Goal: Task Accomplishment & Management: Manage account settings

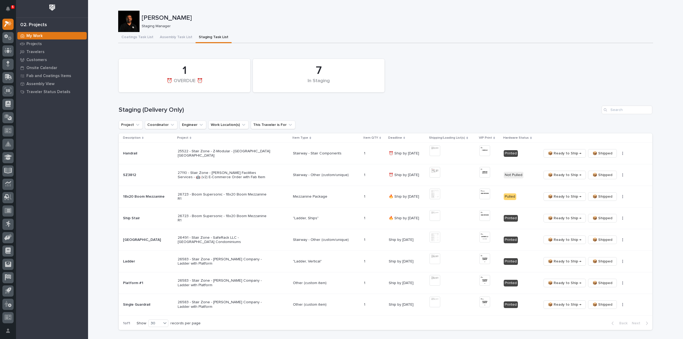
scroll to position [53, 0]
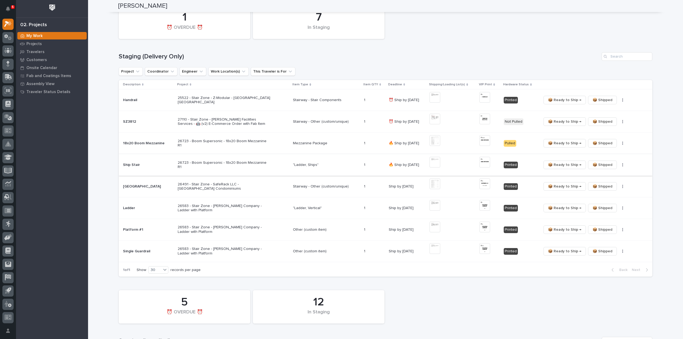
click at [622, 164] on icon "button" at bounding box center [622, 165] width 1 height 4
click at [607, 183] on span "🔩 Hardware" at bounding box center [601, 184] width 22 height 6
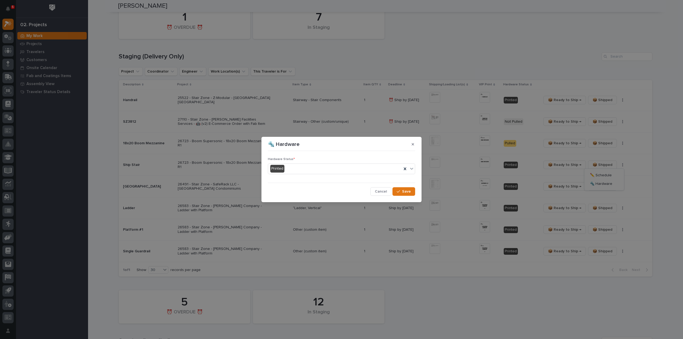
click at [299, 170] on div "Printed" at bounding box center [335, 168] width 134 height 9
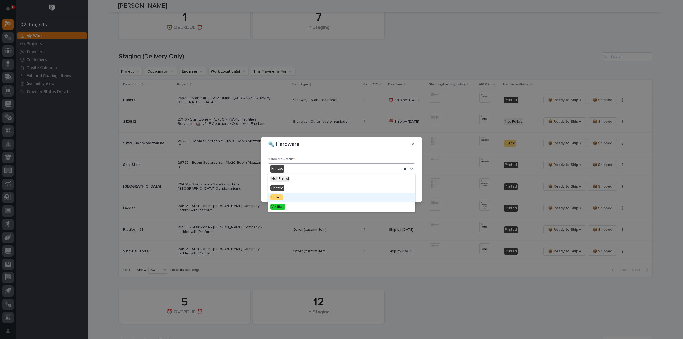
click at [296, 197] on div "Pulled" at bounding box center [341, 197] width 147 height 9
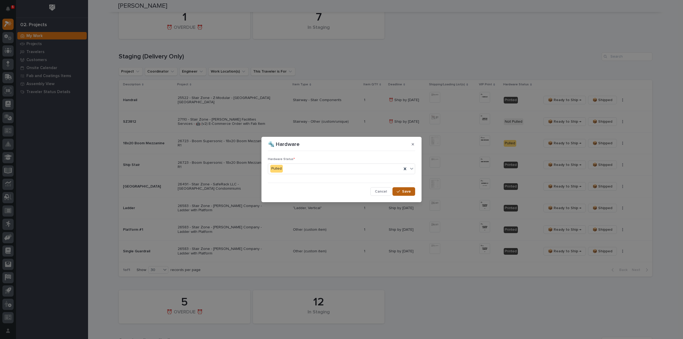
click at [396, 191] on button "Save" at bounding box center [403, 191] width 23 height 9
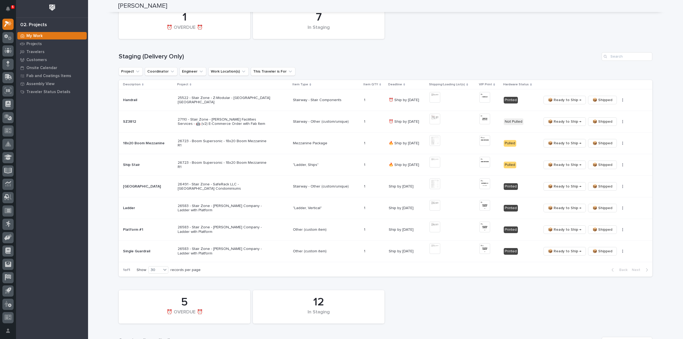
click at [556, 49] on div "7 In Staging 1 ⏰ OVERDUE ⏰ Staging (Delivery Only) Project Coordinator Engineer…" at bounding box center [385, 140] width 533 height 274
click at [435, 206] on img at bounding box center [434, 205] width 11 height 11
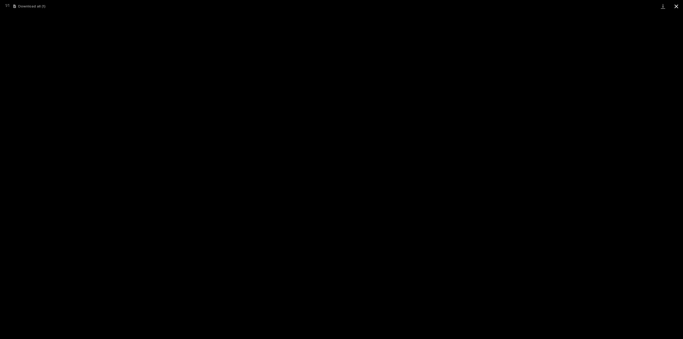
click at [677, 6] on button "Close gallery" at bounding box center [675, 6] width 13 height 13
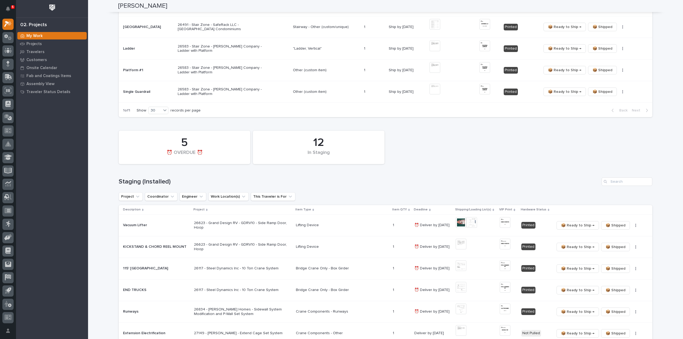
scroll to position [213, 0]
click at [638, 181] on input "Search" at bounding box center [626, 181] width 51 height 9
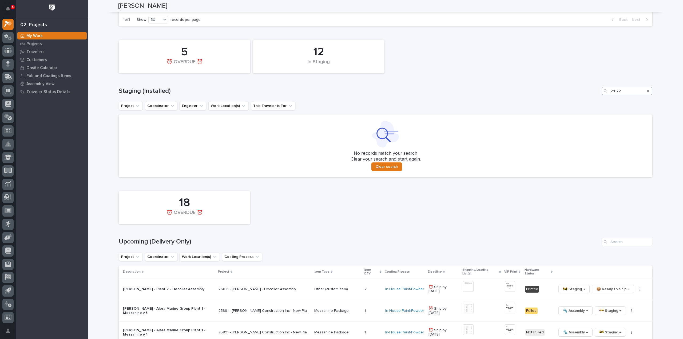
scroll to position [320, 0]
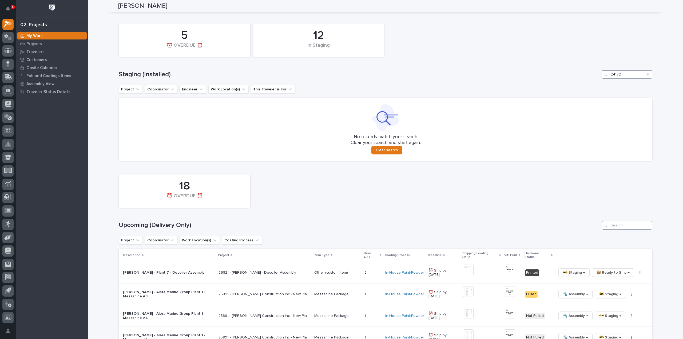
type input "24172"
click at [631, 226] on input "Search" at bounding box center [626, 225] width 51 height 9
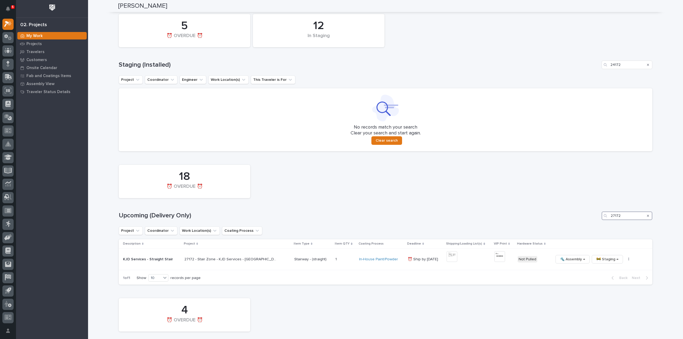
scroll to position [330, 0]
type input "27172"
drag, startPoint x: 627, startPoint y: 67, endPoint x: 585, endPoint y: 75, distance: 42.8
click at [585, 75] on div "12 In Staging 5 ⏰ OVERDUE ⏰ Staging (Installed) 24172 Project Coordinator Engin…" at bounding box center [385, 81] width 533 height 140
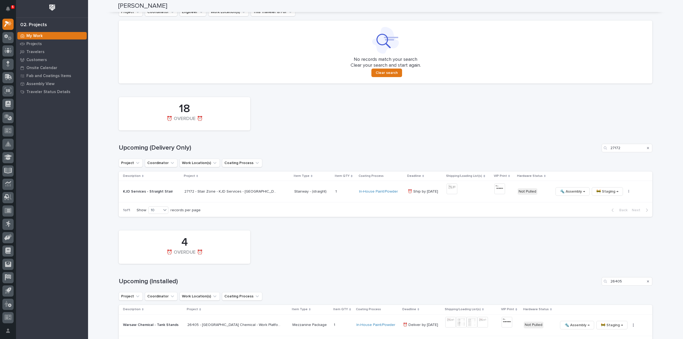
scroll to position [436, 0]
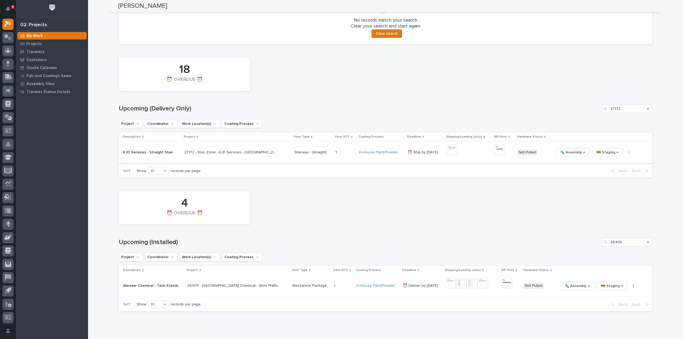
type input "27172"
click at [450, 154] on img at bounding box center [451, 149] width 11 height 11
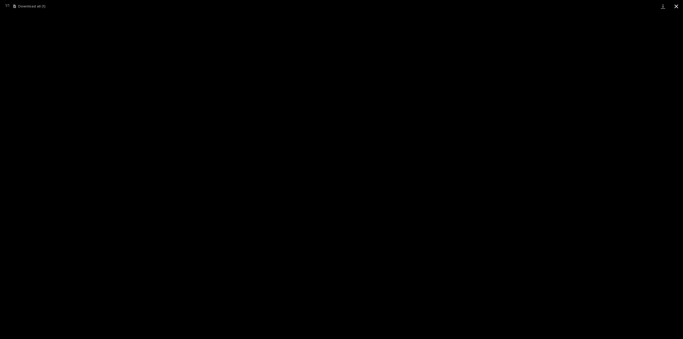
click at [675, 6] on button "Close gallery" at bounding box center [675, 6] width 13 height 13
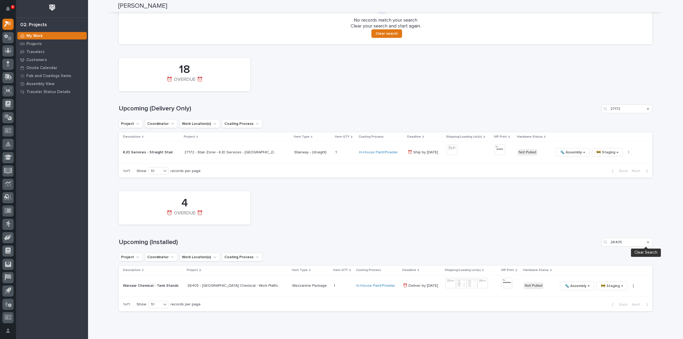
click at [647, 241] on icon "Search" at bounding box center [648, 242] width 2 height 3
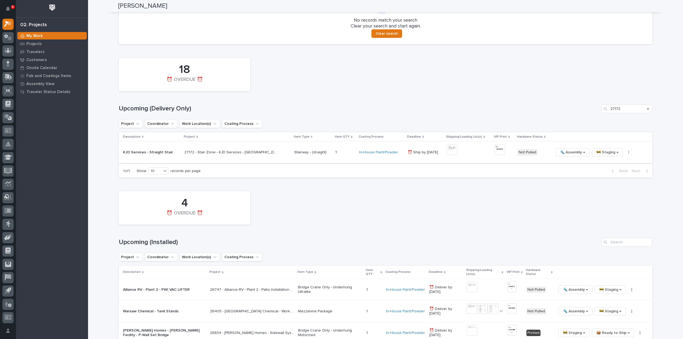
click at [495, 150] on img at bounding box center [499, 149] width 11 height 11
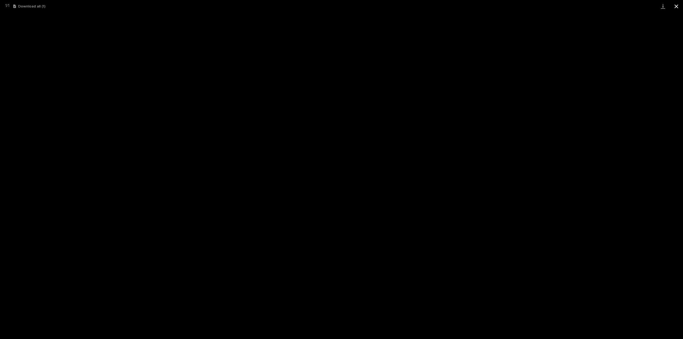
click at [675, 7] on button "Close gallery" at bounding box center [675, 6] width 13 height 13
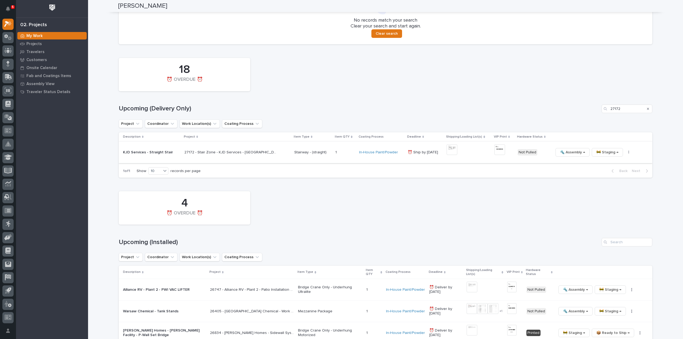
click at [625, 153] on button "button" at bounding box center [628, 152] width 7 height 4
click at [604, 188] on span "🔩 Hardware" at bounding box center [602, 188] width 22 height 6
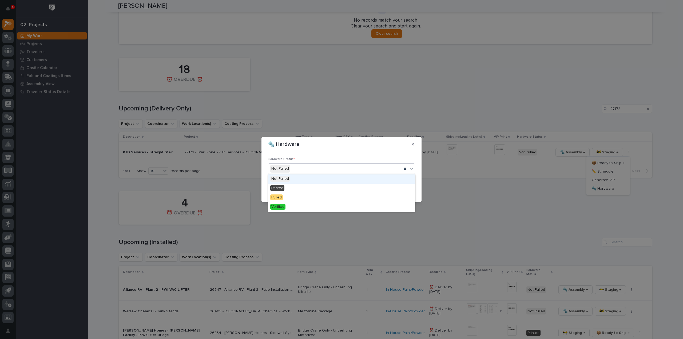
click at [305, 171] on div "Not Pulled" at bounding box center [335, 168] width 134 height 9
click at [302, 187] on div "Printed" at bounding box center [341, 188] width 147 height 9
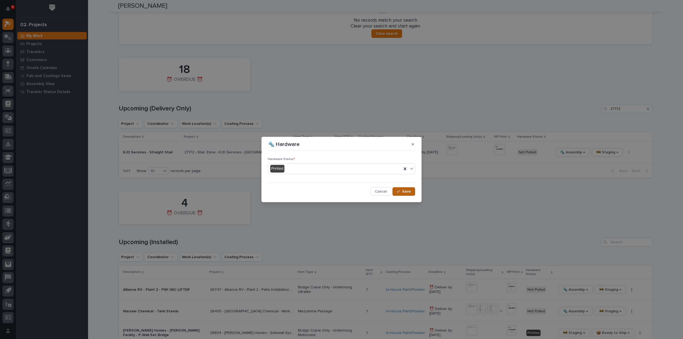
click at [408, 194] on button "Save" at bounding box center [403, 191] width 23 height 9
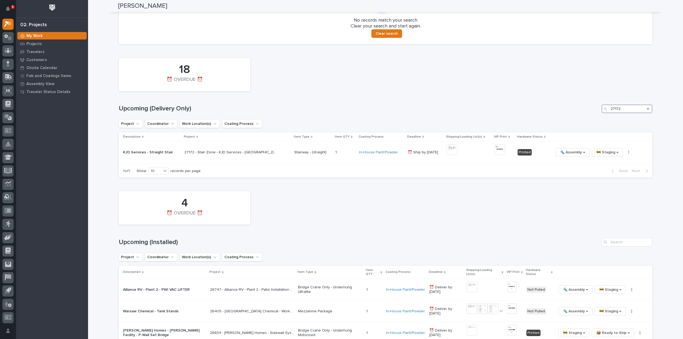
drag, startPoint x: 621, startPoint y: 109, endPoint x: 545, endPoint y: 118, distance: 76.2
click at [545, 118] on div "18 ⏰ OVERDUE ⏰ Upcoming (Delivery Only) 27172 Project Coordinator Work Location…" at bounding box center [385, 116] width 533 height 123
click at [448, 149] on img at bounding box center [453, 149] width 11 height 11
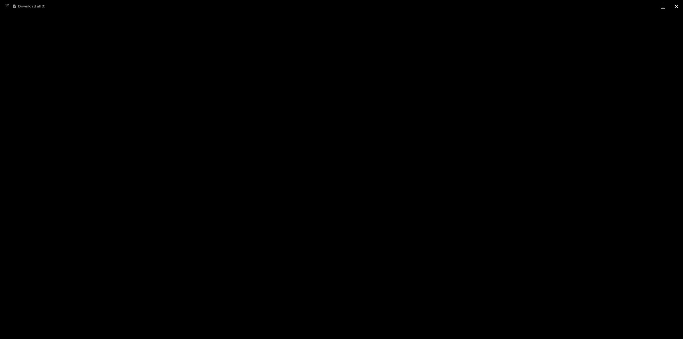
click at [676, 6] on button "Close gallery" at bounding box center [675, 6] width 13 height 13
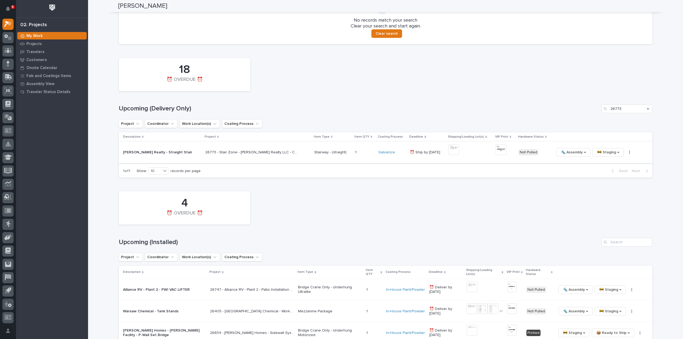
click at [495, 149] on img at bounding box center [500, 149] width 11 height 11
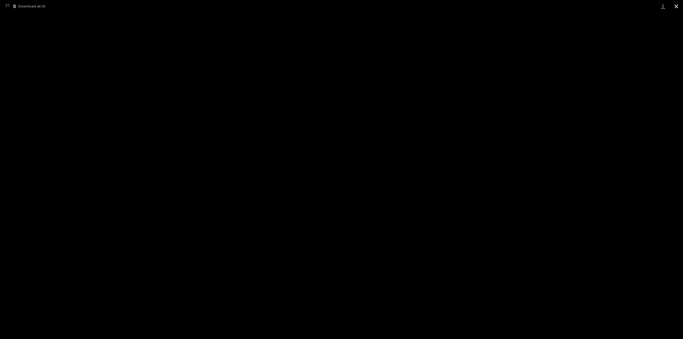
drag, startPoint x: 675, startPoint y: 5, endPoint x: 676, endPoint y: 10, distance: 4.9
click at [675, 6] on button "Close gallery" at bounding box center [675, 6] width 13 height 13
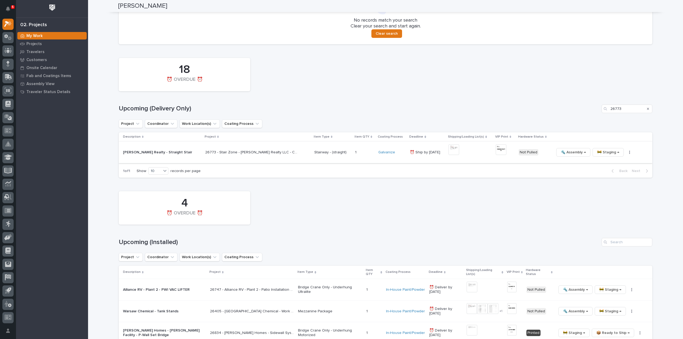
click at [626, 153] on button "button" at bounding box center [629, 152] width 7 height 4
click at [607, 190] on span "🔩 Hardware" at bounding box center [599, 188] width 22 height 6
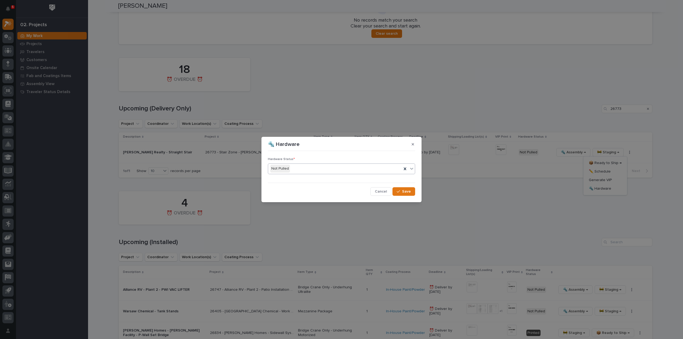
click at [294, 170] on div "Not Pulled" at bounding box center [335, 168] width 134 height 9
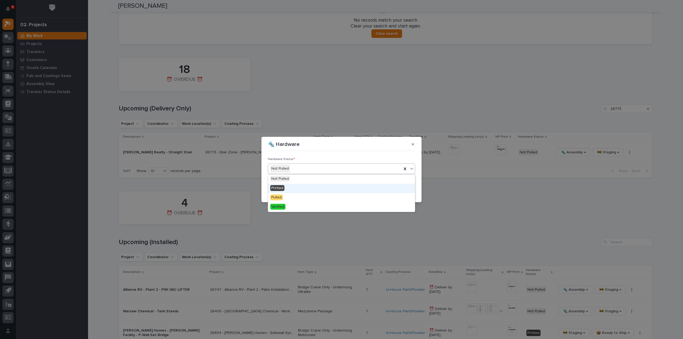
click at [286, 187] on div "Printed" at bounding box center [341, 188] width 147 height 9
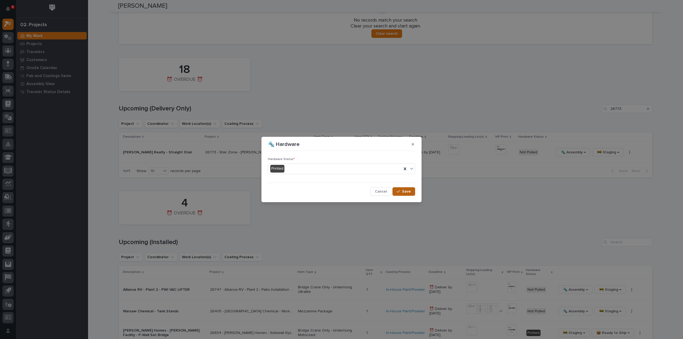
click at [410, 192] on span "Save" at bounding box center [406, 191] width 9 height 5
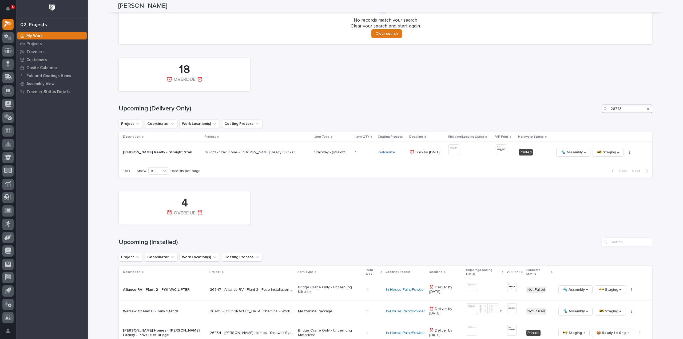
drag, startPoint x: 624, startPoint y: 110, endPoint x: 593, endPoint y: 112, distance: 31.0
click at [593, 112] on div "Upcoming (Delivery Only) 26773" at bounding box center [385, 109] width 533 height 9
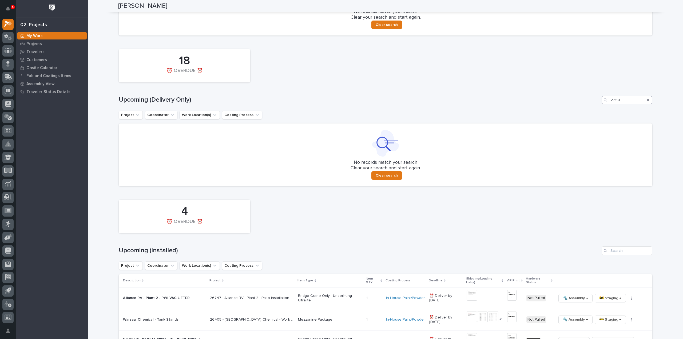
scroll to position [552, 0]
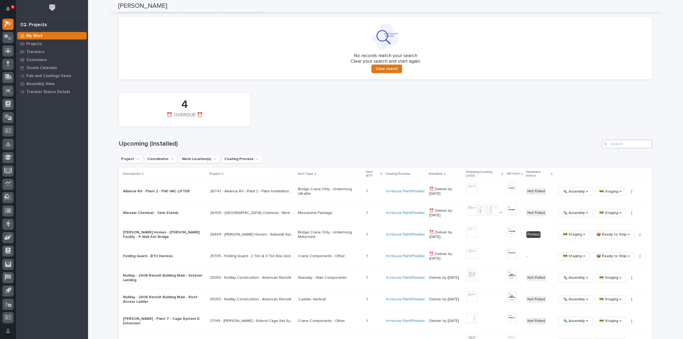
type input "27110"
click at [616, 145] on input "Search" at bounding box center [626, 144] width 51 height 9
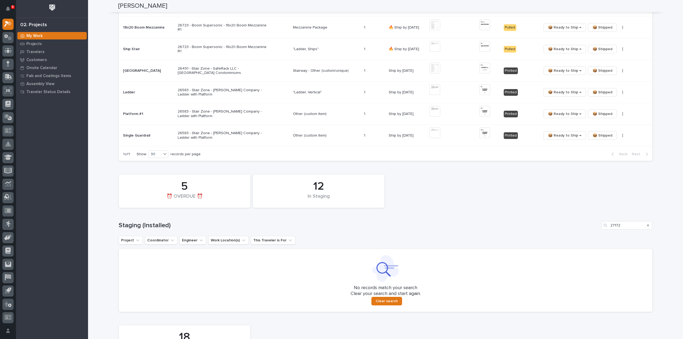
scroll to position [62, 0]
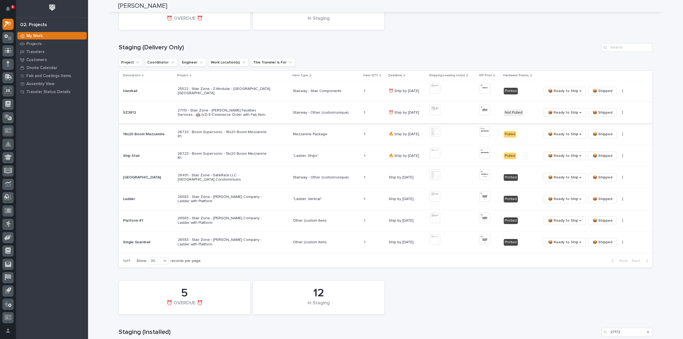
type input "27110"
click at [438, 111] on img at bounding box center [434, 110] width 11 height 11
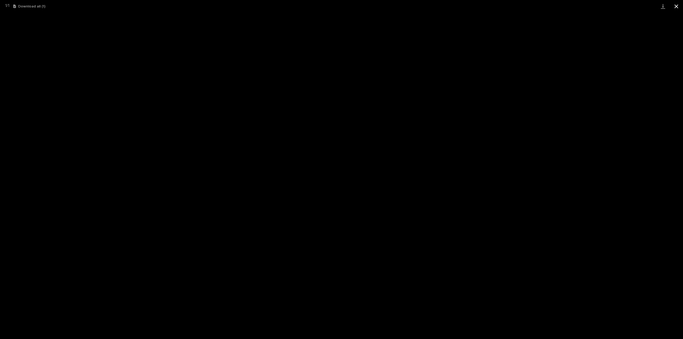
click at [676, 7] on button "Close gallery" at bounding box center [675, 6] width 13 height 13
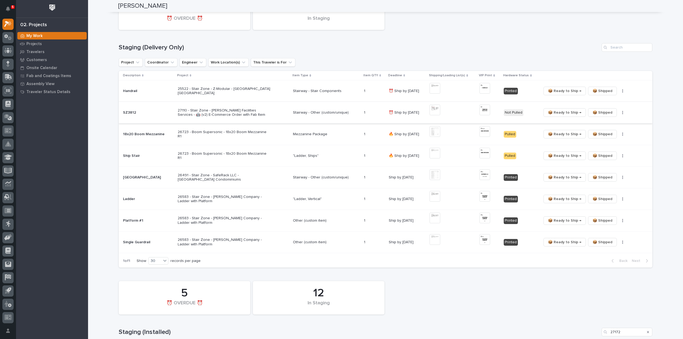
click at [485, 112] on img at bounding box center [484, 110] width 11 height 11
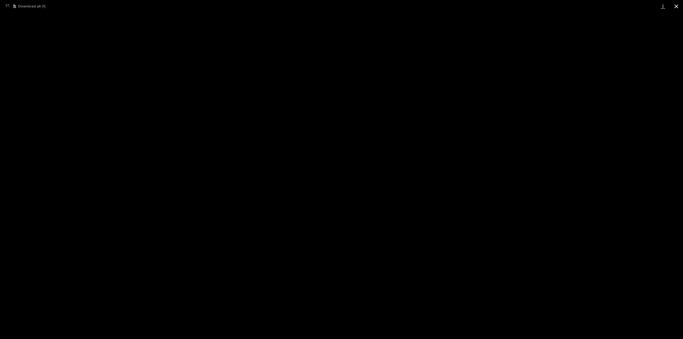
click at [675, 5] on button "Close gallery" at bounding box center [675, 6] width 13 height 13
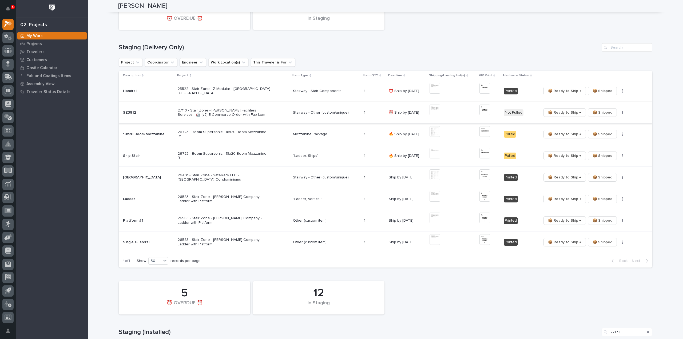
click at [619, 114] on button "button" at bounding box center [622, 113] width 7 height 4
click at [608, 133] on span "🔩 Hardware" at bounding box center [601, 132] width 22 height 6
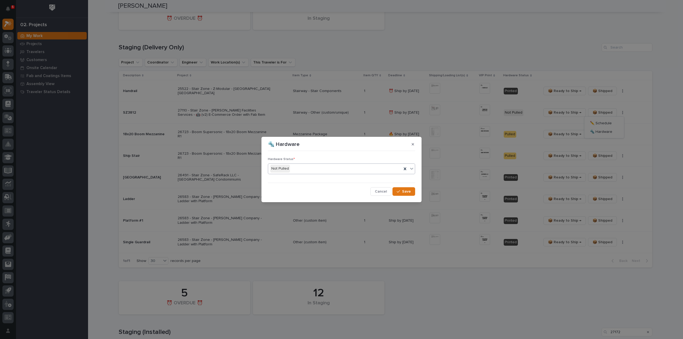
click at [313, 171] on div "Not Pulled" at bounding box center [335, 168] width 134 height 9
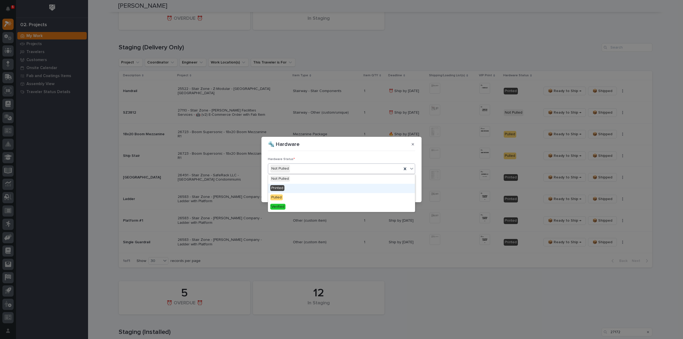
click at [308, 191] on div "Printed" at bounding box center [341, 188] width 147 height 9
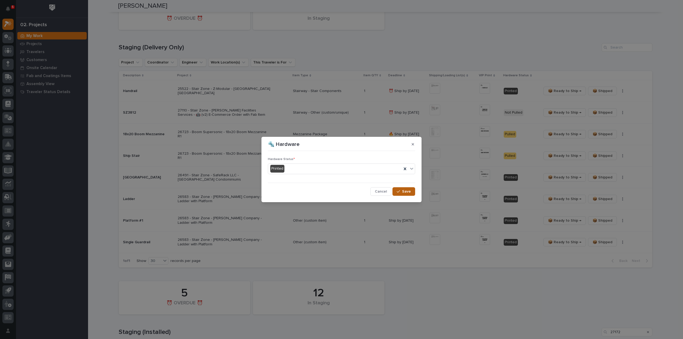
click at [411, 192] on button "Save" at bounding box center [403, 191] width 23 height 9
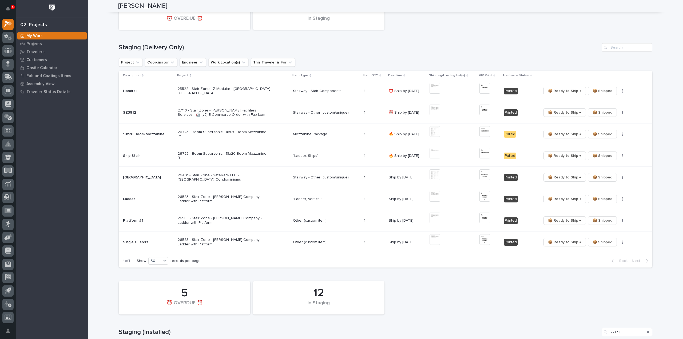
click at [438, 301] on div "12 In Staging 5 ⏰ OVERDUE ⏰" at bounding box center [385, 297] width 539 height 39
click at [660, 235] on div "Loading... Saving… Loading... Saving… Reinhart Burkholder Reinhart Burkholder S…" at bounding box center [385, 344] width 595 height 813
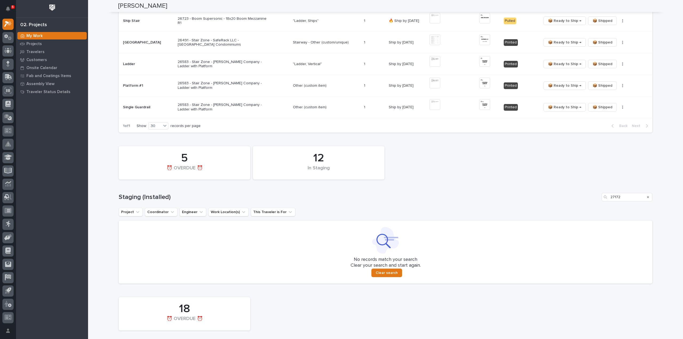
scroll to position [222, 0]
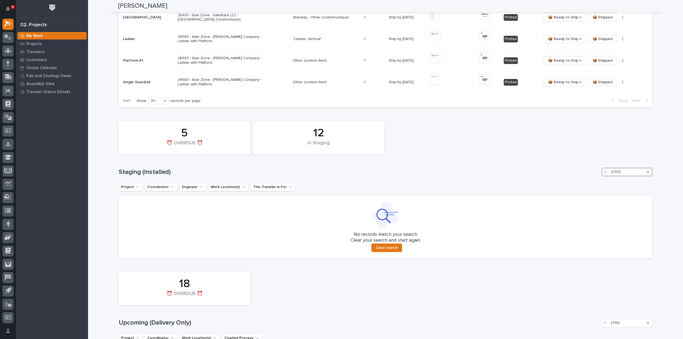
drag, startPoint x: 627, startPoint y: 171, endPoint x: 556, endPoint y: 173, distance: 70.1
click at [556, 173] on div "Staging (Installed) 27172" at bounding box center [385, 172] width 533 height 9
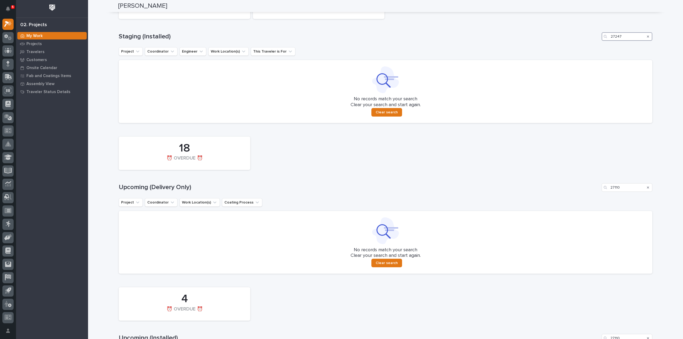
scroll to position [382, 0]
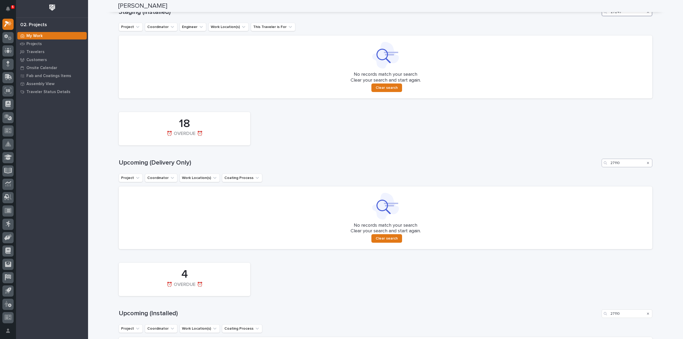
type input "27247"
drag, startPoint x: 625, startPoint y: 164, endPoint x: 601, endPoint y: 169, distance: 24.5
click at [601, 169] on div "18 ⏰ OVERDUE ⏰ Upcoming (Delivery Only) 27110 Project Coordinator Work Location…" at bounding box center [385, 179] width 533 height 140
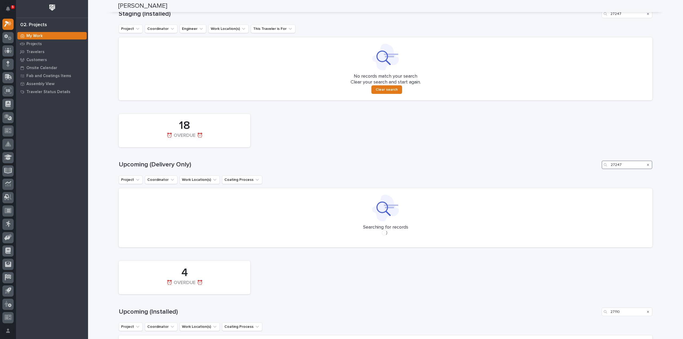
scroll to position [374, 0]
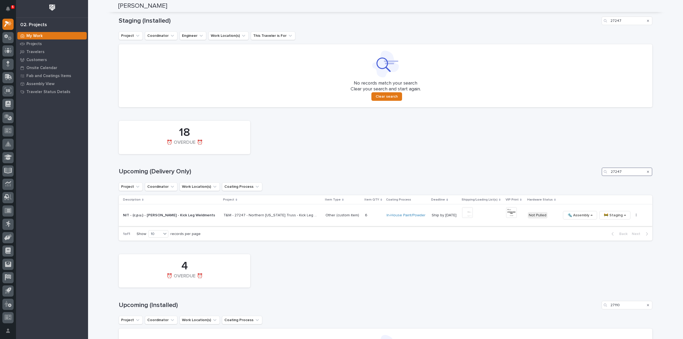
type input "27247"
click at [466, 215] on img at bounding box center [467, 212] width 11 height 11
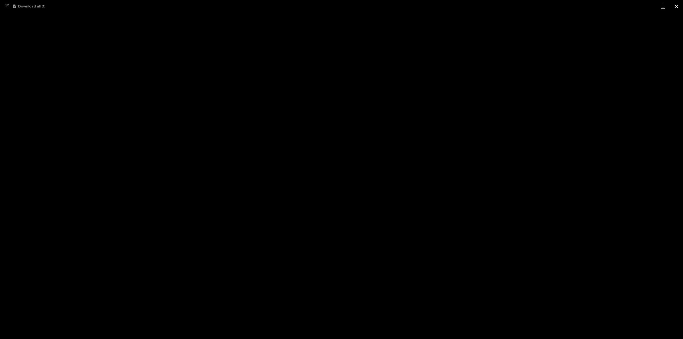
click at [678, 8] on button "Close gallery" at bounding box center [675, 6] width 13 height 13
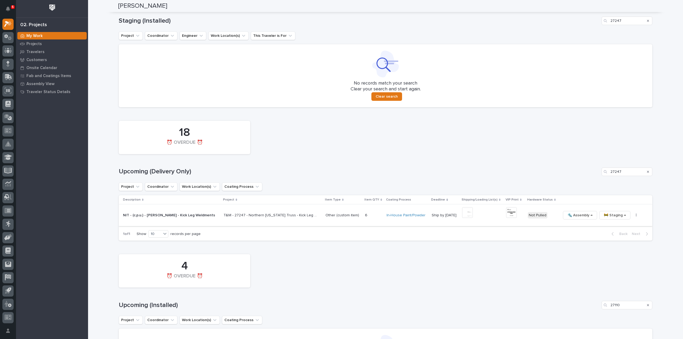
click at [508, 214] on img at bounding box center [511, 212] width 11 height 11
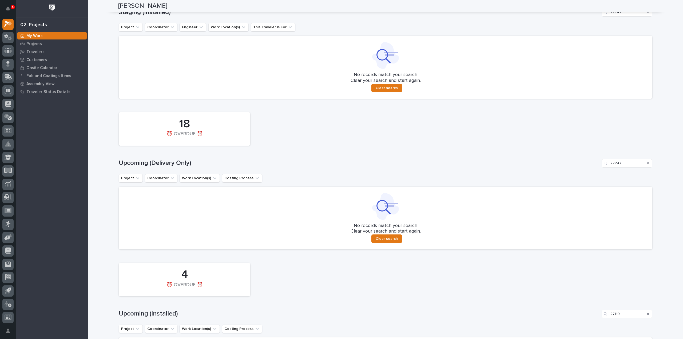
scroll to position [393, 0]
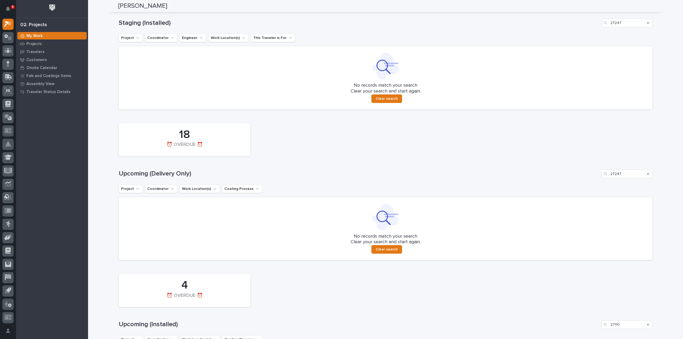
click at [647, 23] on icon "Search" at bounding box center [648, 23] width 2 height 2
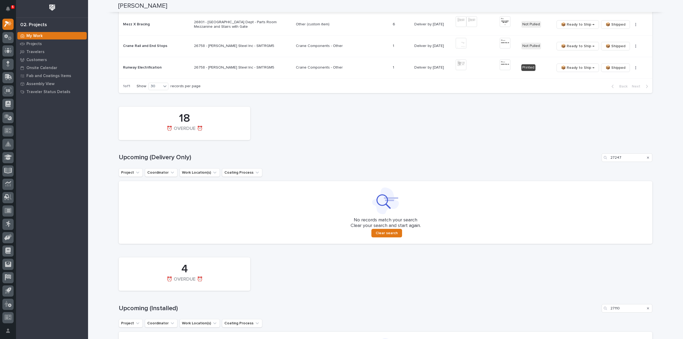
scroll to position [693, 0]
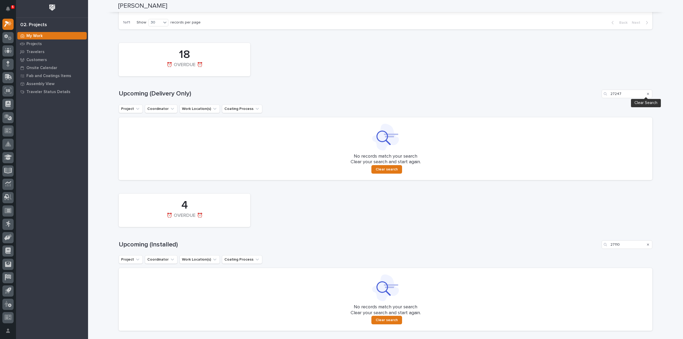
click at [647, 92] on icon "Search" at bounding box center [648, 93] width 2 height 3
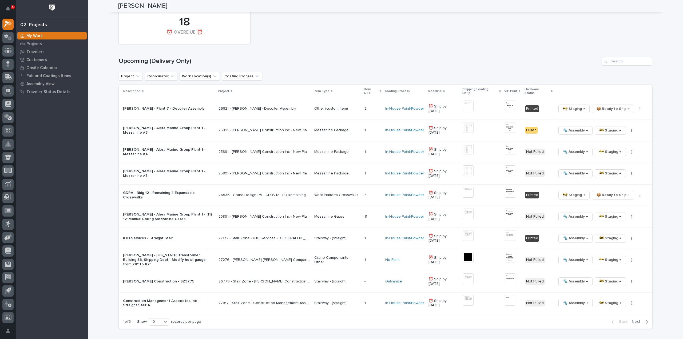
scroll to position [906, 0]
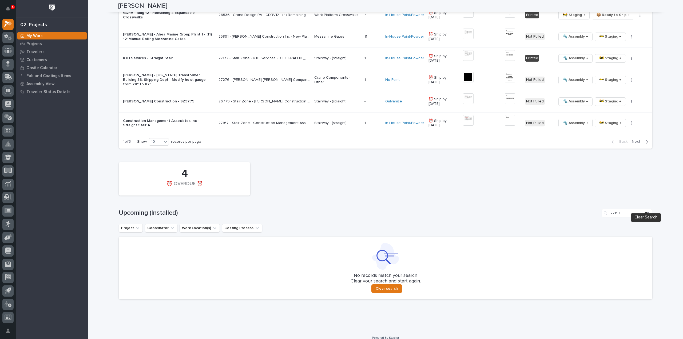
click at [647, 212] on icon "Search" at bounding box center [648, 213] width 2 height 2
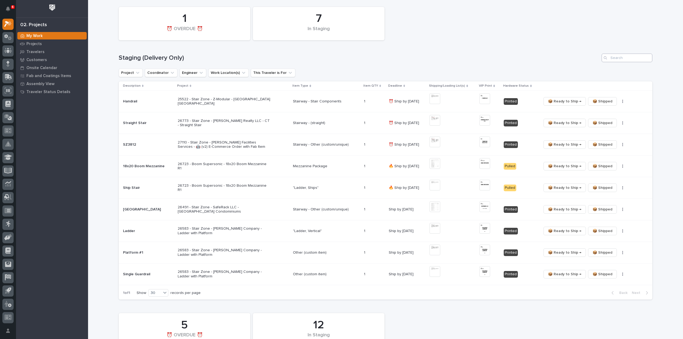
scroll to position [53, 0]
click at [620, 59] on input "Search" at bounding box center [626, 56] width 51 height 9
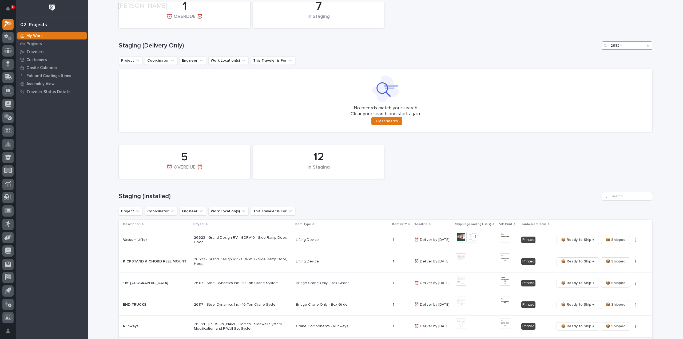
scroll to position [213, 0]
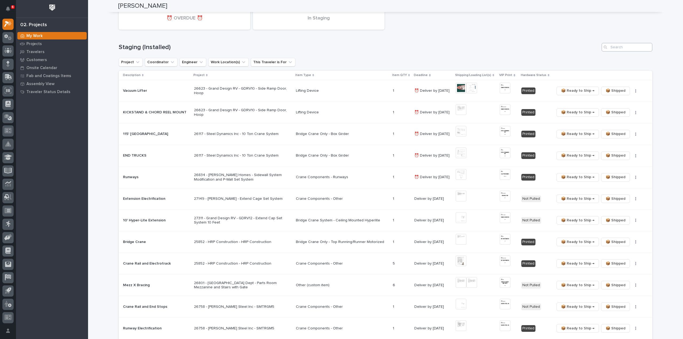
type input "26834"
click at [610, 49] on input "Search" at bounding box center [626, 47] width 51 height 9
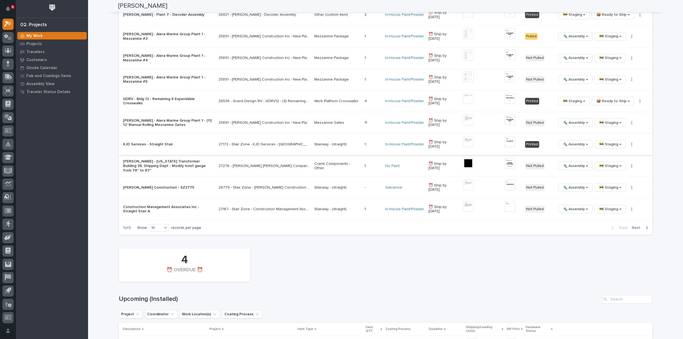
scroll to position [587, 0]
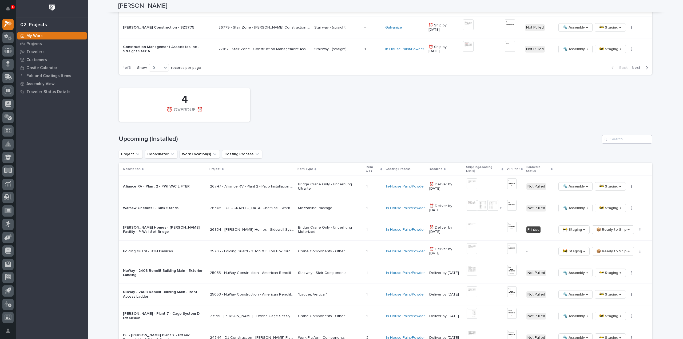
type input "26834"
click at [612, 135] on input "Search" at bounding box center [626, 139] width 51 height 9
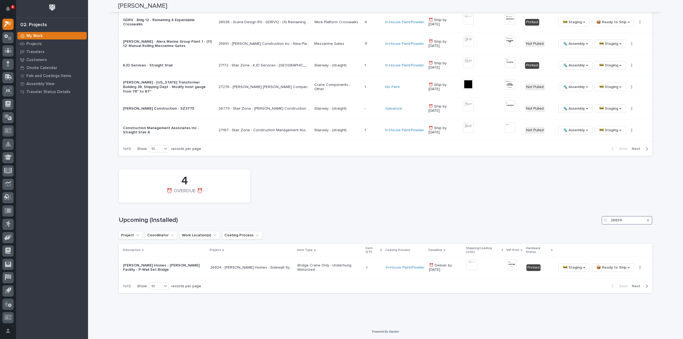
scroll to position [501, 0]
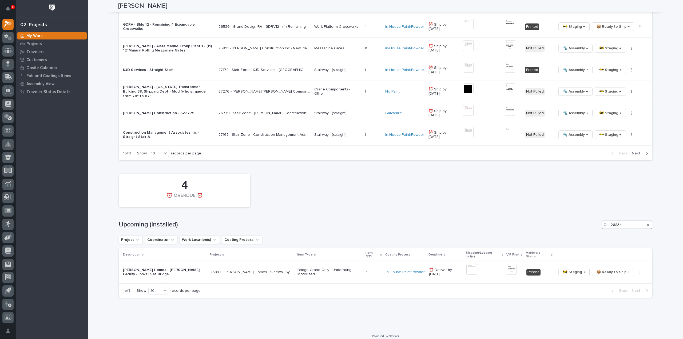
type input "26834"
click at [471, 265] on img at bounding box center [471, 269] width 11 height 11
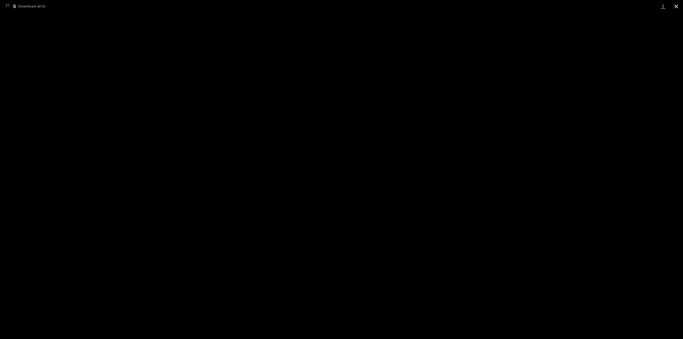
click at [676, 6] on button "Close gallery" at bounding box center [675, 6] width 13 height 13
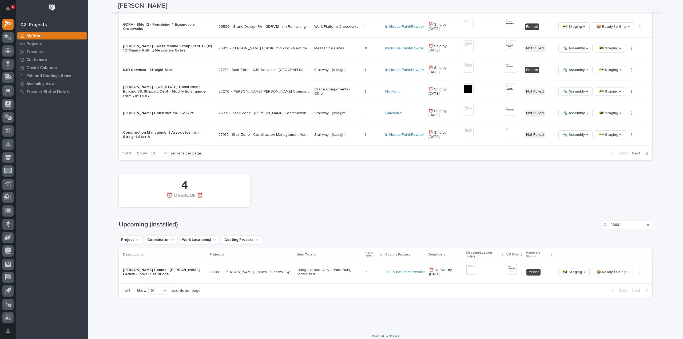
click at [647, 224] on icon "Search" at bounding box center [648, 225] width 2 height 2
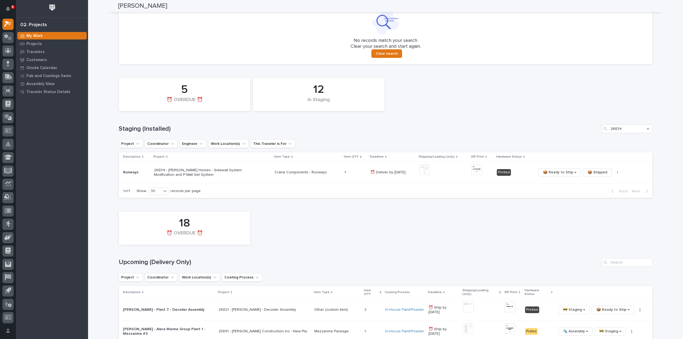
scroll to position [128, 0]
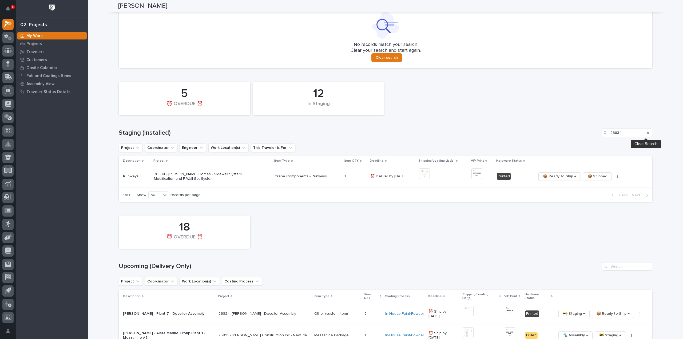
click at [647, 132] on icon "Search" at bounding box center [648, 132] width 2 height 3
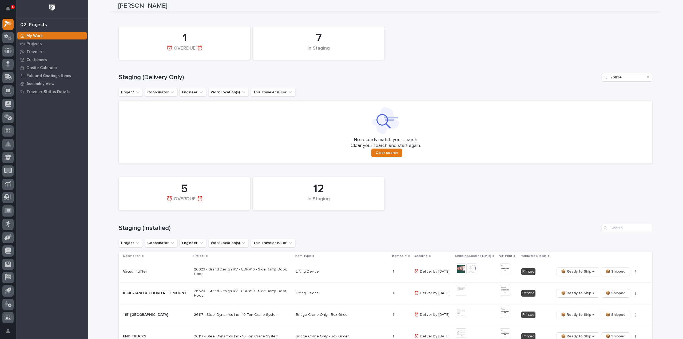
scroll to position [0, 0]
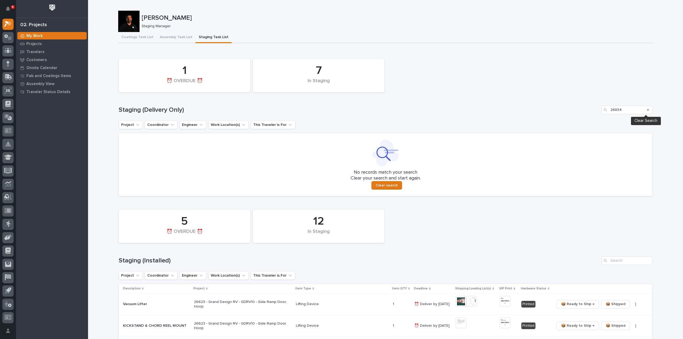
click at [647, 110] on icon "Search" at bounding box center [648, 110] width 2 height 2
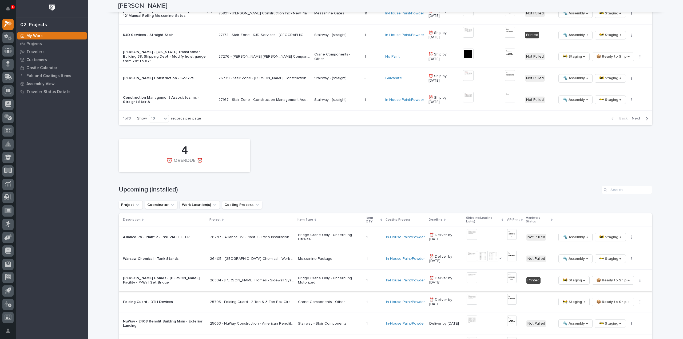
scroll to position [960, 0]
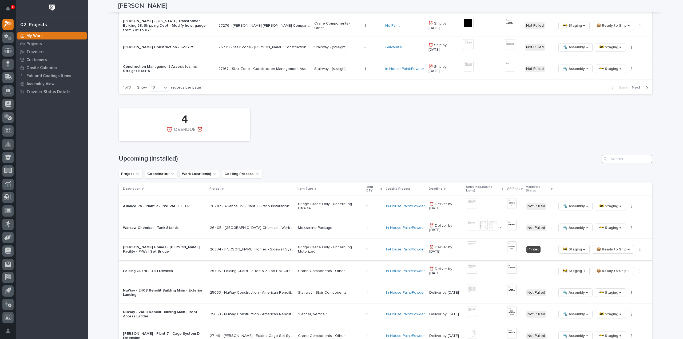
click at [630, 155] on input "Search" at bounding box center [626, 159] width 51 height 9
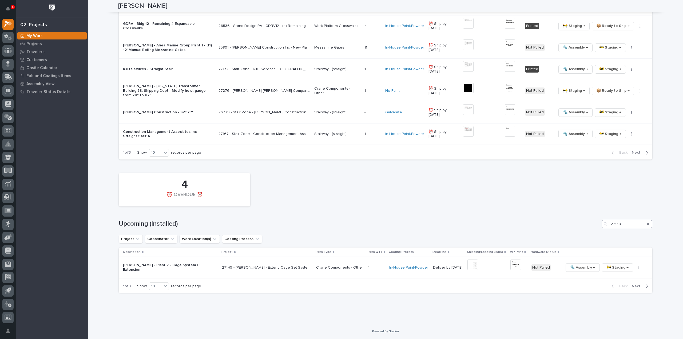
scroll to position [888, 0]
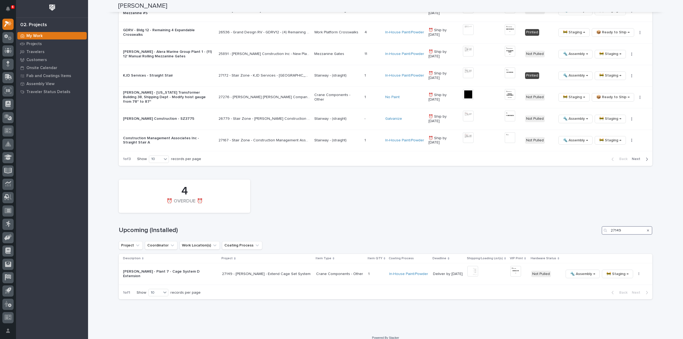
type input "27149"
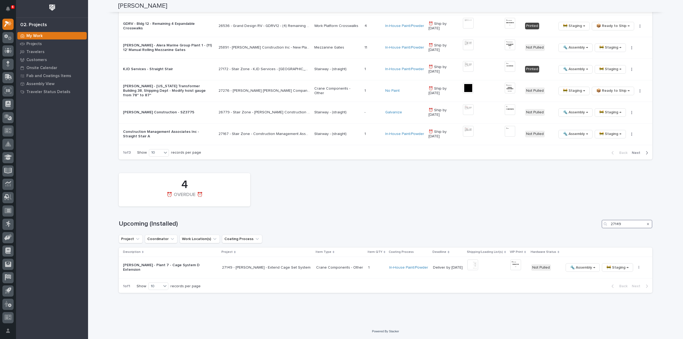
scroll to position [867, 0]
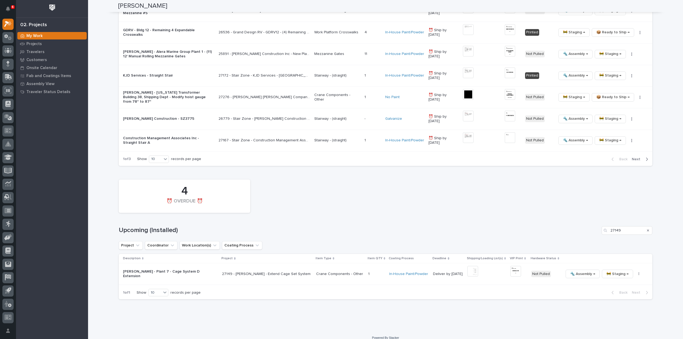
click at [647, 229] on icon "Search" at bounding box center [648, 230] width 2 height 3
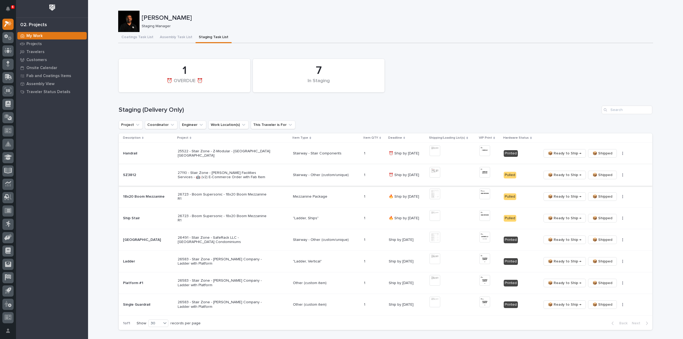
scroll to position [53, 0]
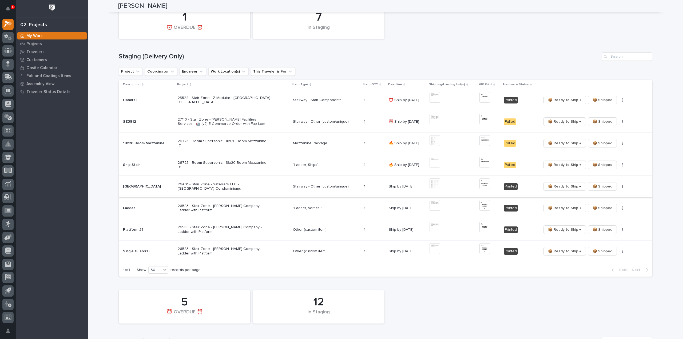
click at [432, 186] on img at bounding box center [434, 183] width 11 height 11
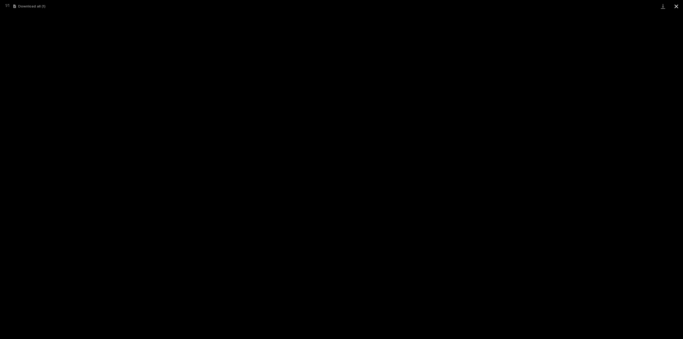
click at [677, 5] on button "Close gallery" at bounding box center [675, 6] width 13 height 13
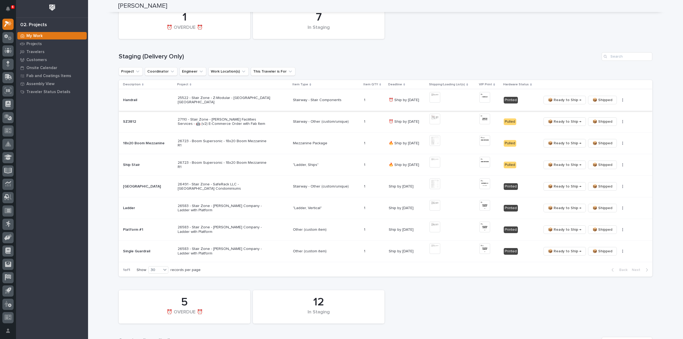
click at [435, 99] on img at bounding box center [434, 97] width 11 height 11
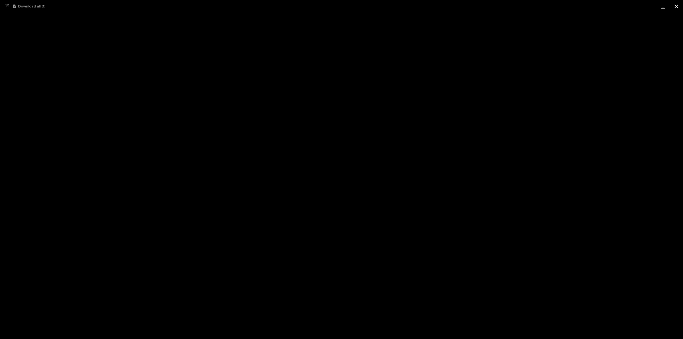
click at [675, 7] on button "Close gallery" at bounding box center [675, 6] width 13 height 13
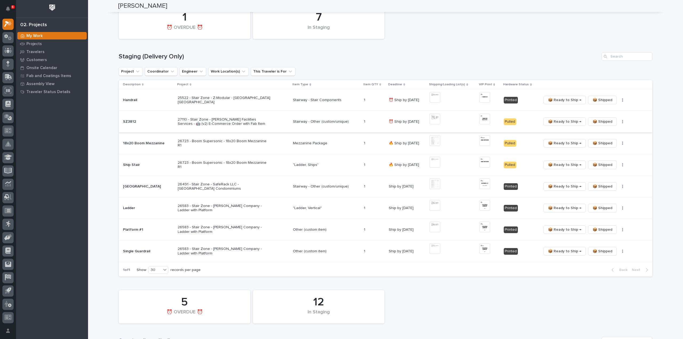
click at [436, 118] on img at bounding box center [434, 119] width 11 height 11
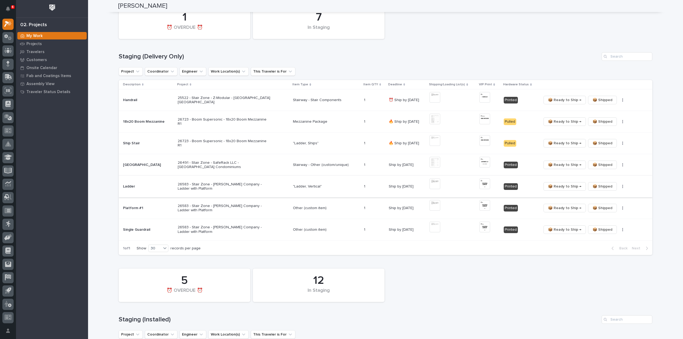
click at [434, 184] on img at bounding box center [434, 183] width 11 height 11
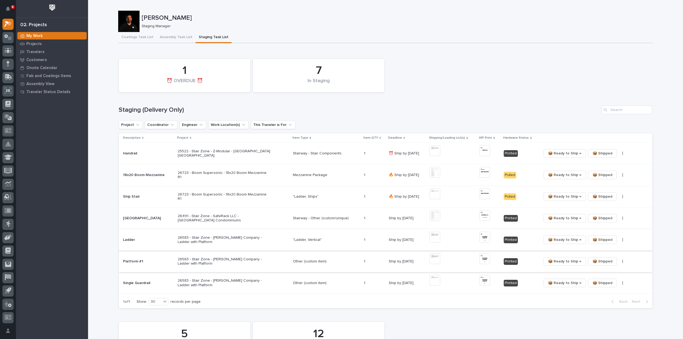
click at [433, 260] on img at bounding box center [434, 258] width 11 height 11
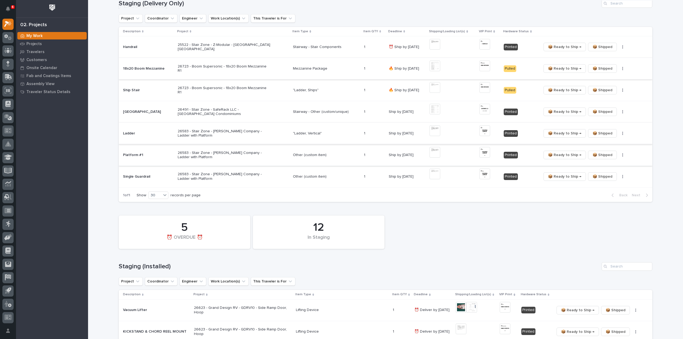
scroll to position [107, 0]
click at [438, 110] on img at bounding box center [434, 108] width 11 height 11
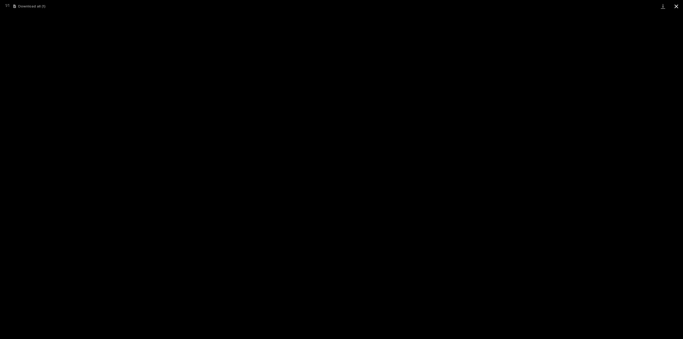
click at [676, 4] on button "Close gallery" at bounding box center [675, 6] width 13 height 13
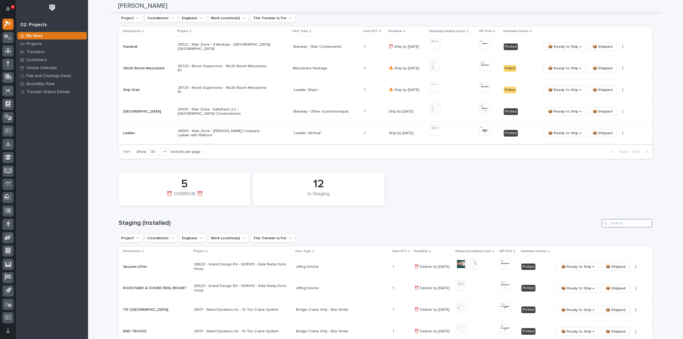
click at [614, 222] on input "Search" at bounding box center [626, 223] width 51 height 9
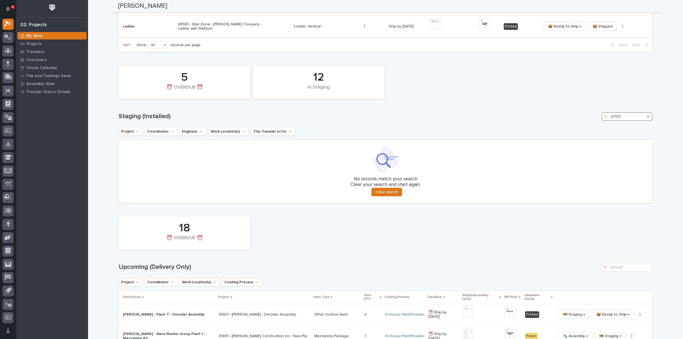
scroll to position [320, 0]
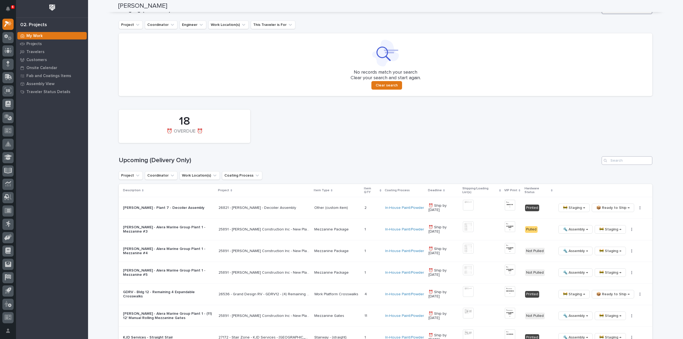
type input "27172"
click at [628, 163] on input "Search" at bounding box center [626, 160] width 51 height 9
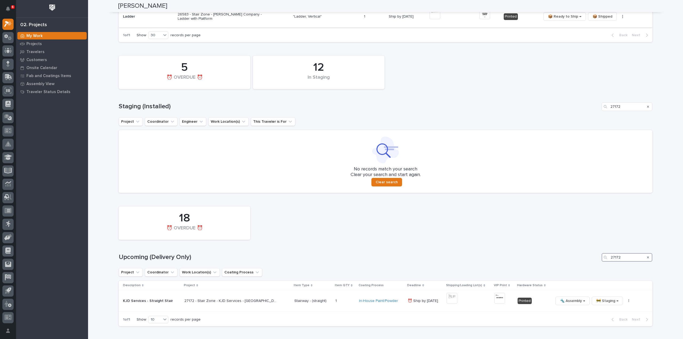
scroll to position [277, 0]
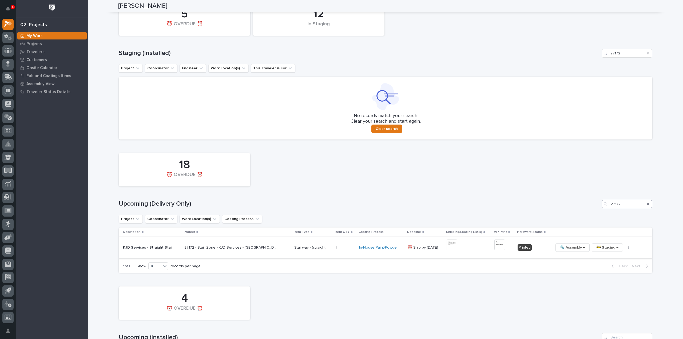
type input "27172"
click at [628, 249] on icon "button" at bounding box center [628, 248] width 1 height 4
click at [605, 285] on span "🔩 Hardware" at bounding box center [602, 284] width 22 height 6
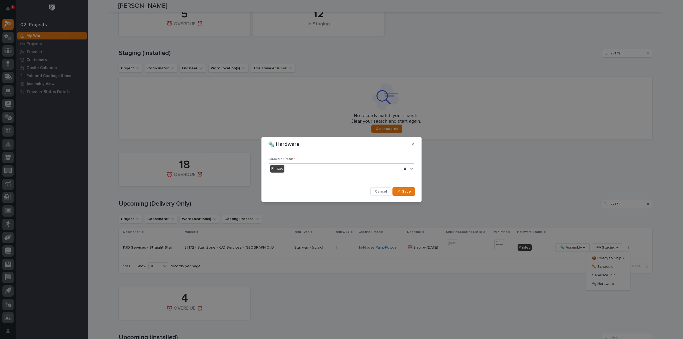
click at [300, 169] on div "Printed" at bounding box center [335, 168] width 134 height 9
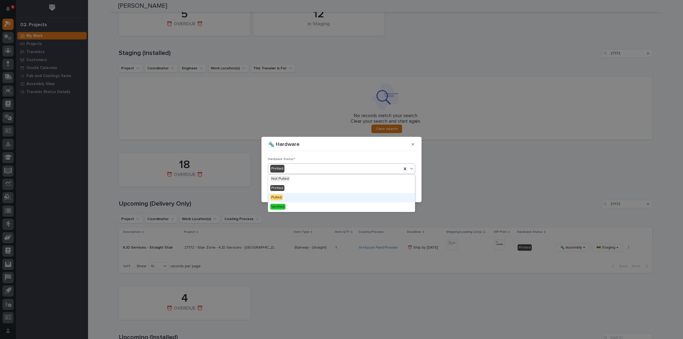
drag, startPoint x: 292, startPoint y: 199, endPoint x: 297, endPoint y: 198, distance: 4.8
click at [293, 199] on div "Pulled" at bounding box center [341, 197] width 147 height 9
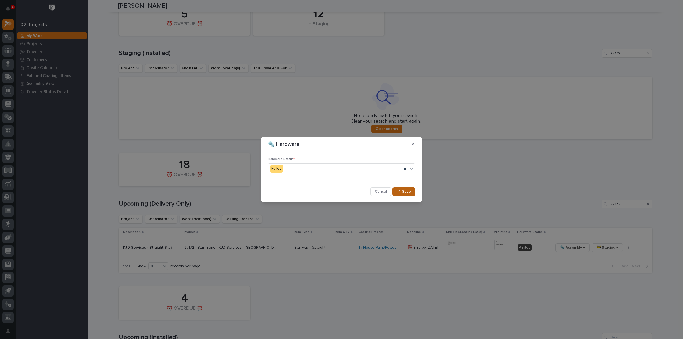
click at [400, 192] on div "button" at bounding box center [398, 192] width 5 height 4
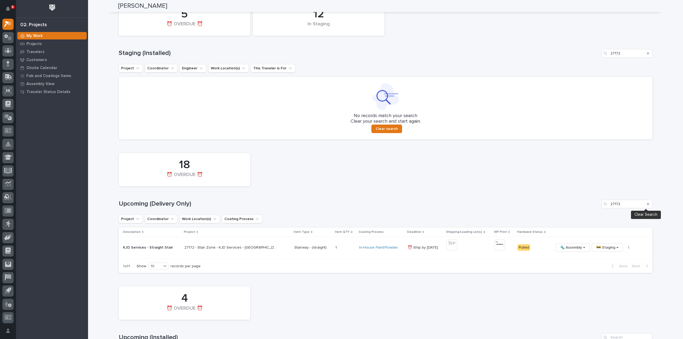
click at [647, 204] on icon "Search" at bounding box center [648, 204] width 2 height 2
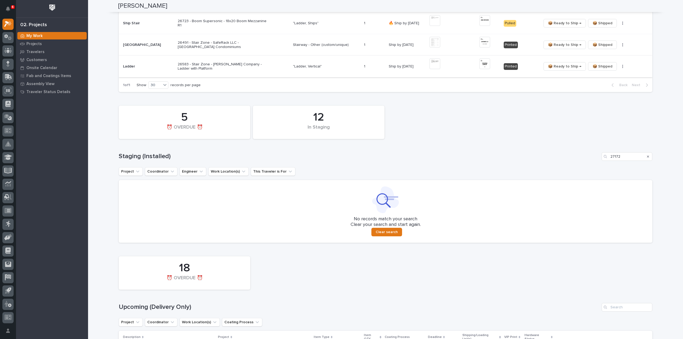
scroll to position [160, 0]
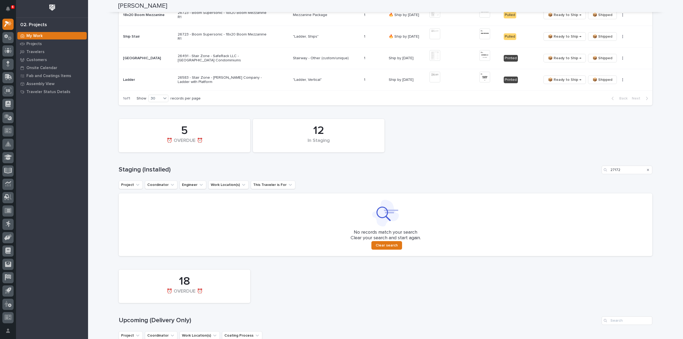
click at [644, 170] on div "Search" at bounding box center [647, 170] width 9 height 9
click at [647, 170] on icon "Search" at bounding box center [648, 169] width 2 height 3
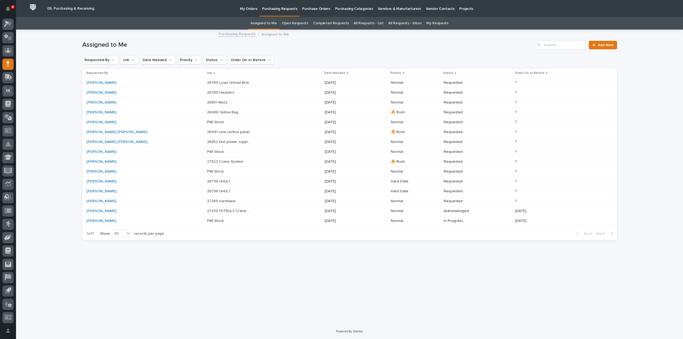
click at [359, 23] on link "All Requests - List" at bounding box center [368, 23] width 30 height 13
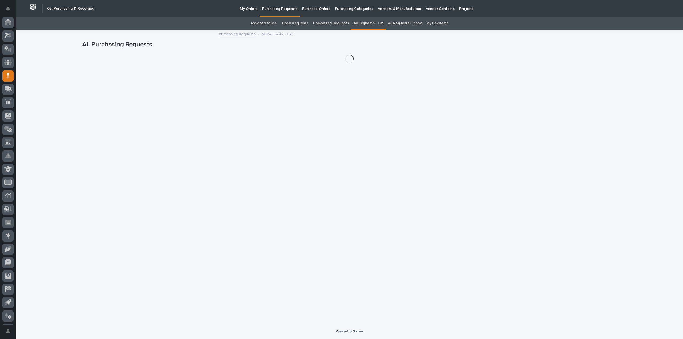
scroll to position [12, 0]
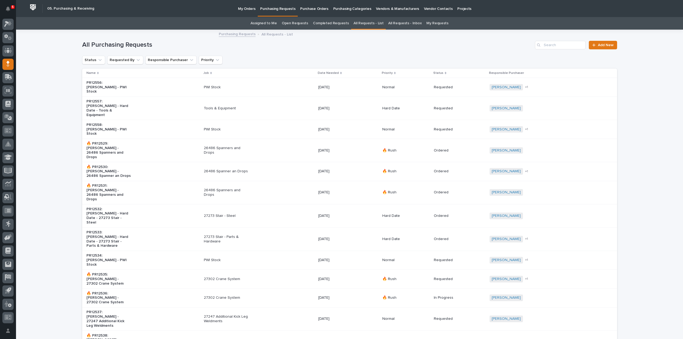
click at [268, 24] on link "Assigned to Me" at bounding box center [263, 23] width 26 height 13
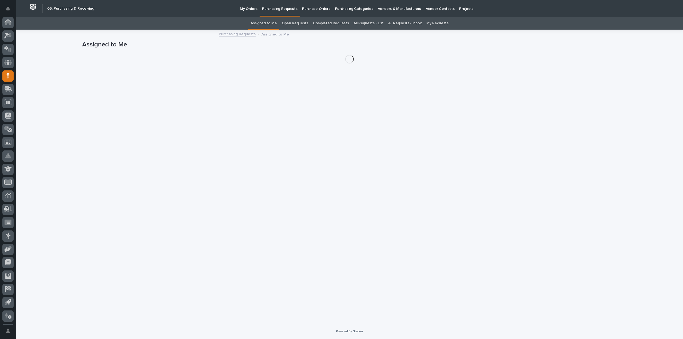
scroll to position [12, 0]
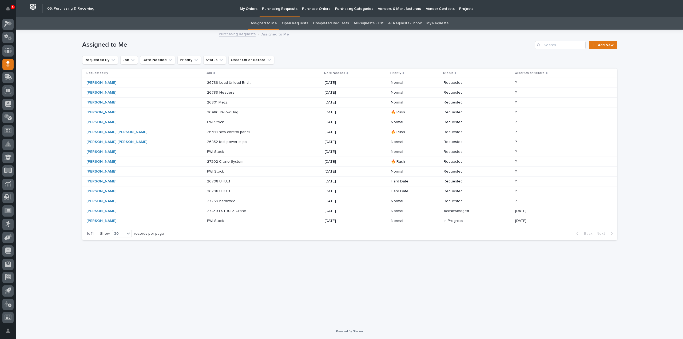
click at [207, 202] on p "27269 hardware" at bounding box center [222, 201] width 30 height 6
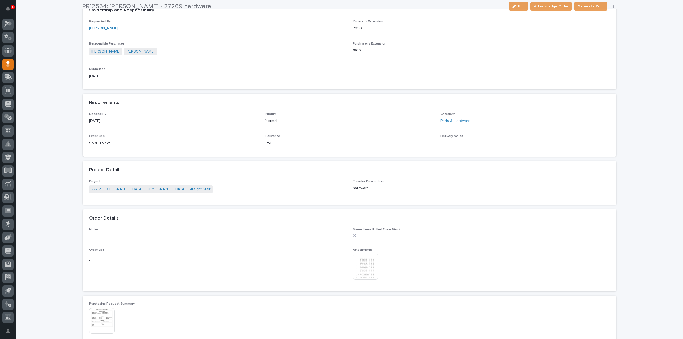
scroll to position [160, 0]
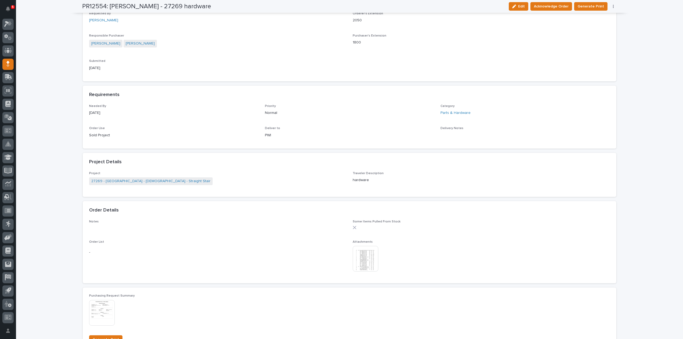
click at [370, 265] on img at bounding box center [365, 259] width 26 height 26
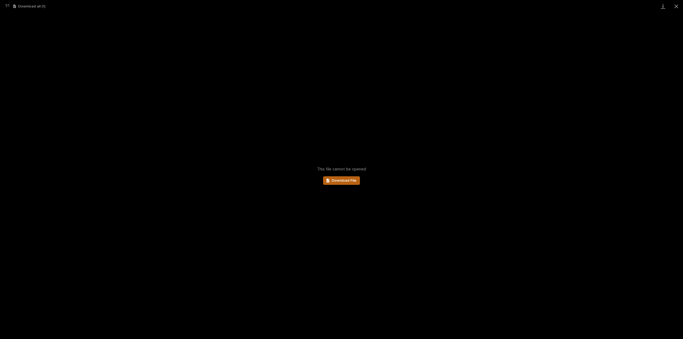
click at [350, 179] on span "Download File" at bounding box center [343, 181] width 25 height 4
click at [675, 6] on button "Close gallery" at bounding box center [675, 6] width 13 height 13
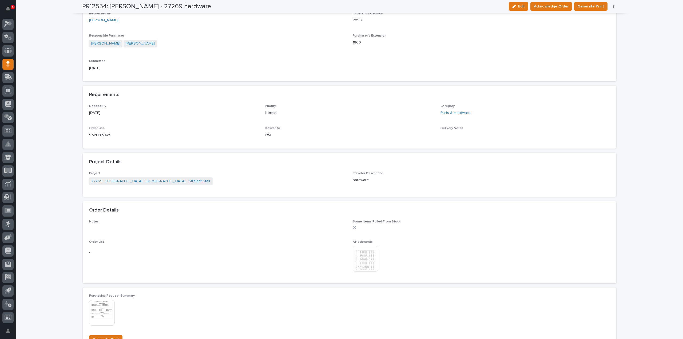
scroll to position [213, 0]
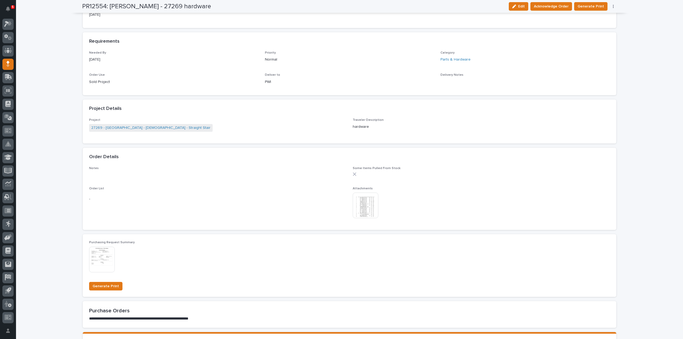
click at [108, 258] on img at bounding box center [102, 260] width 26 height 26
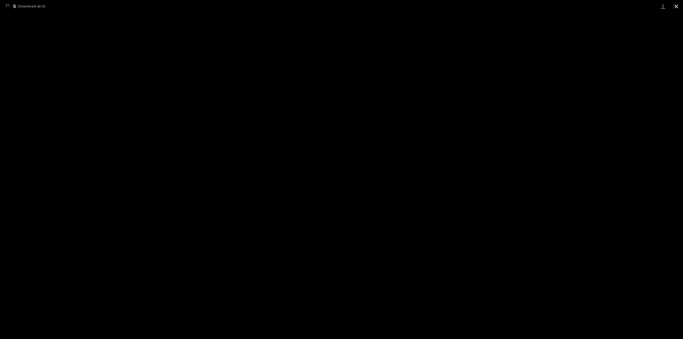
click at [675, 7] on button "Close gallery" at bounding box center [675, 6] width 13 height 13
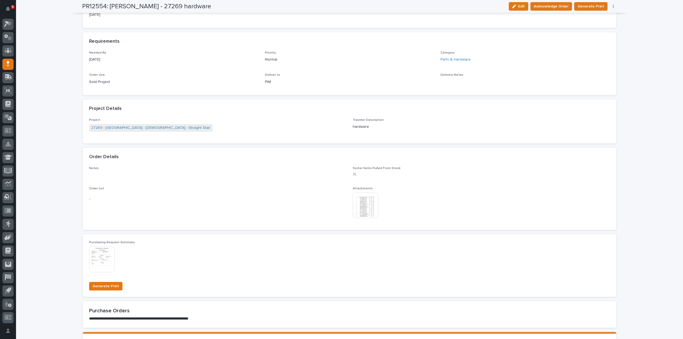
scroll to position [0, 0]
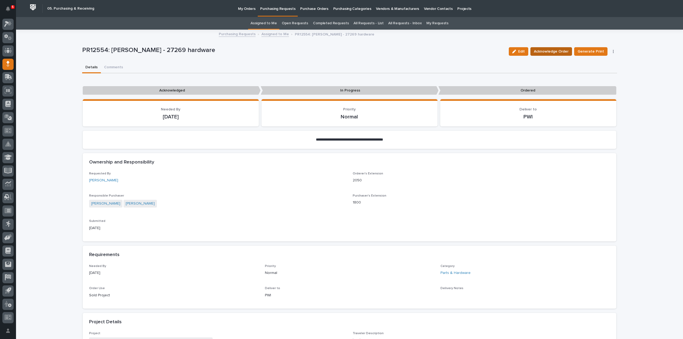
click at [543, 51] on span "Acknowledge Order" at bounding box center [551, 51] width 35 height 6
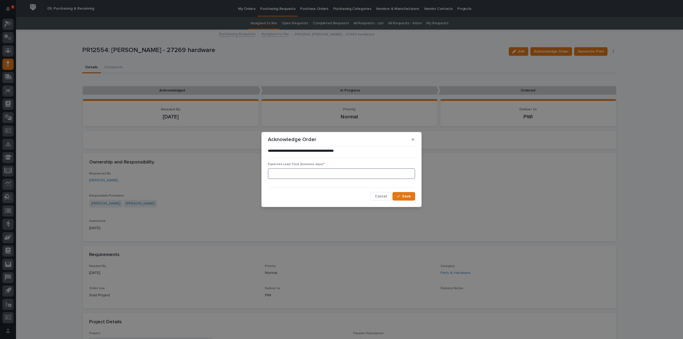
click at [332, 173] on input at bounding box center [341, 173] width 147 height 11
type input "0"
click at [398, 198] on icon "button" at bounding box center [397, 196] width 3 height 4
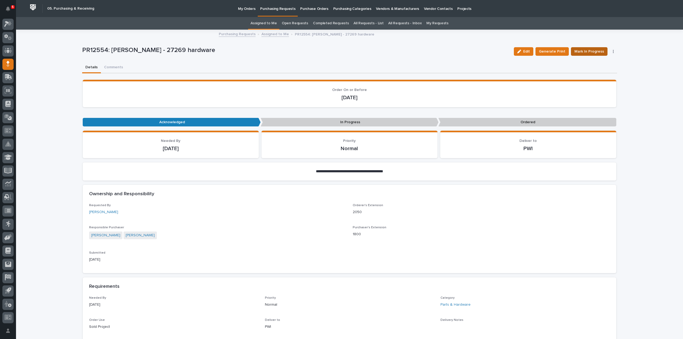
click at [585, 54] on span "Mark In Progress" at bounding box center [589, 51] width 30 height 6
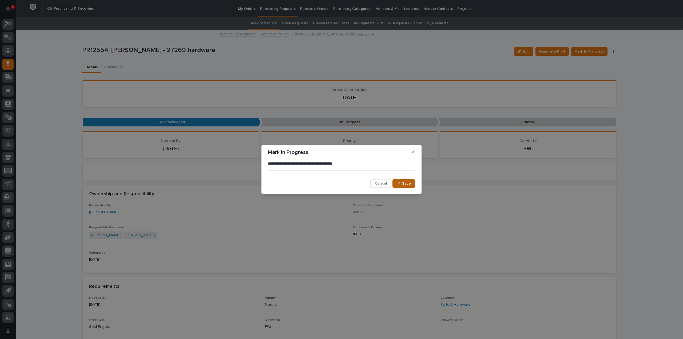
click at [406, 186] on span "Save" at bounding box center [406, 183] width 9 height 5
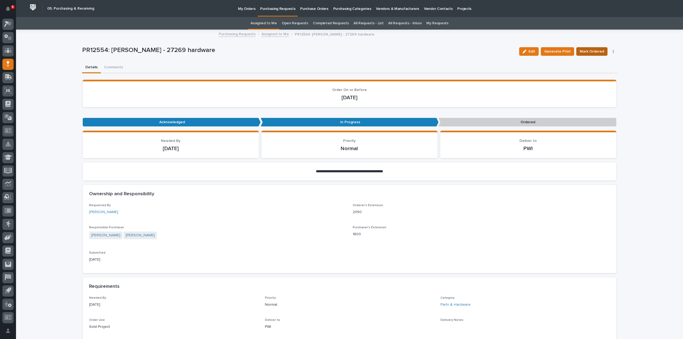
click at [594, 54] on span "Mark Ordered" at bounding box center [591, 51] width 24 height 6
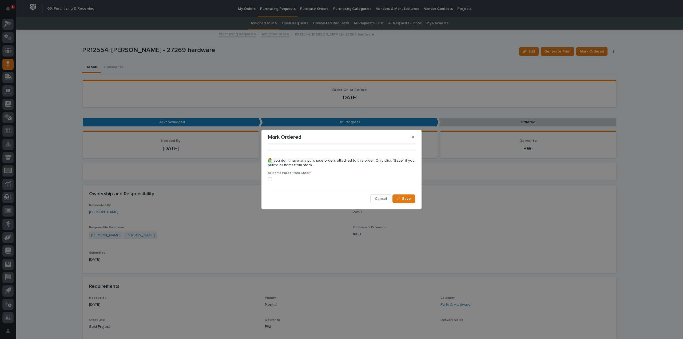
click at [272, 179] on label at bounding box center [341, 179] width 147 height 4
click at [400, 199] on icon "button" at bounding box center [397, 199] width 3 height 4
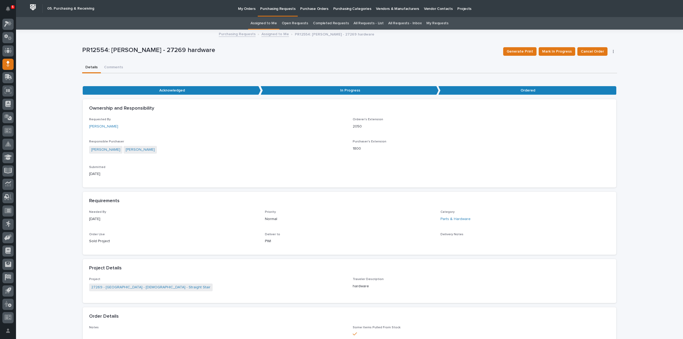
click at [269, 25] on link "Assigned to Me" at bounding box center [263, 23] width 26 height 13
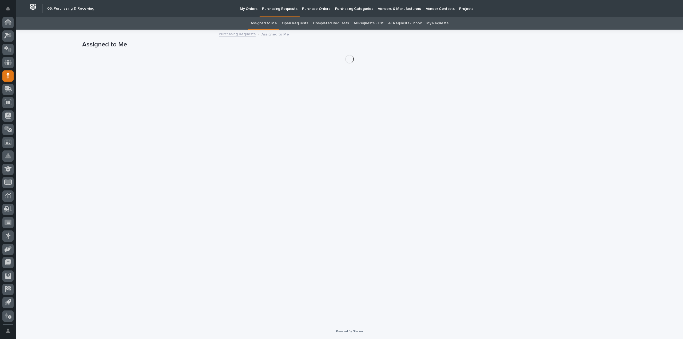
scroll to position [12, 0]
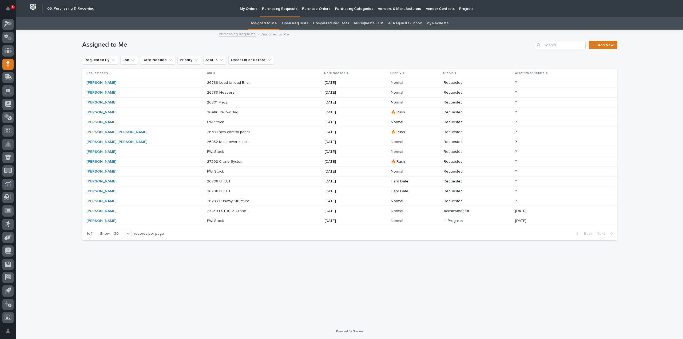
click at [207, 201] on p "26239 Runway Structure" at bounding box center [228, 201] width 43 height 6
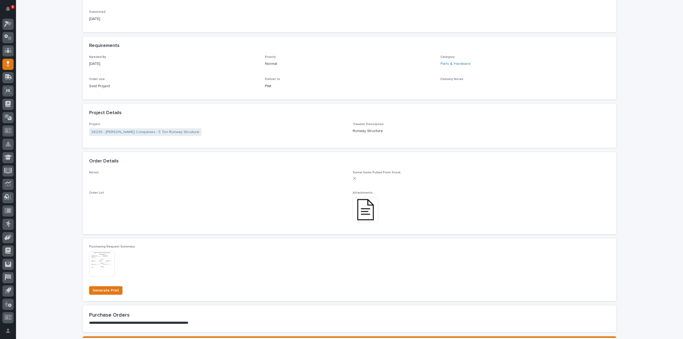
scroll to position [213, 0]
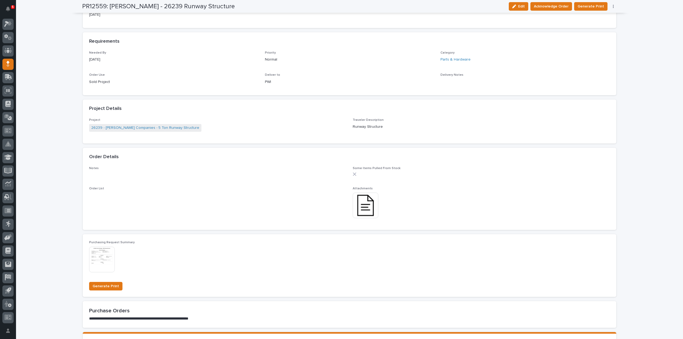
click at [362, 201] on img at bounding box center [365, 206] width 26 height 26
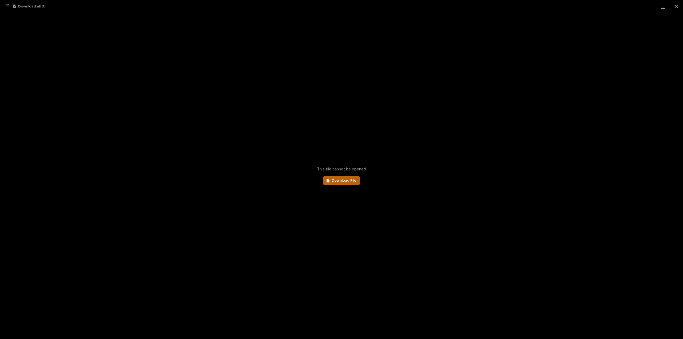
click at [347, 181] on span "Download File" at bounding box center [343, 181] width 25 height 4
click at [677, 6] on button "Close gallery" at bounding box center [675, 6] width 13 height 13
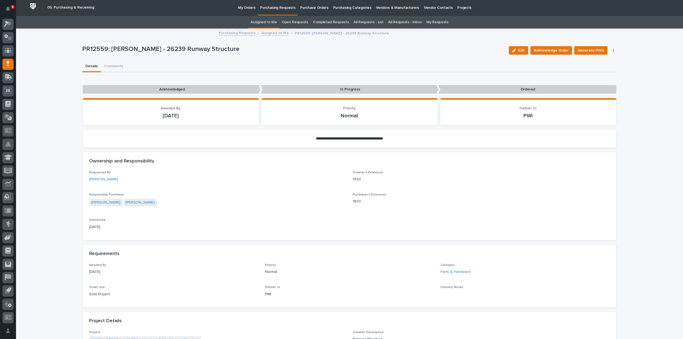
scroll to position [0, 0]
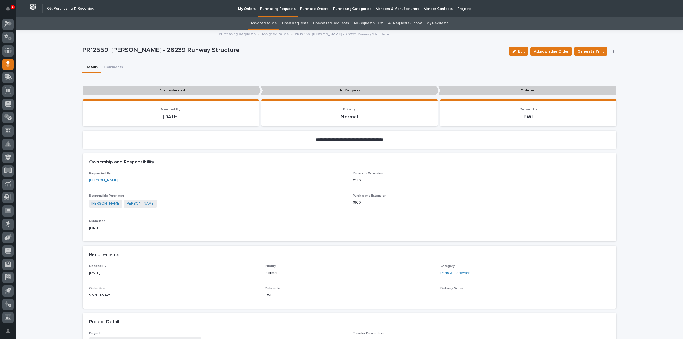
click at [267, 24] on link "Assigned to Me" at bounding box center [263, 23] width 26 height 13
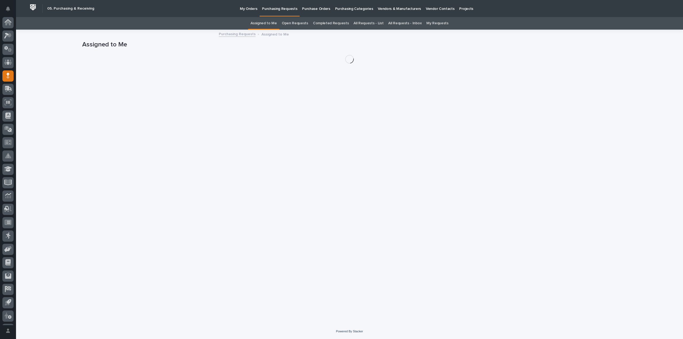
scroll to position [12, 0]
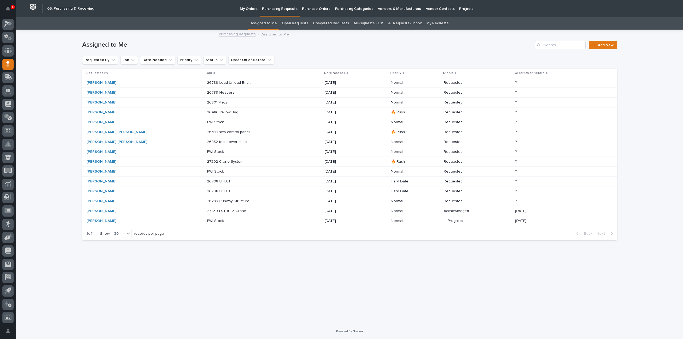
click at [207, 202] on p "26239 Runway Structure" at bounding box center [228, 201] width 43 height 6
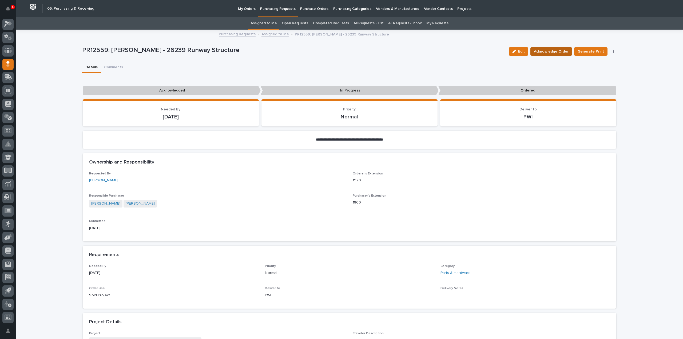
click at [544, 49] on span "Acknowledge Order" at bounding box center [551, 51] width 35 height 6
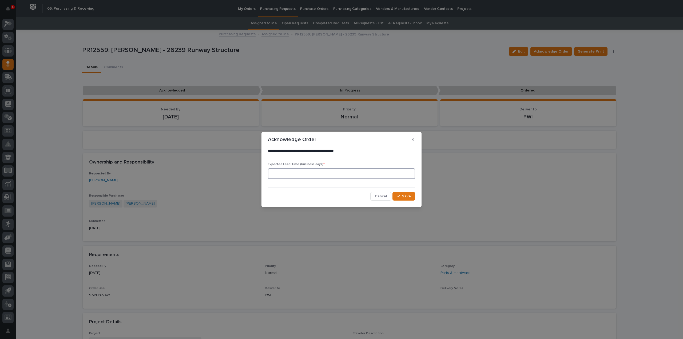
click at [277, 172] on input at bounding box center [341, 173] width 147 height 11
type input "0"
click at [397, 197] on button "Save" at bounding box center [403, 196] width 23 height 9
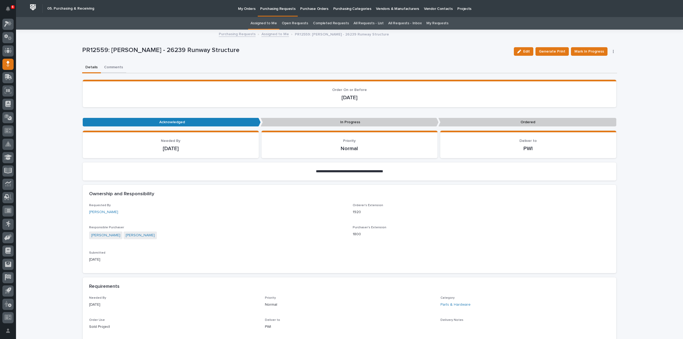
click at [107, 67] on button "Comments" at bounding box center [113, 67] width 25 height 11
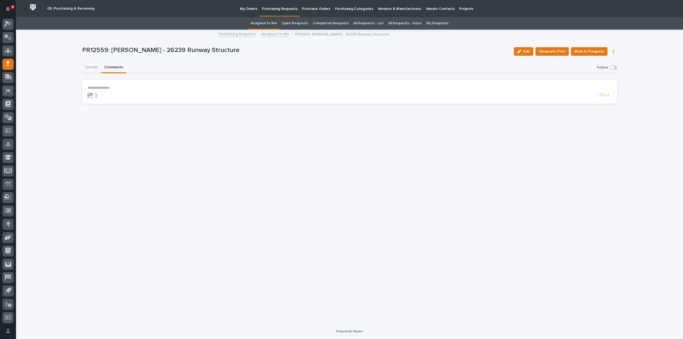
click at [110, 87] on p "**********" at bounding box center [349, 88] width 524 height 5
click at [104, 95] on span "Arlyn Miller" at bounding box center [104, 96] width 30 height 4
click at [113, 87] on p "**********" at bounding box center [349, 88] width 524 height 5
click at [605, 97] on span "Post" at bounding box center [604, 98] width 10 height 6
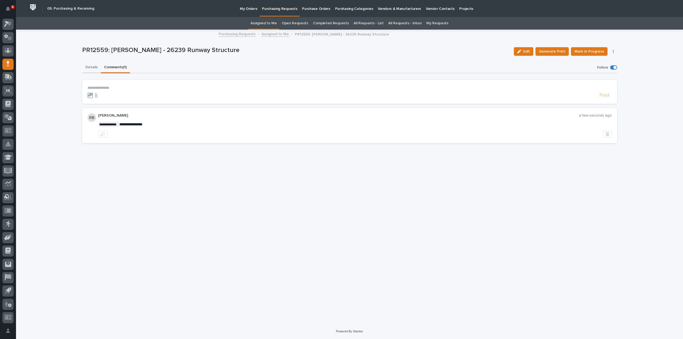
click at [87, 67] on button "Details" at bounding box center [91, 67] width 19 height 11
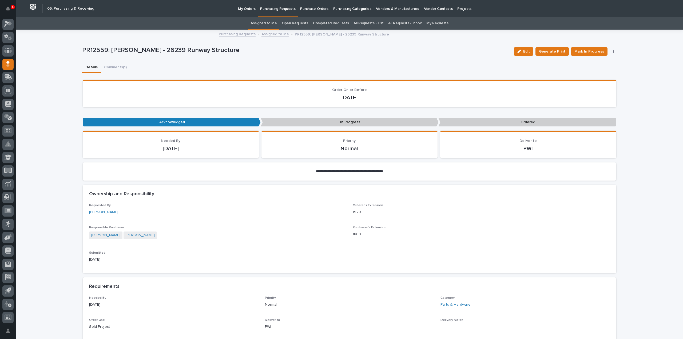
scroll to position [320, 0]
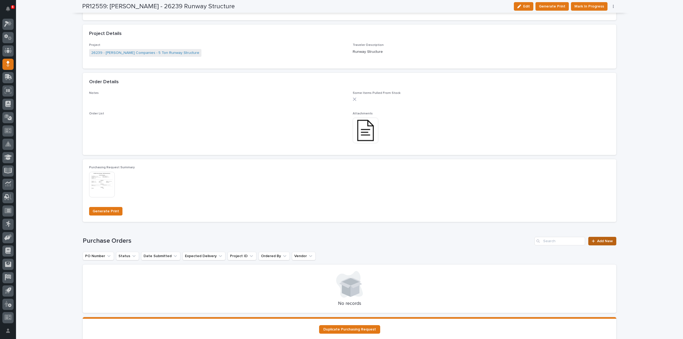
click at [612, 243] on link "Add New" at bounding box center [602, 241] width 28 height 9
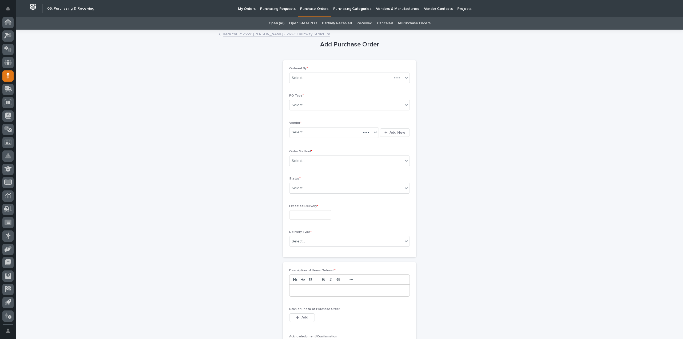
scroll to position [12, 0]
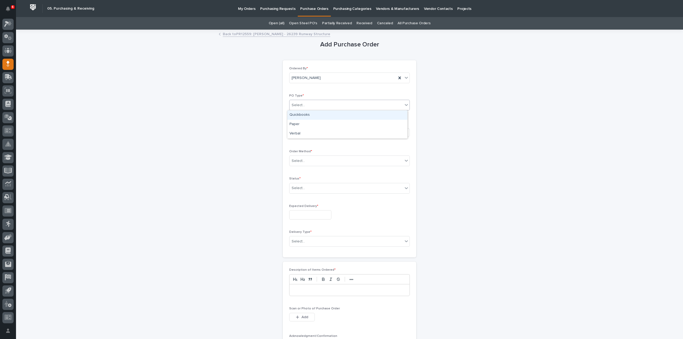
click at [329, 106] on div "Select..." at bounding box center [345, 105] width 113 height 9
drag, startPoint x: 320, startPoint y: 115, endPoint x: 319, endPoint y: 119, distance: 3.9
click at [320, 115] on div "Quickbooks" at bounding box center [347, 114] width 120 height 9
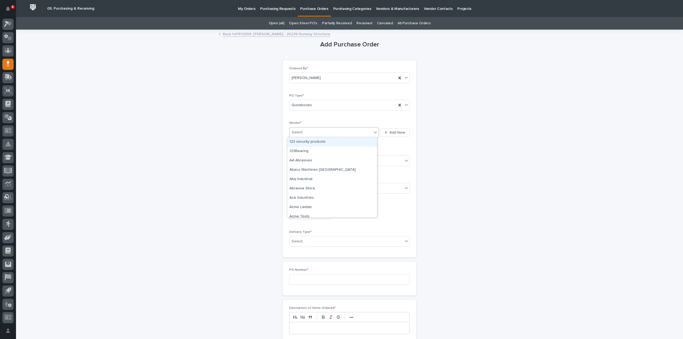
click at [311, 134] on div "Select..." at bounding box center [330, 132] width 82 height 9
type input "****"
click at [310, 141] on div "EPCO Sales" at bounding box center [332, 141] width 90 height 9
click at [305, 160] on div "Select..." at bounding box center [345, 161] width 113 height 9
click at [294, 179] on div "Email" at bounding box center [347, 179] width 120 height 9
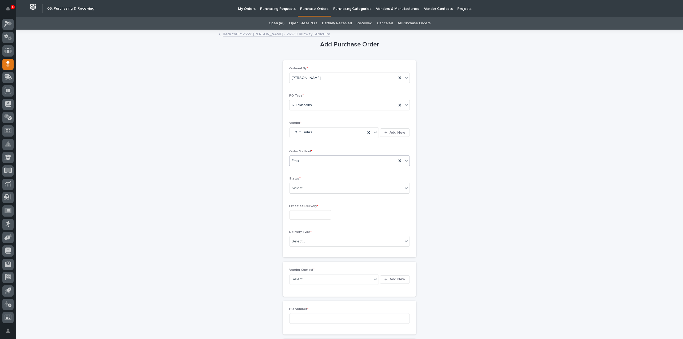
click at [303, 161] on div "Email" at bounding box center [342, 161] width 107 height 9
click at [297, 179] on div "Email" at bounding box center [347, 179] width 120 height 9
click at [299, 185] on div "Select..." at bounding box center [297, 188] width 13 height 6
click at [298, 207] on div "Submitted" at bounding box center [347, 206] width 120 height 9
click at [297, 215] on input "text" at bounding box center [310, 214] width 42 height 9
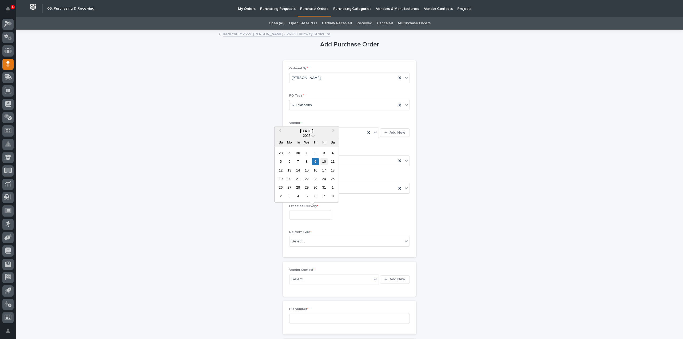
click at [325, 164] on div "10" at bounding box center [323, 161] width 7 height 7
type input "**********"
click at [298, 240] on div "Select..." at bounding box center [297, 242] width 13 height 6
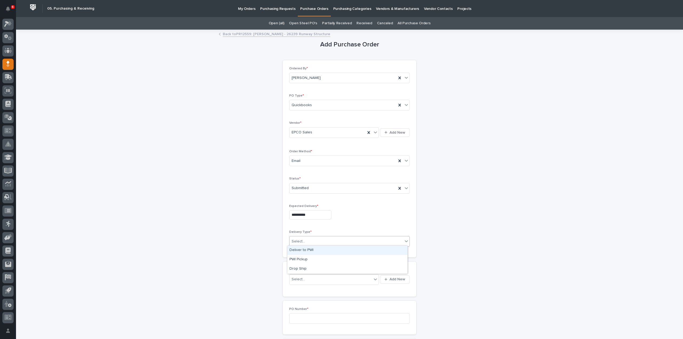
click at [300, 250] on div "Deliver to PWI" at bounding box center [347, 250] width 120 height 9
drag, startPoint x: 297, startPoint y: 277, endPoint x: 307, endPoint y: 276, distance: 9.7
click at [298, 277] on div "Select..." at bounding box center [297, 280] width 13 height 6
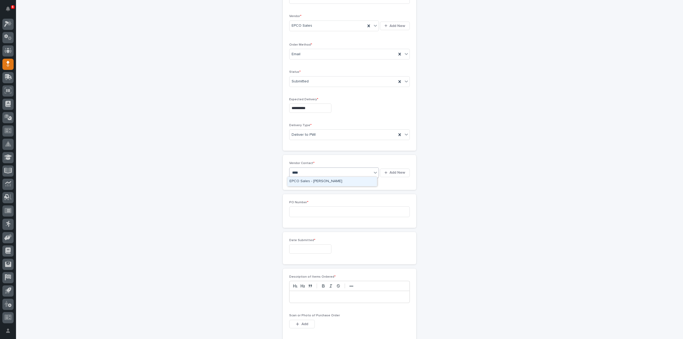
type input "*****"
click at [325, 182] on div "EPCO Sales - Keith Schrock" at bounding box center [332, 181] width 90 height 9
click at [305, 206] on input at bounding box center [349, 211] width 121 height 11
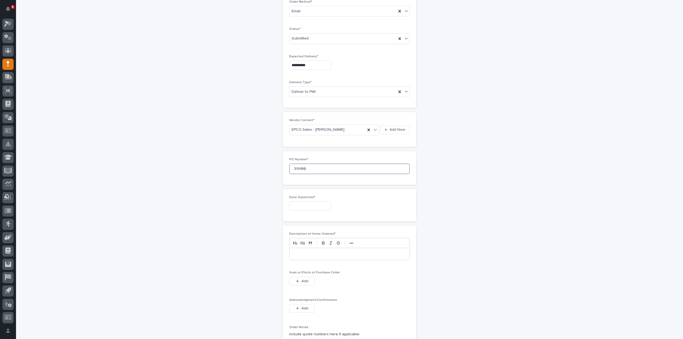
scroll to position [160, 0]
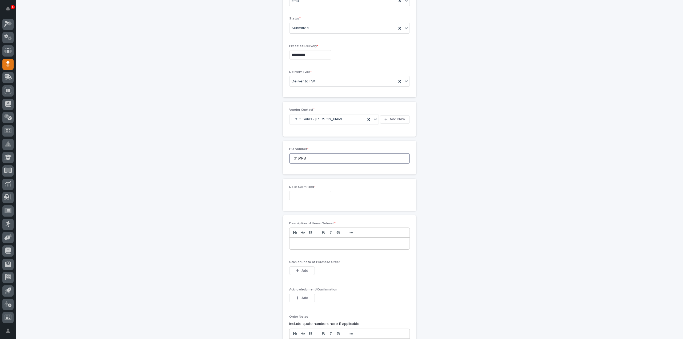
type input "3191RB"
click at [306, 194] on input "text" at bounding box center [310, 195] width 42 height 9
click at [314, 143] on div "9" at bounding box center [315, 141] width 7 height 7
type input "**********"
click at [310, 244] on p at bounding box center [349, 243] width 112 height 5
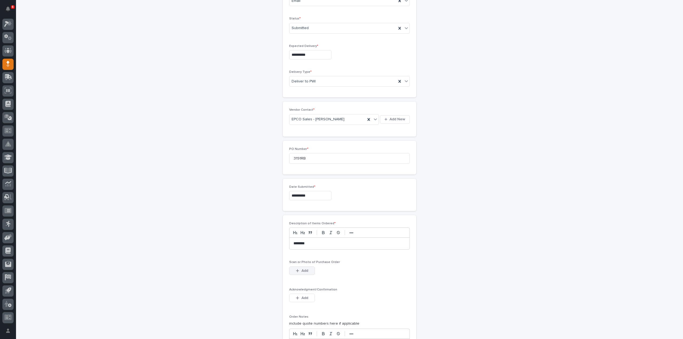
click at [305, 270] on span "Add" at bounding box center [304, 270] width 7 height 5
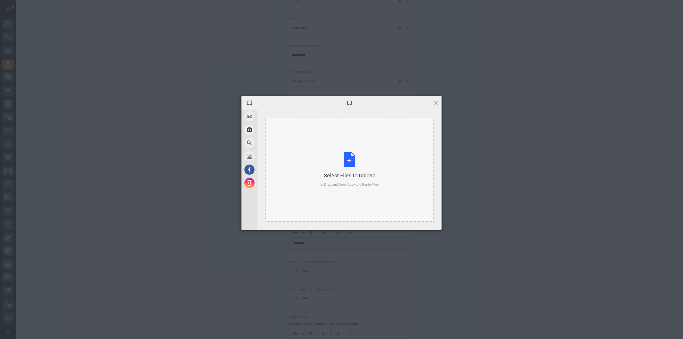
click at [345, 166] on div "Select Files to Upload or Drag and Drop, Copy and Paste Files" at bounding box center [349, 169] width 58 height 35
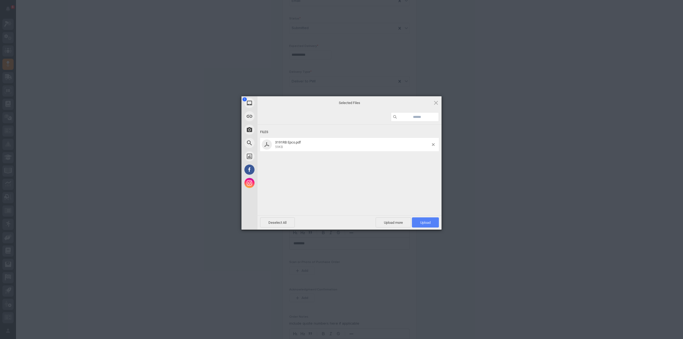
click at [421, 223] on span "Upload 1" at bounding box center [425, 223] width 10 height 4
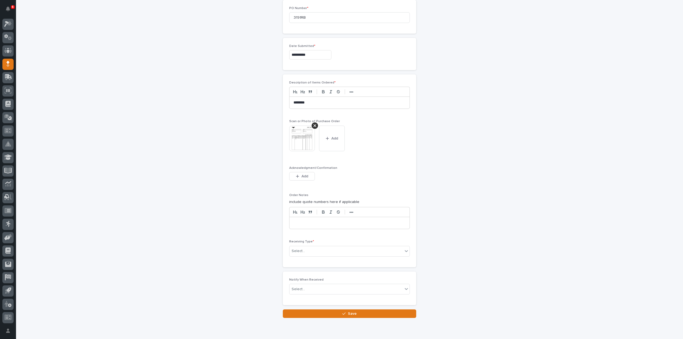
scroll to position [319, 0]
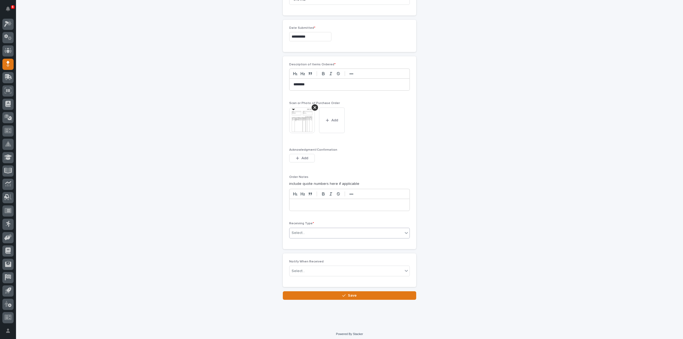
click at [320, 229] on div "Select..." at bounding box center [345, 233] width 113 height 9
click at [300, 268] on div "Deliver to" at bounding box center [347, 268] width 120 height 9
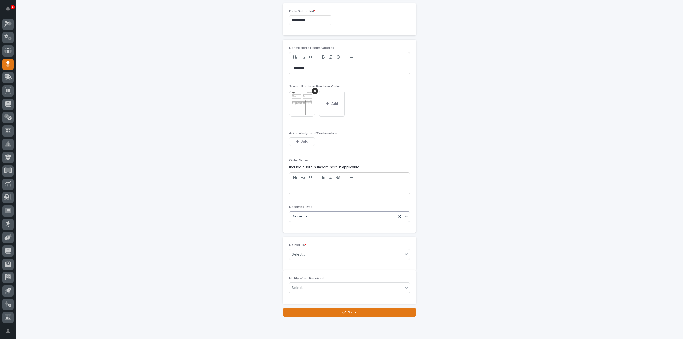
scroll to position [338, 0]
click at [299, 252] on div "Select..." at bounding box center [297, 253] width 13 height 6
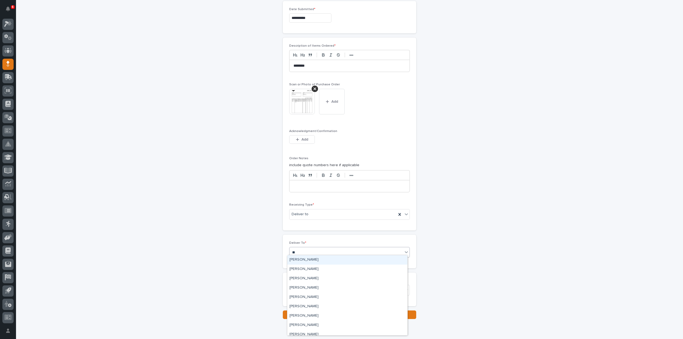
type input "***"
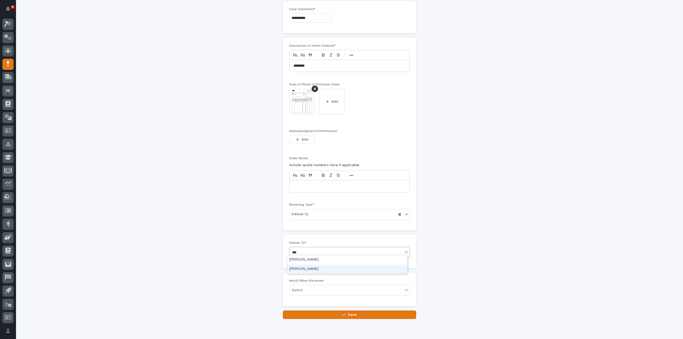
click at [311, 271] on div "Reinhart Burkholder" at bounding box center [347, 269] width 120 height 9
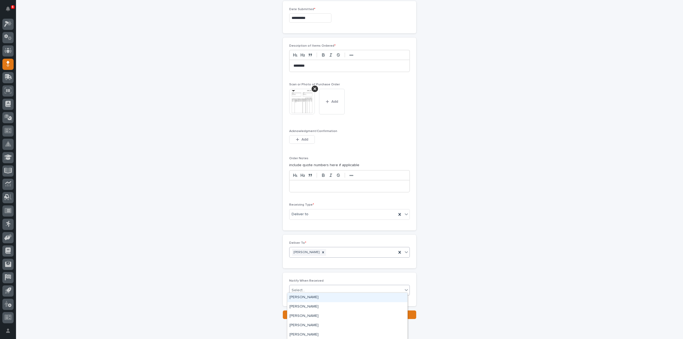
click at [303, 288] on div "Select..." at bounding box center [345, 290] width 113 height 9
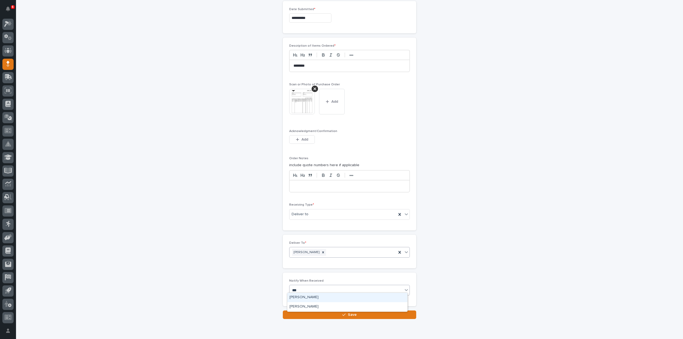
type input "****"
click at [307, 296] on div "Reinhart Burkholder" at bounding box center [347, 297] width 120 height 9
click at [317, 313] on button "Save" at bounding box center [349, 314] width 133 height 9
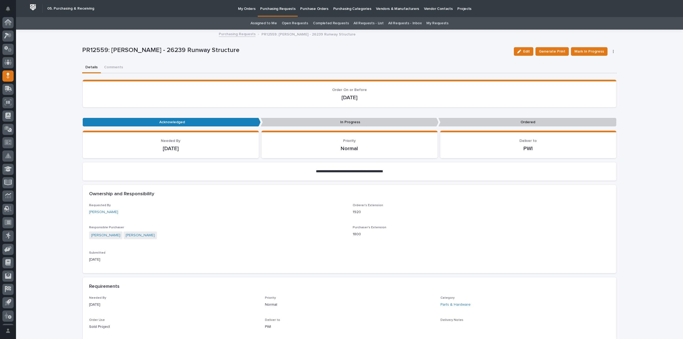
scroll to position [12, 0]
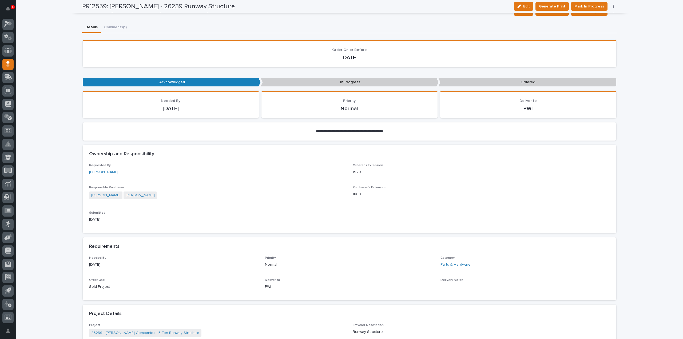
scroll to position [0, 0]
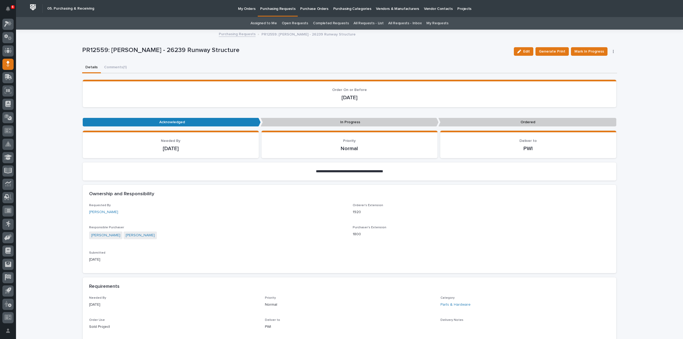
click at [272, 24] on link "Assigned to Me" at bounding box center [263, 23] width 26 height 13
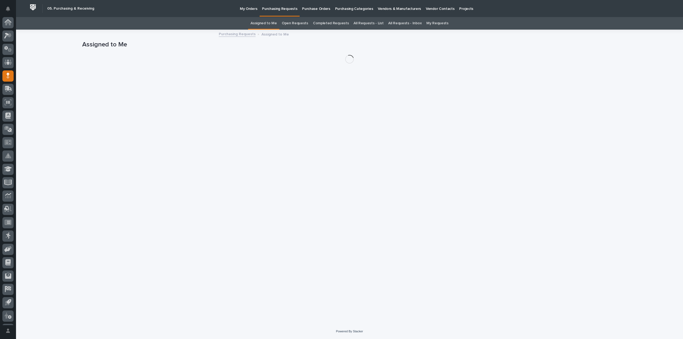
scroll to position [12, 0]
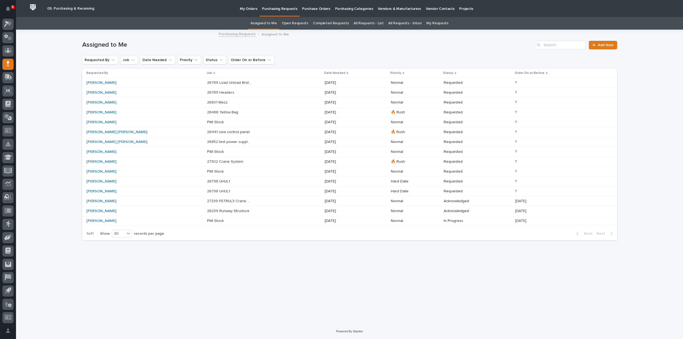
click at [207, 191] on p "26798 UHUL1" at bounding box center [219, 191] width 24 height 6
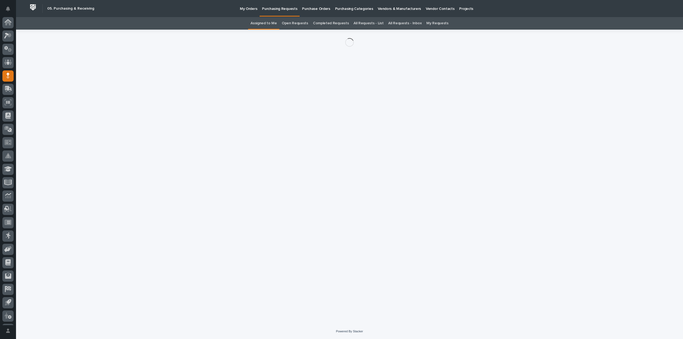
scroll to position [12, 0]
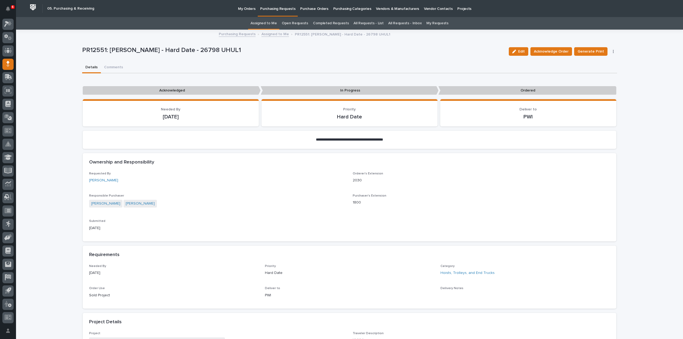
click at [40, 165] on div "**********" at bounding box center [349, 314] width 667 height 569
click at [52, 123] on div "**********" at bounding box center [349, 314] width 667 height 569
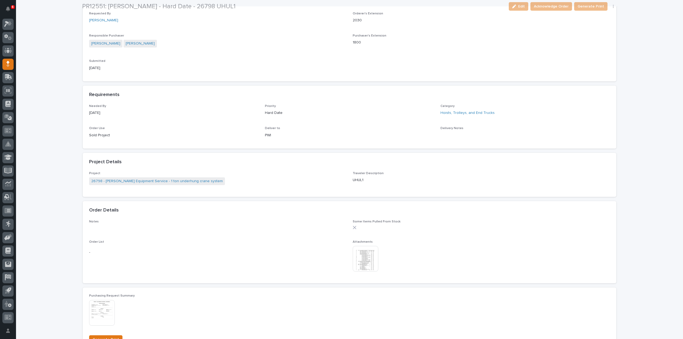
scroll to position [213, 0]
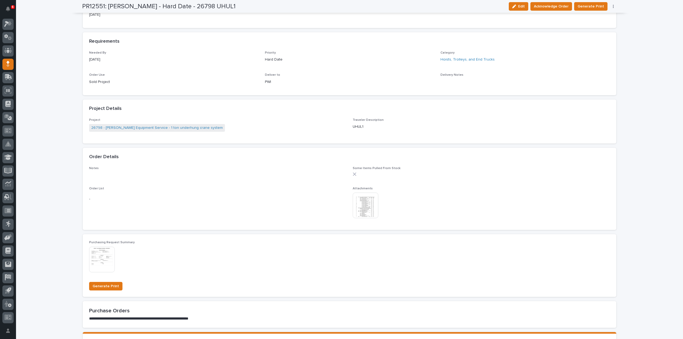
click at [367, 213] on img at bounding box center [365, 206] width 26 height 26
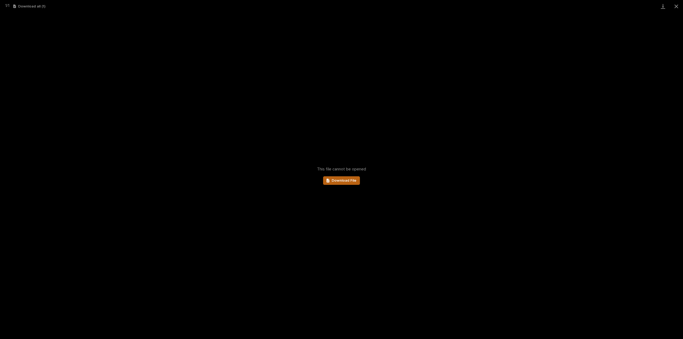
click at [341, 183] on link "Download File" at bounding box center [341, 180] width 37 height 9
click at [676, 5] on button "Close gallery" at bounding box center [675, 6] width 13 height 13
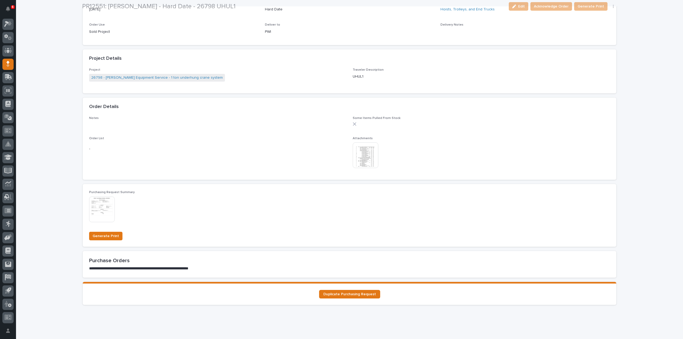
scroll to position [267, 0]
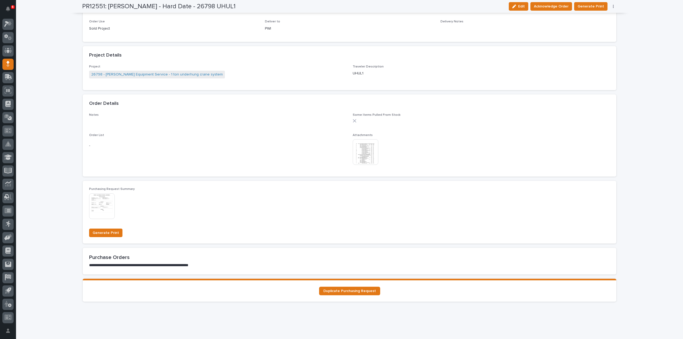
click at [364, 160] on img at bounding box center [365, 152] width 26 height 26
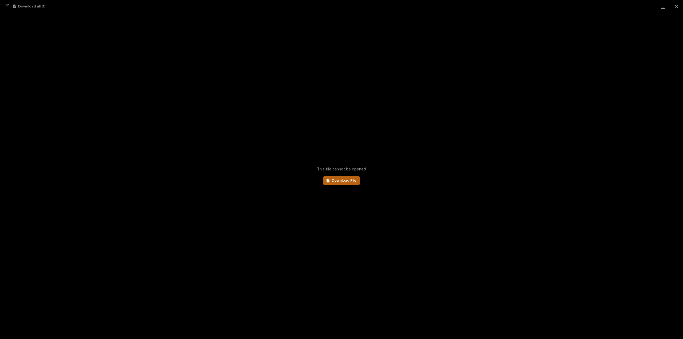
click at [338, 181] on span "Download File" at bounding box center [343, 181] width 25 height 4
click at [675, 7] on button "Close gallery" at bounding box center [675, 6] width 13 height 13
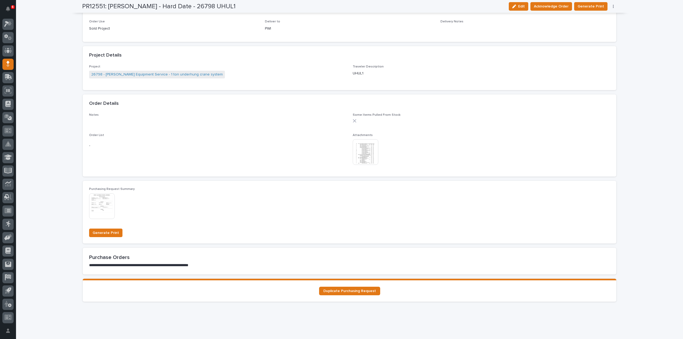
scroll to position [0, 0]
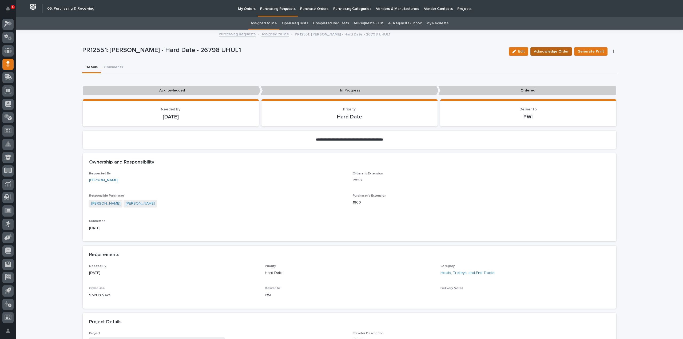
click at [544, 52] on span "Acknowledge Order" at bounding box center [551, 51] width 35 height 6
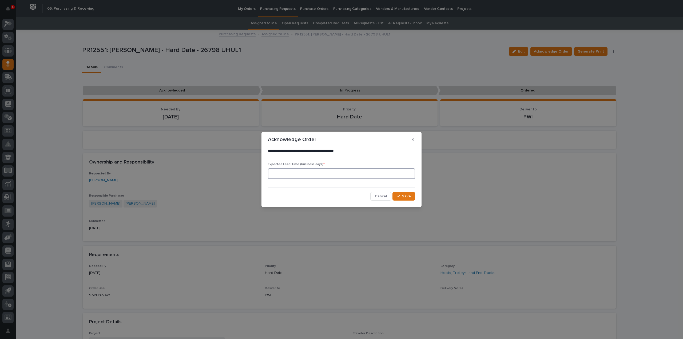
click at [342, 176] on input at bounding box center [341, 173] width 147 height 11
type input "0"
click at [398, 197] on icon "button" at bounding box center [397, 196] width 3 height 4
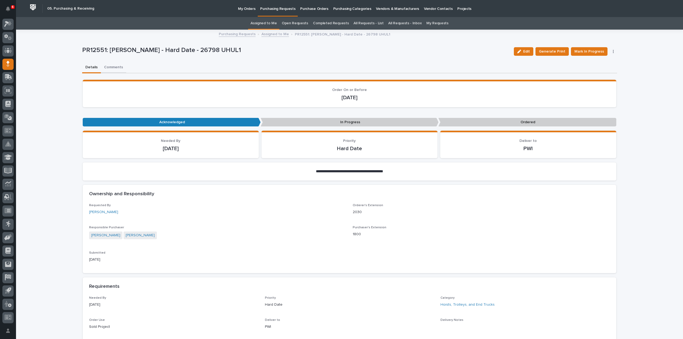
click at [107, 68] on button "Comments" at bounding box center [113, 67] width 25 height 11
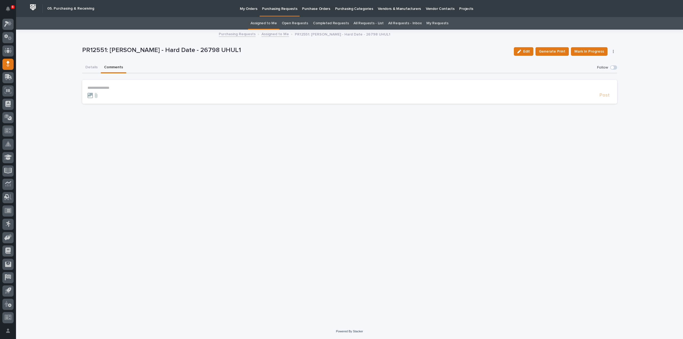
click at [116, 87] on p "**********" at bounding box center [349, 88] width 524 height 5
click at [107, 96] on span "Arlyn Miller" at bounding box center [104, 96] width 30 height 4
click at [116, 88] on p "**********" at bounding box center [349, 88] width 524 height 5
click at [604, 99] on span "Post" at bounding box center [604, 98] width 10 height 6
click at [273, 24] on link "Assigned to Me" at bounding box center [263, 23] width 26 height 13
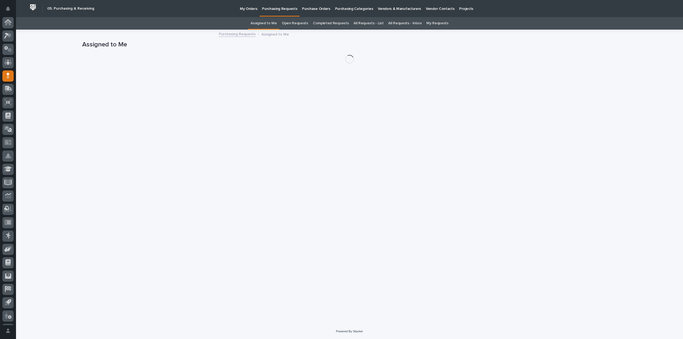
scroll to position [12, 0]
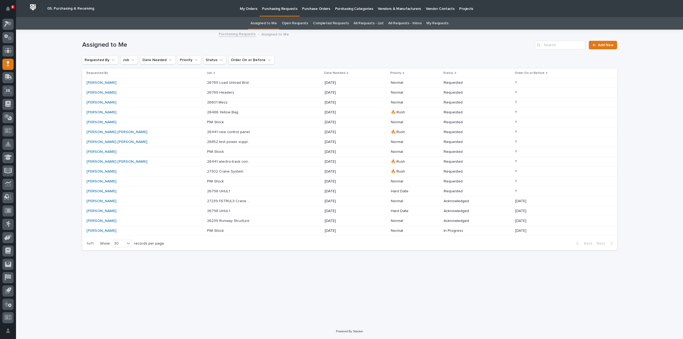
click at [207, 190] on p "26798 UHUL1" at bounding box center [219, 191] width 24 height 6
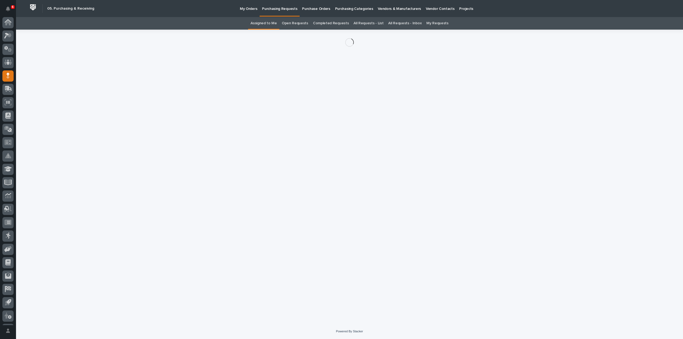
scroll to position [12, 0]
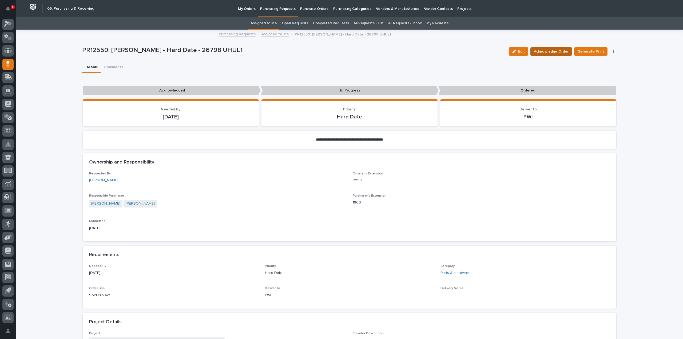
click at [555, 53] on span "Acknowledge Order" at bounding box center [551, 51] width 35 height 6
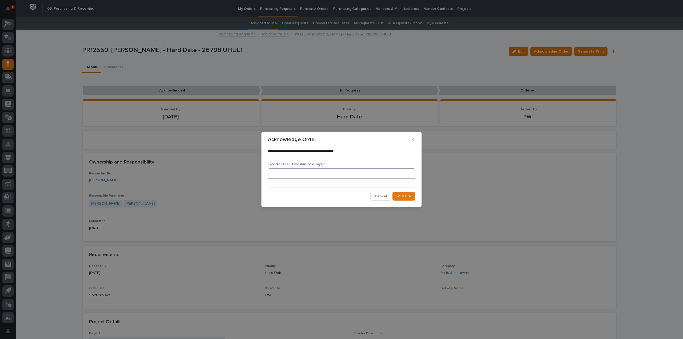
click at [307, 175] on input at bounding box center [341, 173] width 147 height 11
type input "0"
click at [410, 196] on span "Save" at bounding box center [406, 196] width 9 height 5
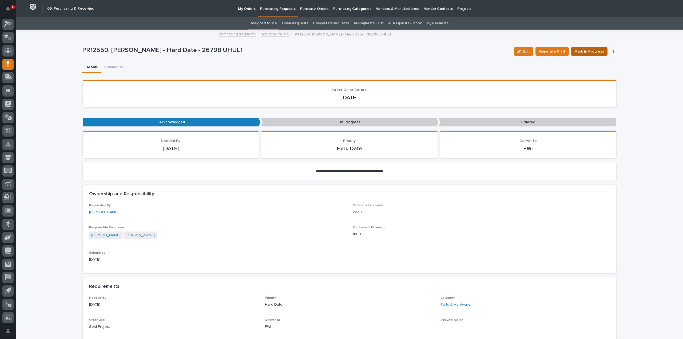
click at [586, 51] on span "Mark In Progress" at bounding box center [589, 51] width 30 height 6
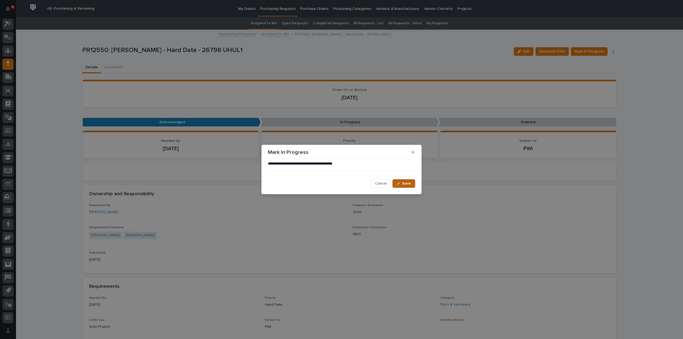
click at [413, 185] on button "Save" at bounding box center [403, 183] width 23 height 9
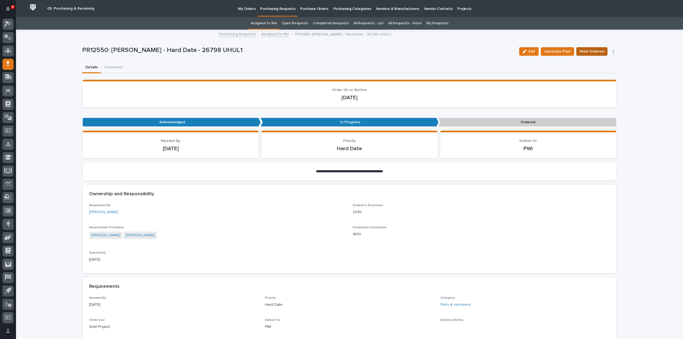
click at [589, 53] on span "Mark Ordered" at bounding box center [591, 51] width 24 height 6
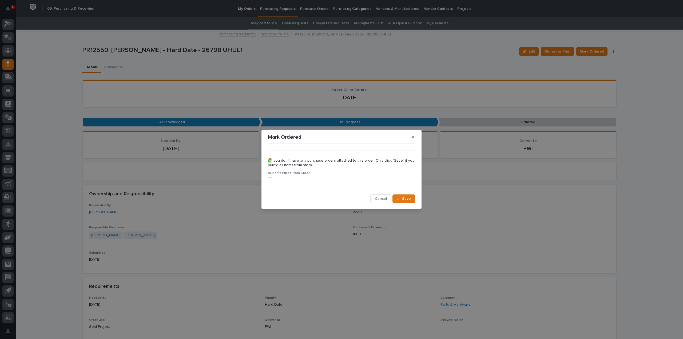
click at [271, 179] on span at bounding box center [270, 179] width 4 height 4
drag, startPoint x: 404, startPoint y: 199, endPoint x: 408, endPoint y: 197, distance: 5.1
click at [404, 199] on span "Save" at bounding box center [406, 198] width 9 height 5
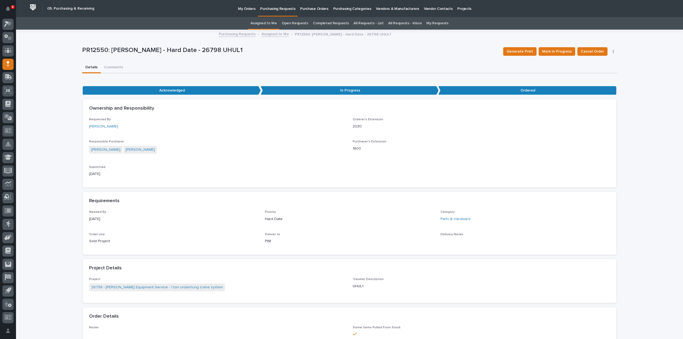
click at [57, 120] on div "**********" at bounding box center [349, 345] width 667 height 630
click at [274, 26] on link "Assigned to Me" at bounding box center [263, 23] width 26 height 13
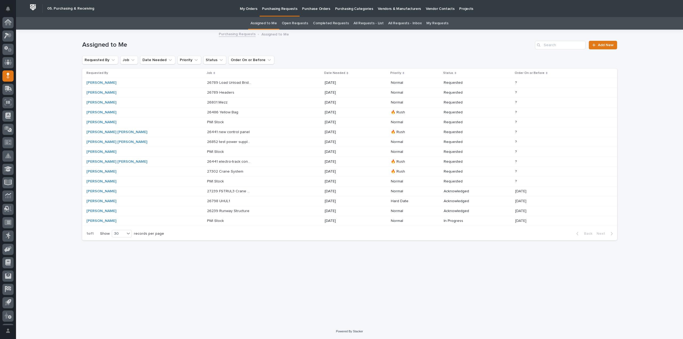
scroll to position [12, 0]
click at [209, 173] on div "27302 Crane System 27302 Crane System" at bounding box center [263, 171] width 113 height 9
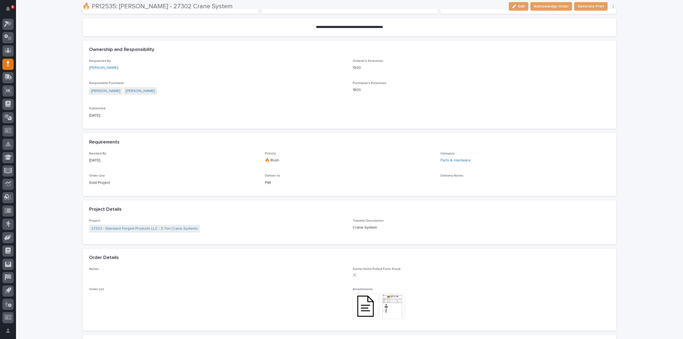
scroll to position [213, 0]
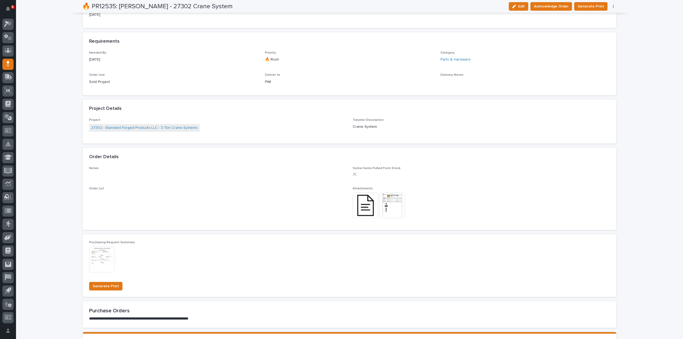
click at [390, 208] on img at bounding box center [392, 206] width 26 height 26
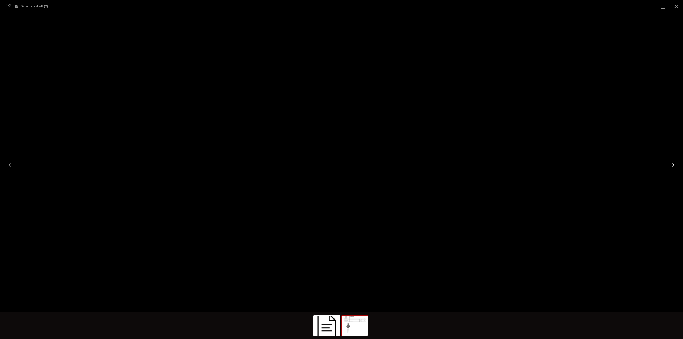
click at [668, 165] on button "Next slide" at bounding box center [671, 165] width 11 height 10
click at [351, 170] on link "Download File" at bounding box center [341, 167] width 37 height 9
click at [677, 7] on button "Close gallery" at bounding box center [675, 6] width 13 height 13
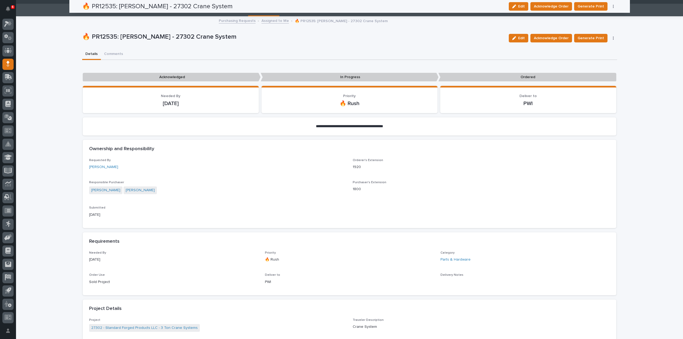
scroll to position [9, 0]
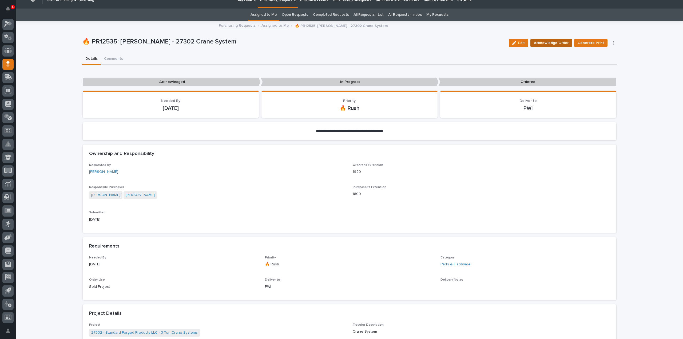
click at [557, 45] on span "Acknowledge Order" at bounding box center [551, 43] width 35 height 6
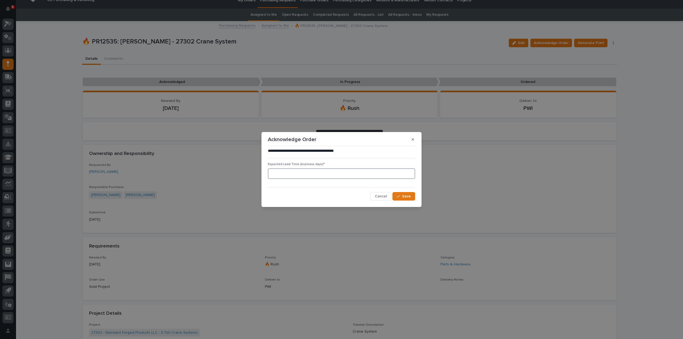
click at [331, 175] on input at bounding box center [341, 173] width 147 height 11
type input "0"
click at [405, 194] on span "Save" at bounding box center [406, 196] width 9 height 5
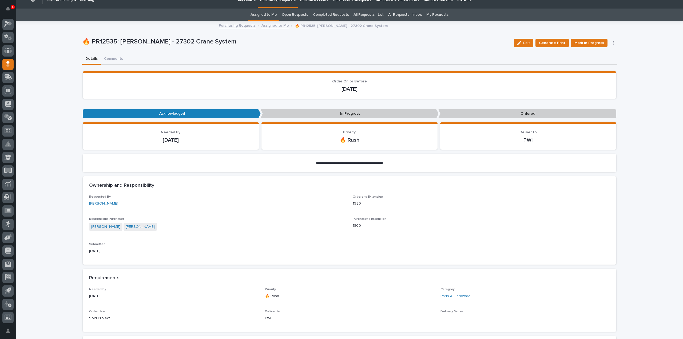
click at [109, 61] on div "**********" at bounding box center [349, 339] width 535 height 634
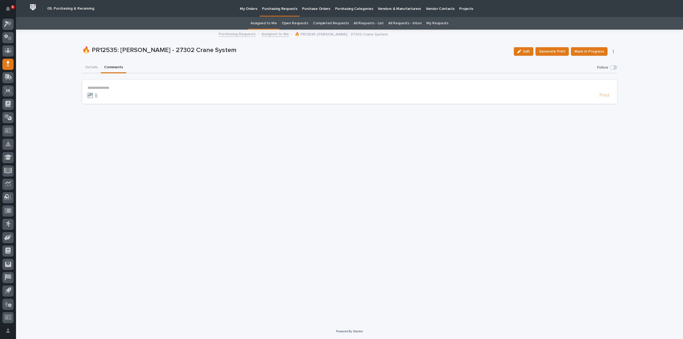
click at [127, 88] on p "**********" at bounding box center [349, 88] width 524 height 5
click at [105, 95] on span "Arlyn Miller" at bounding box center [104, 96] width 30 height 4
click at [115, 89] on p "**********" at bounding box center [349, 88] width 524 height 5
click at [602, 97] on span "Post" at bounding box center [604, 98] width 10 height 6
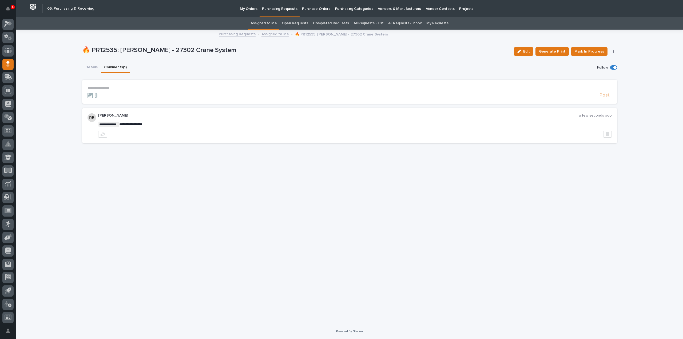
click at [88, 67] on button "Details" at bounding box center [91, 67] width 19 height 11
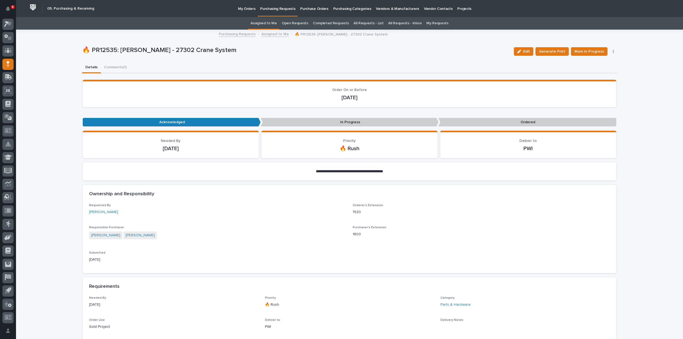
click at [270, 24] on link "Assigned to Me" at bounding box center [263, 23] width 26 height 13
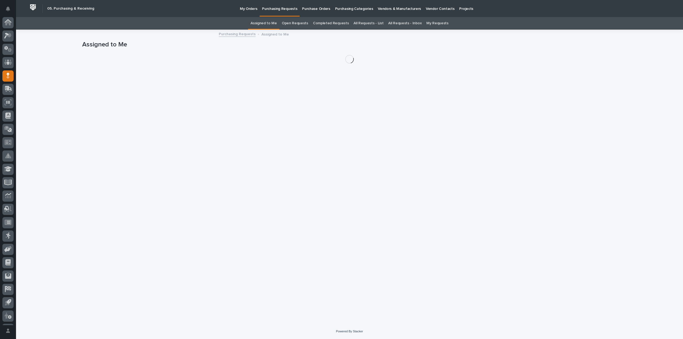
scroll to position [12, 0]
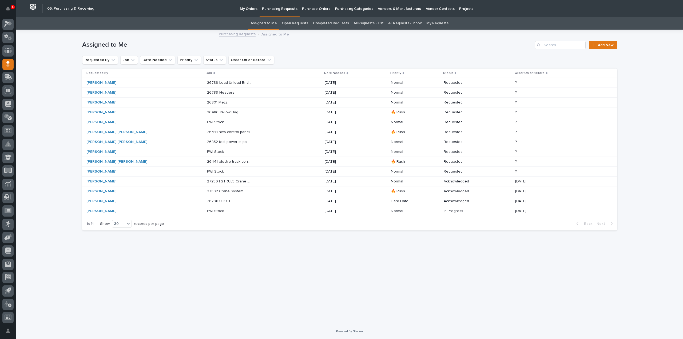
click at [207, 170] on p at bounding box center [229, 171] width 45 height 5
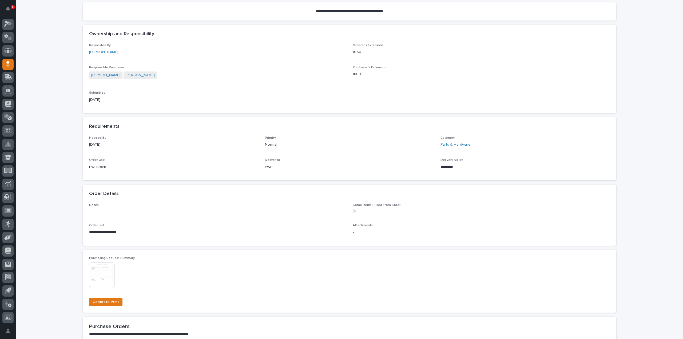
scroll to position [206, 0]
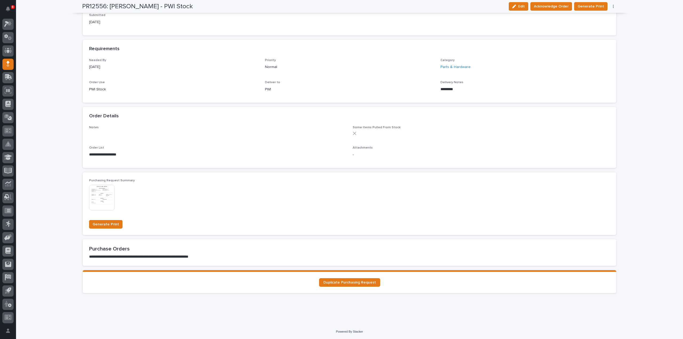
click at [101, 197] on img at bounding box center [102, 198] width 26 height 26
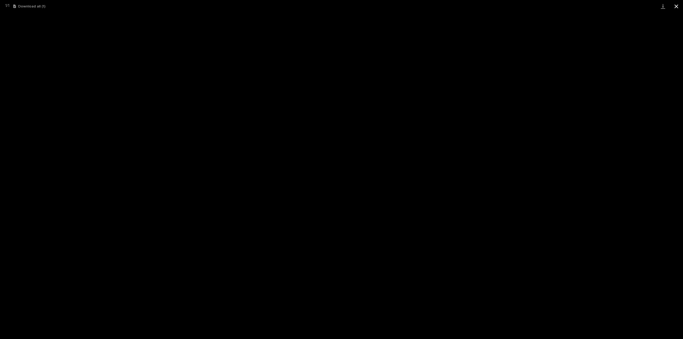
click at [679, 7] on button "Close gallery" at bounding box center [675, 6] width 13 height 13
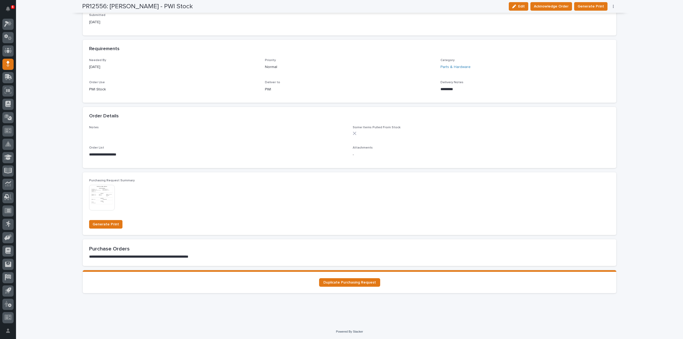
scroll to position [0, 0]
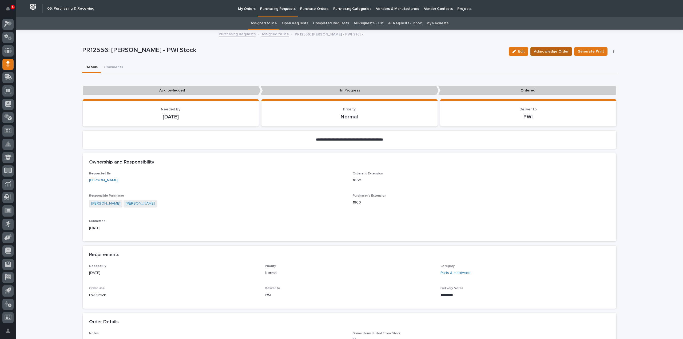
click at [554, 48] on button "Acknowledge Order" at bounding box center [551, 51] width 42 height 9
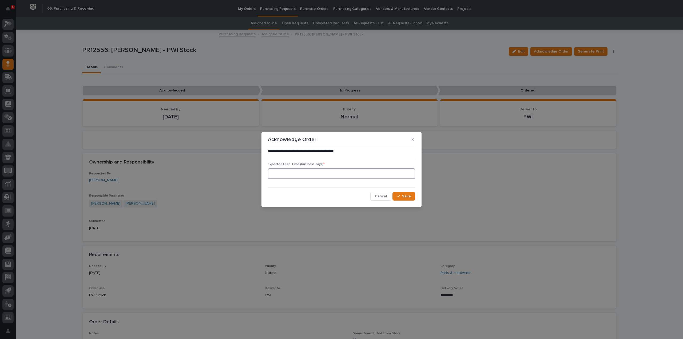
click at [288, 177] on input at bounding box center [341, 173] width 147 height 11
type input "0"
click at [398, 197] on icon "button" at bounding box center [397, 196] width 3 height 2
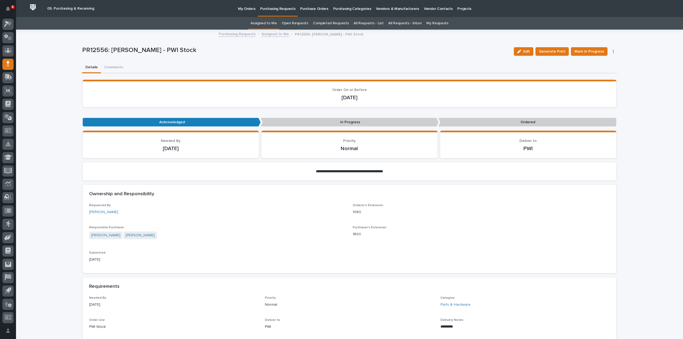
scroll to position [298, 0]
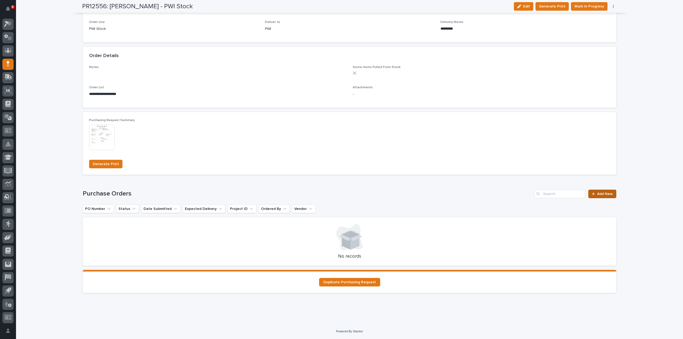
click at [606, 194] on span "Add New" at bounding box center [605, 194] width 16 height 4
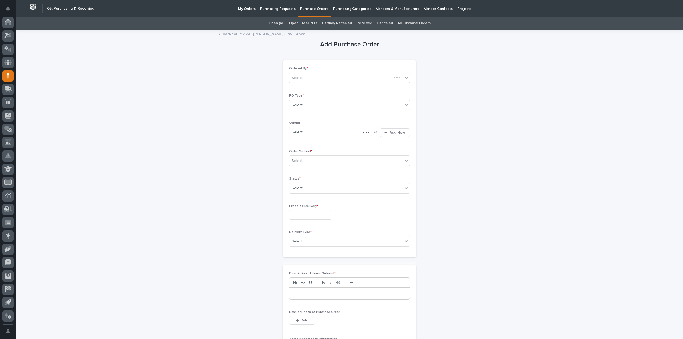
scroll to position [12, 0]
click at [311, 105] on div "Select..." at bounding box center [345, 105] width 113 height 9
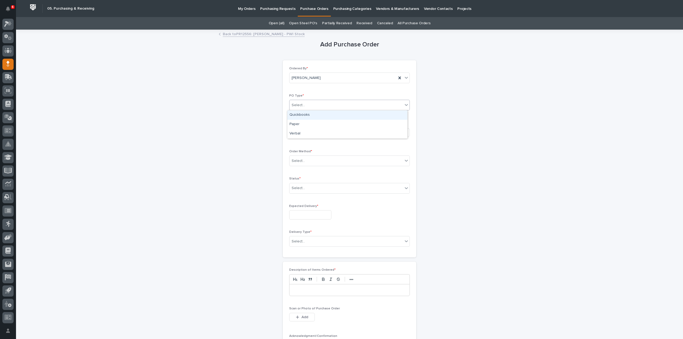
click at [307, 116] on div "Quickbooks" at bounding box center [347, 114] width 120 height 9
click at [304, 132] on div "Select..." at bounding box center [330, 132] width 82 height 9
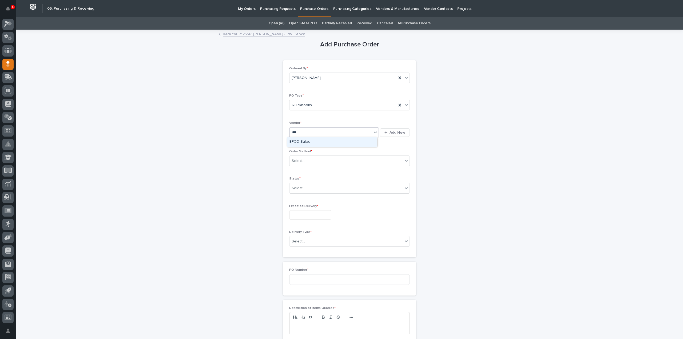
type input "****"
click at [300, 141] on div "EPCO Sales" at bounding box center [332, 141] width 90 height 9
click at [297, 161] on div "Select..." at bounding box center [297, 161] width 13 height 6
click at [293, 181] on div "Email" at bounding box center [347, 179] width 120 height 9
drag, startPoint x: 303, startPoint y: 189, endPoint x: 305, endPoint y: 191, distance: 2.8
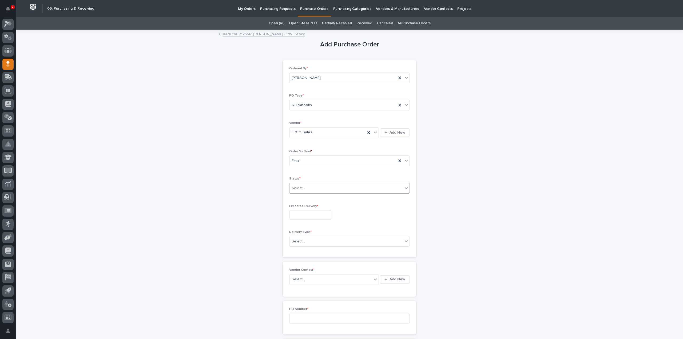
click at [304, 189] on div "Select..." at bounding box center [345, 188] width 113 height 9
click at [303, 207] on div "Submitted" at bounding box center [347, 206] width 120 height 9
click at [304, 216] on input "text" at bounding box center [310, 214] width 42 height 9
click at [324, 163] on div "10" at bounding box center [323, 161] width 7 height 7
type input "**********"
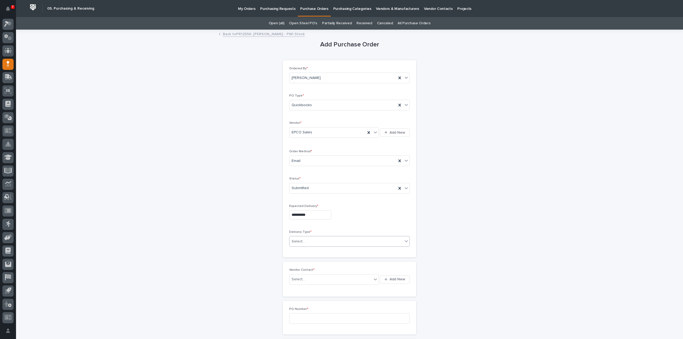
click at [305, 242] on div "Select..." at bounding box center [345, 241] width 113 height 9
click at [305, 251] on div "Deliver to PWI" at bounding box center [347, 250] width 120 height 9
click at [305, 279] on input "text" at bounding box center [305, 279] width 1 height 5
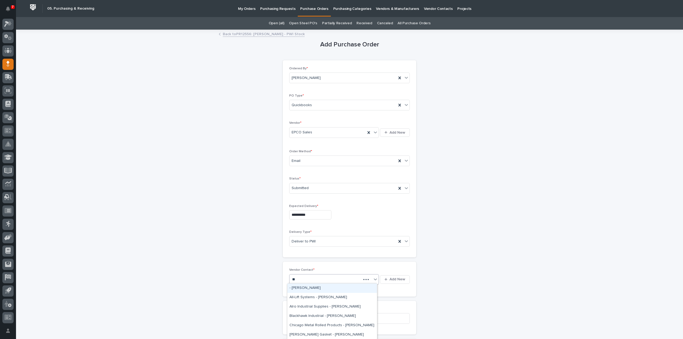
type input "***"
click at [299, 289] on div "EPCO Sales - Keith Schrock" at bounding box center [332, 287] width 90 height 9
click at [299, 316] on input at bounding box center [349, 318] width 121 height 11
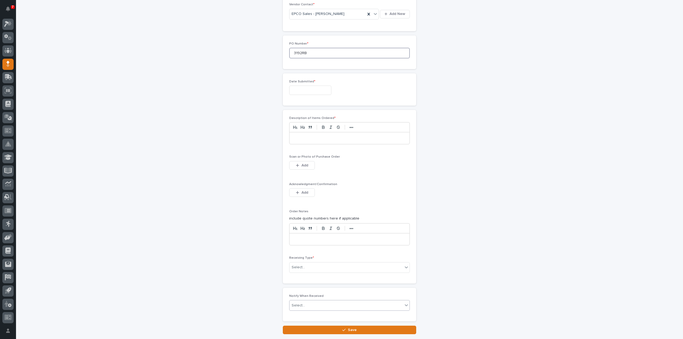
scroll to position [267, 0]
type input "3192RB"
click at [307, 88] on input "text" at bounding box center [310, 88] width 42 height 9
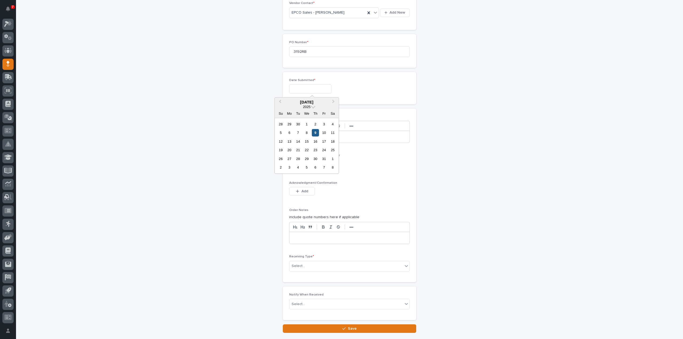
click at [315, 133] on div "9" at bounding box center [315, 132] width 7 height 7
type input "**********"
click at [309, 137] on p at bounding box center [349, 136] width 112 height 5
click at [305, 162] on span "Add" at bounding box center [304, 164] width 7 height 5
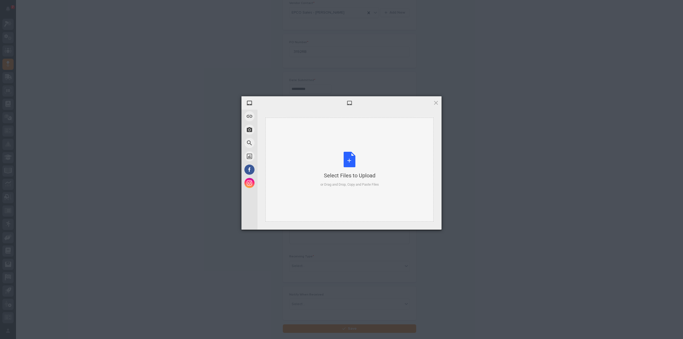
click at [349, 162] on div "Select Files to Upload or Drag and Drop, Copy and Paste Files" at bounding box center [349, 169] width 58 height 35
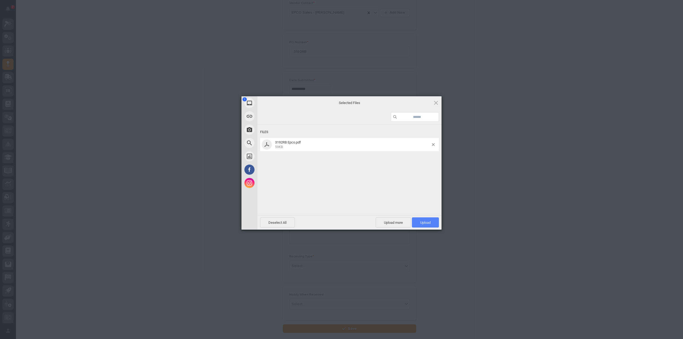
click at [425, 223] on span "Upload 1" at bounding box center [425, 223] width 10 height 4
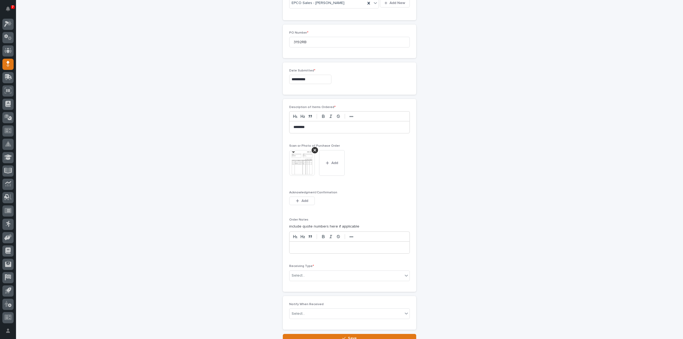
scroll to position [319, 0]
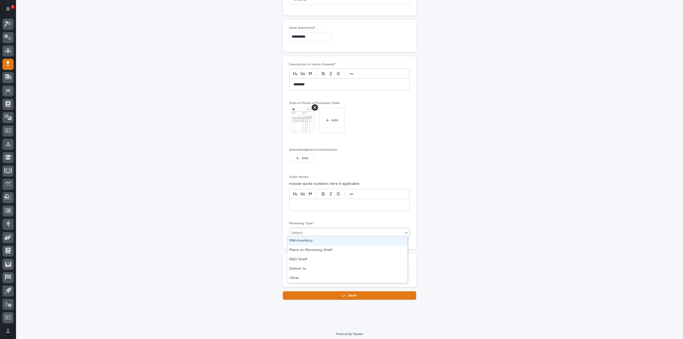
click at [306, 230] on div "Select..." at bounding box center [345, 233] width 113 height 9
click at [304, 268] on div "Deliver to" at bounding box center [347, 268] width 120 height 9
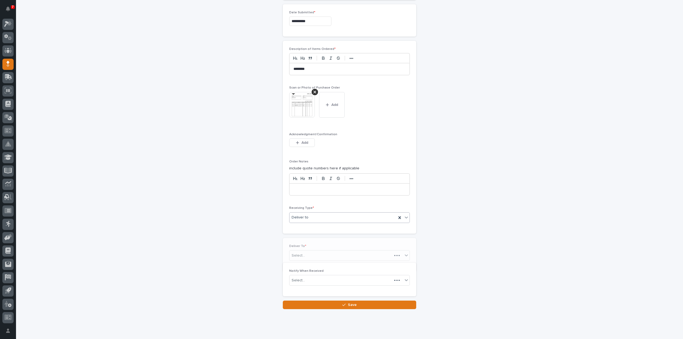
scroll to position [338, 0]
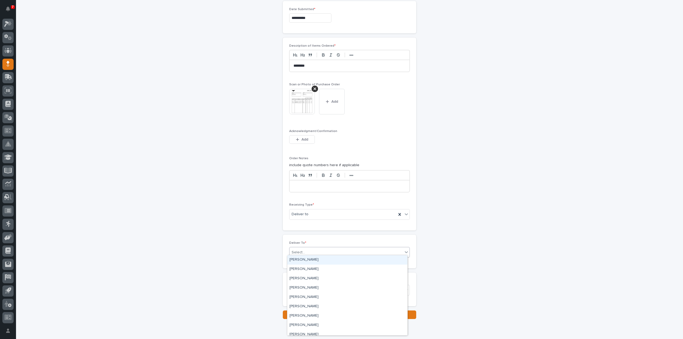
click at [302, 250] on div "Select..." at bounding box center [297, 253] width 13 height 6
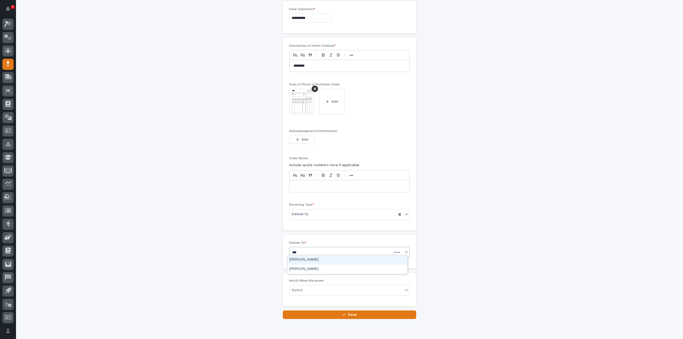
type input "****"
click at [316, 260] on div "Reinhart Burkholder" at bounding box center [347, 259] width 120 height 9
click at [305, 288] on div "Select..." at bounding box center [345, 290] width 113 height 9
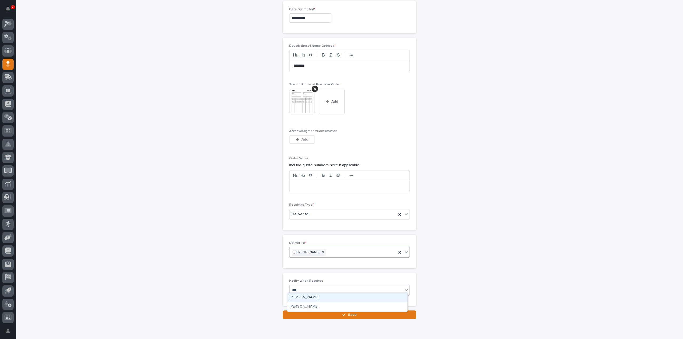
type input "****"
click at [309, 298] on div "Reinhart Burkholder" at bounding box center [347, 297] width 120 height 9
click at [310, 314] on button "Save" at bounding box center [349, 314] width 133 height 9
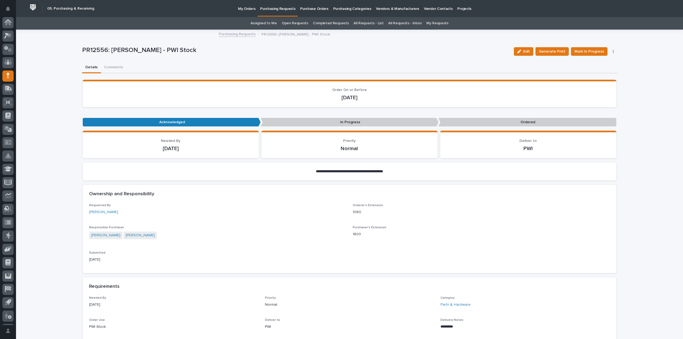
scroll to position [12, 0]
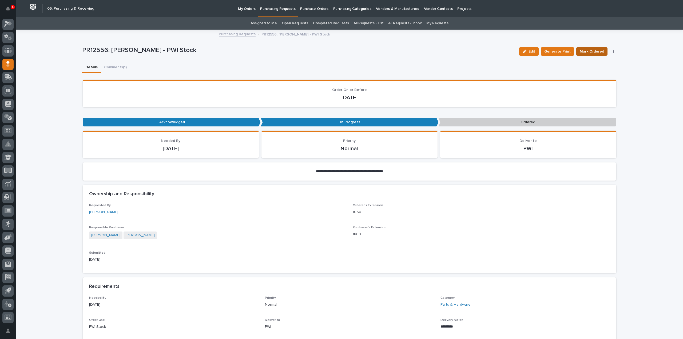
click at [580, 52] on span "Mark Ordered" at bounding box center [591, 51] width 24 height 6
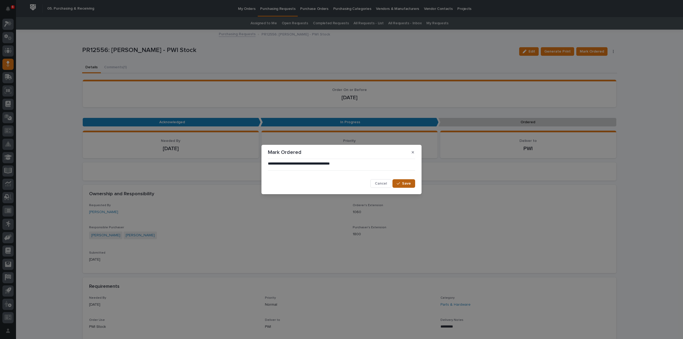
click at [410, 185] on span "Save" at bounding box center [406, 183] width 9 height 5
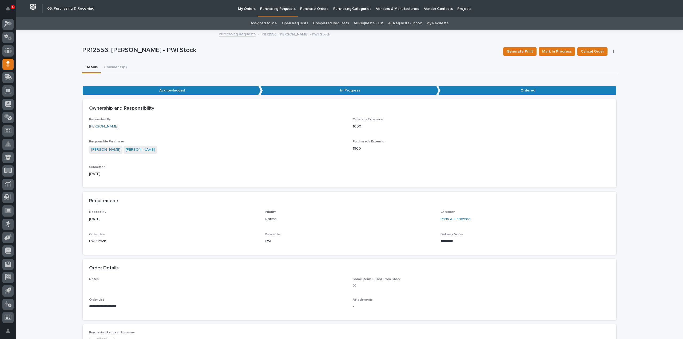
click at [271, 24] on link "Assigned to Me" at bounding box center [263, 23] width 26 height 13
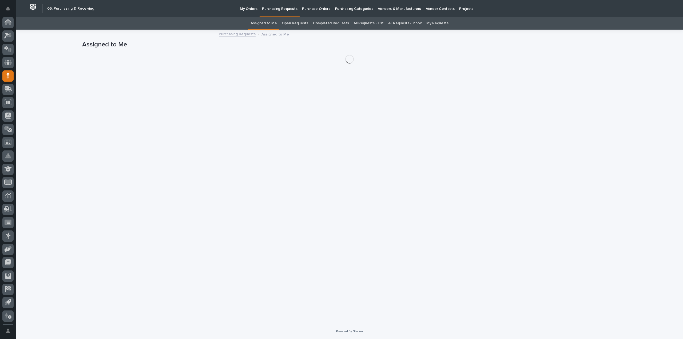
scroll to position [12, 0]
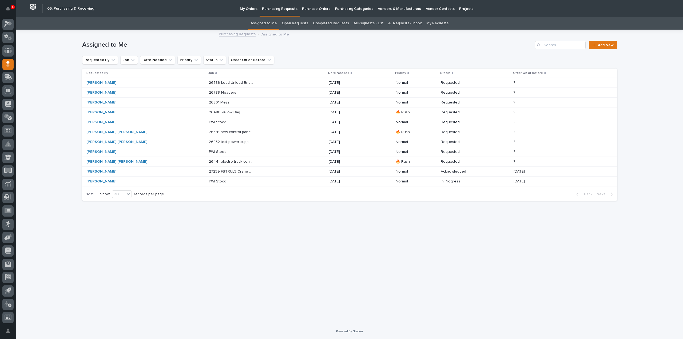
click at [209, 151] on p "PWI Stock" at bounding box center [218, 152] width 18 height 6
click at [215, 142] on p "26852 test power supply for the lazer" at bounding box center [232, 142] width 46 height 6
click at [209, 114] on p "26486 Yellow Bag" at bounding box center [225, 112] width 32 height 6
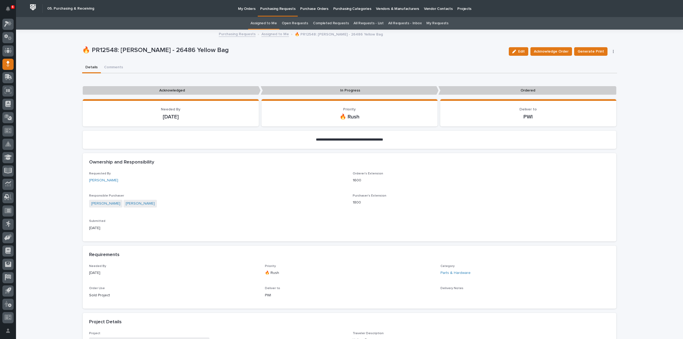
scroll to position [160, 0]
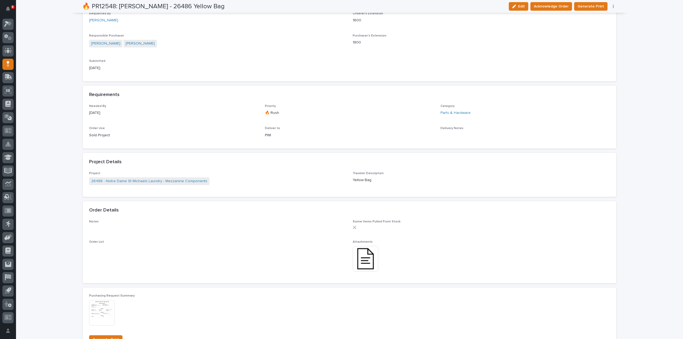
click at [362, 265] on img at bounding box center [365, 259] width 26 height 26
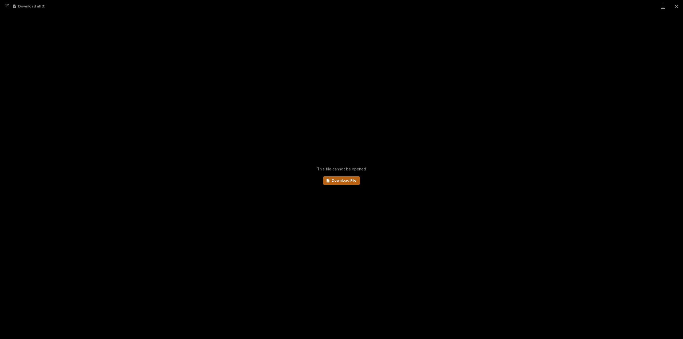
click at [340, 182] on link "Download File" at bounding box center [341, 180] width 37 height 9
click at [442, 118] on div "This file cannot be opened Download File" at bounding box center [341, 176] width 683 height 326
click at [677, 6] on button "Close gallery" at bounding box center [675, 6] width 13 height 13
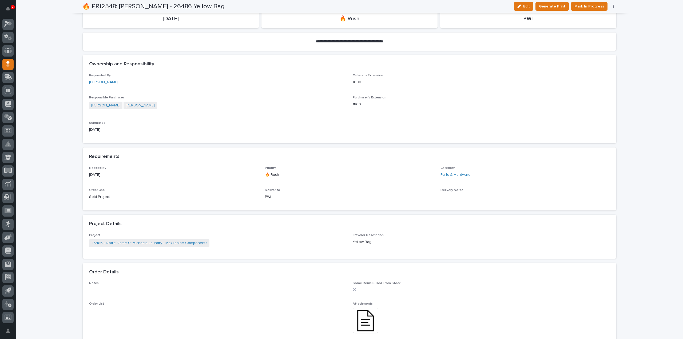
scroll to position [0, 0]
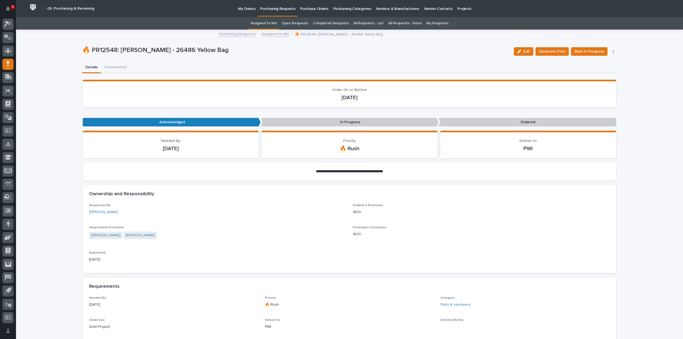
click at [274, 25] on link "Assigned to Me" at bounding box center [263, 23] width 26 height 13
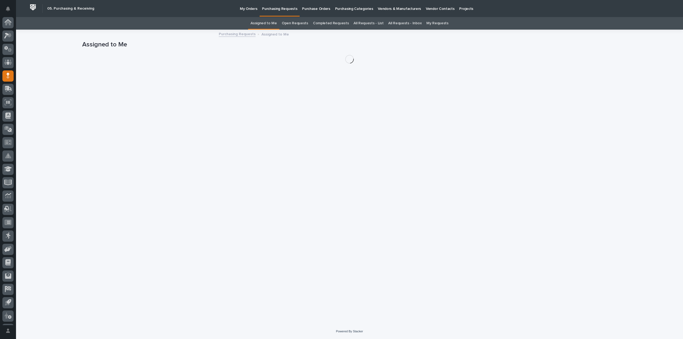
scroll to position [12, 0]
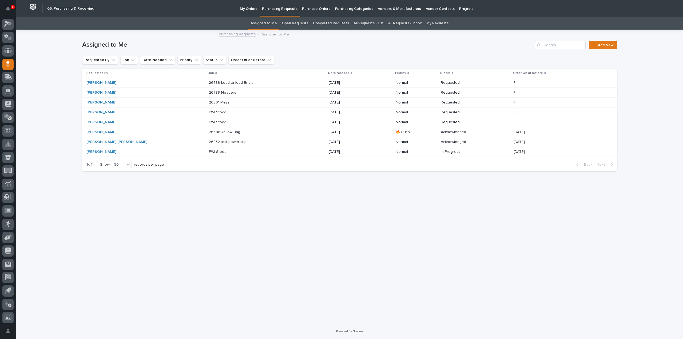
click at [209, 104] on p "26801 Mezz" at bounding box center [220, 102] width 22 height 6
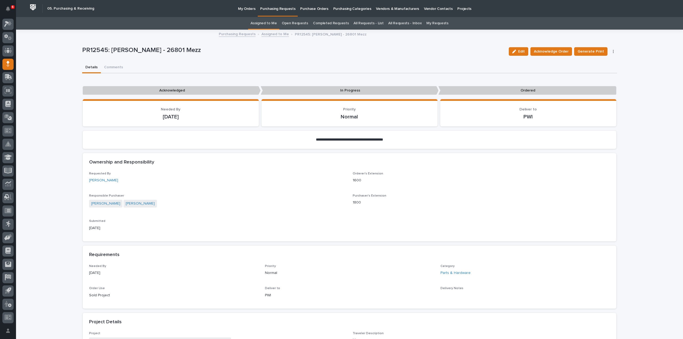
scroll to position [267, 0]
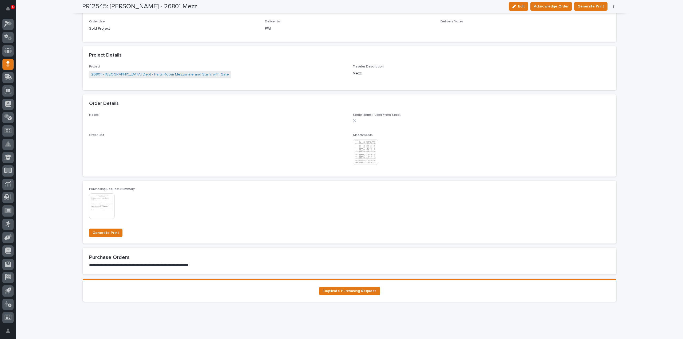
click at [361, 150] on img at bounding box center [365, 152] width 26 height 26
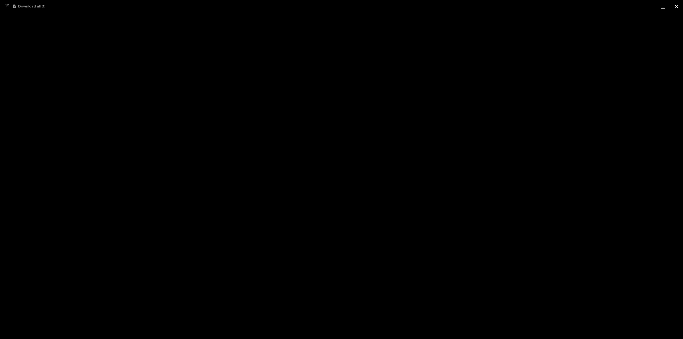
click at [674, 6] on button "Close gallery" at bounding box center [675, 6] width 13 height 13
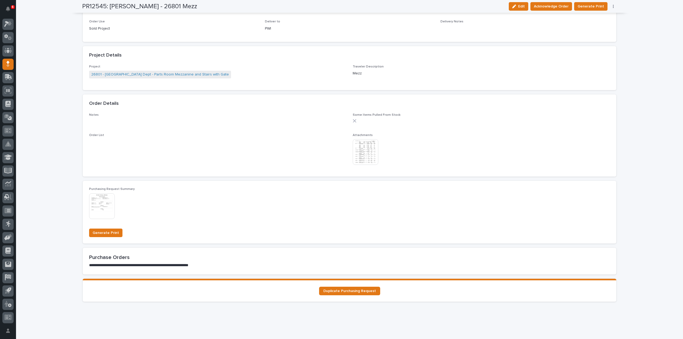
click at [359, 152] on img at bounding box center [365, 152] width 26 height 26
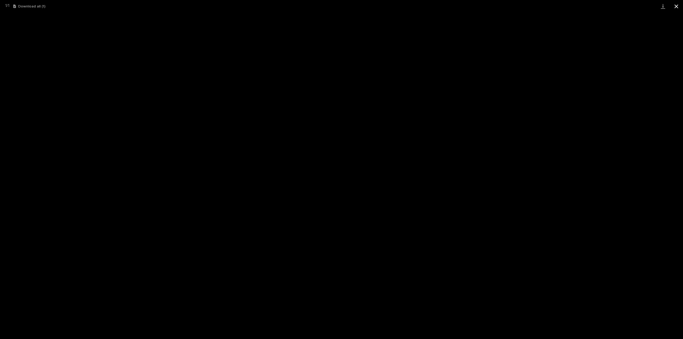
click at [676, 6] on button "Close gallery" at bounding box center [675, 6] width 13 height 13
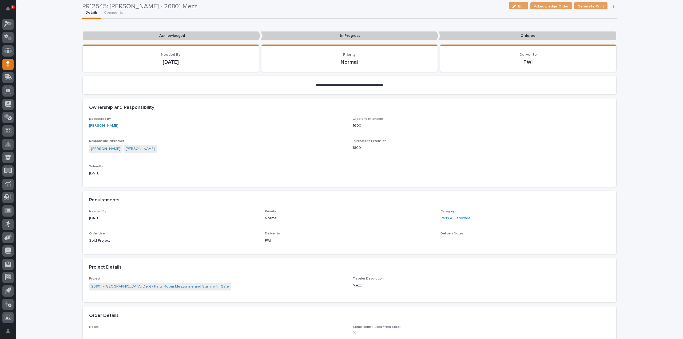
scroll to position [0, 0]
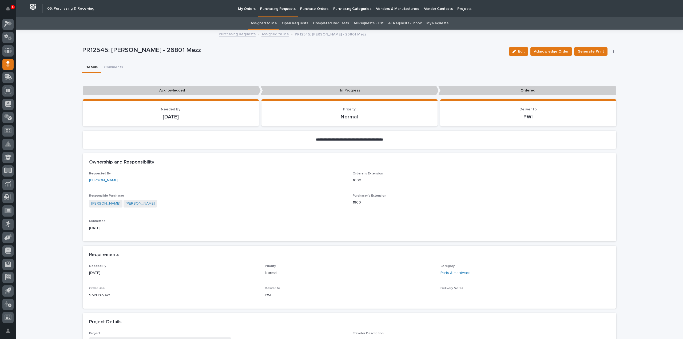
click at [264, 23] on link "Assigned to Me" at bounding box center [263, 23] width 26 height 13
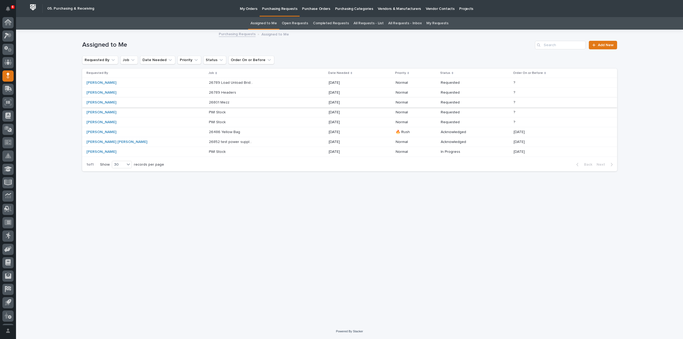
scroll to position [12, 0]
click at [209, 103] on p "26801 Mezz" at bounding box center [220, 102] width 22 height 6
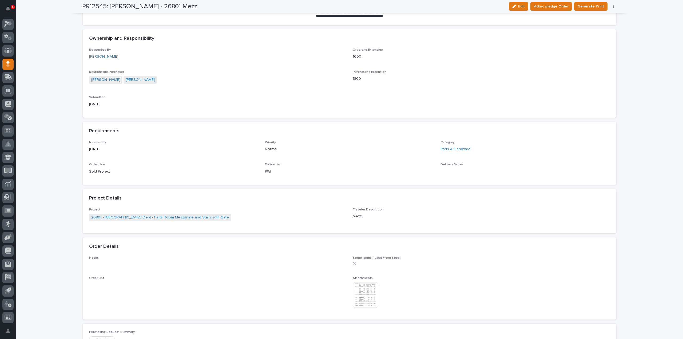
scroll to position [177, 0]
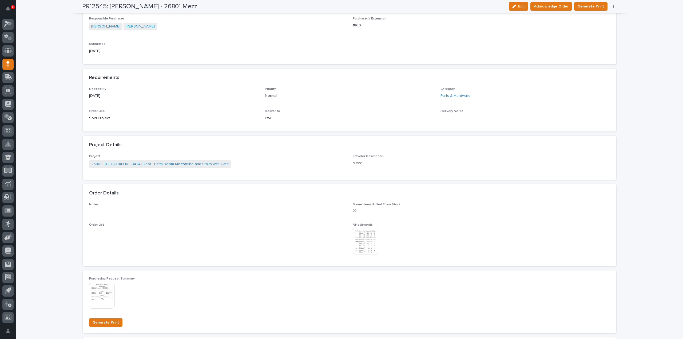
click at [365, 244] on img at bounding box center [365, 242] width 26 height 26
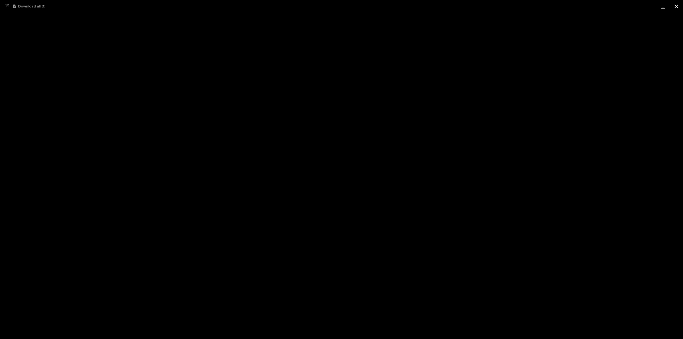
click at [675, 8] on button "Close gallery" at bounding box center [675, 6] width 13 height 13
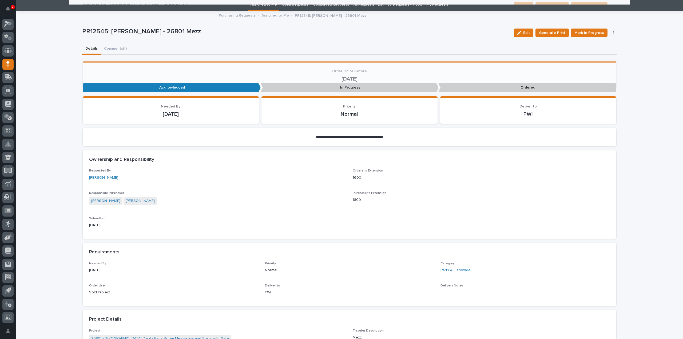
scroll to position [0, 0]
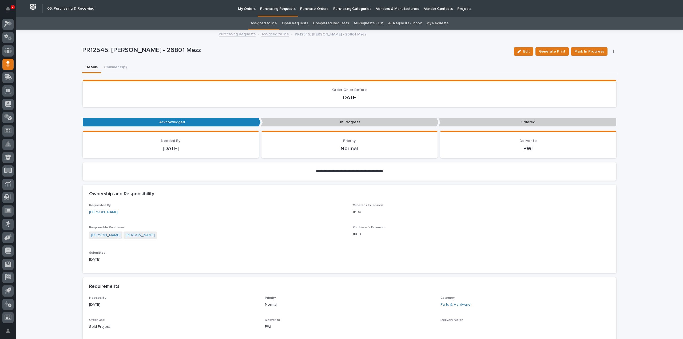
click at [269, 22] on link "Assigned to Me" at bounding box center [263, 23] width 26 height 13
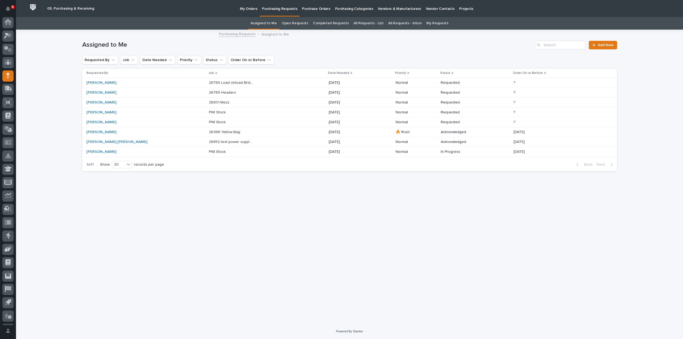
scroll to position [12, 0]
click at [209, 133] on p "26486 Yellow Bag" at bounding box center [225, 132] width 32 height 6
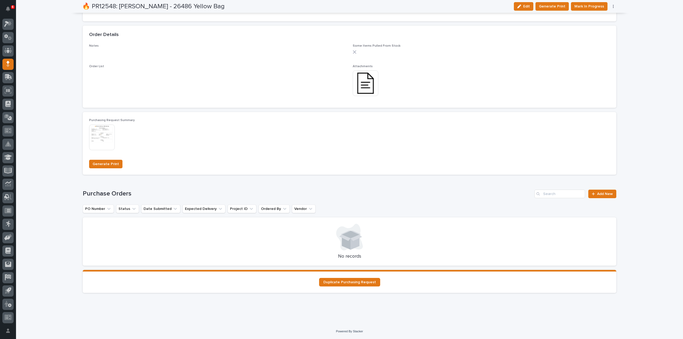
scroll to position [47, 0]
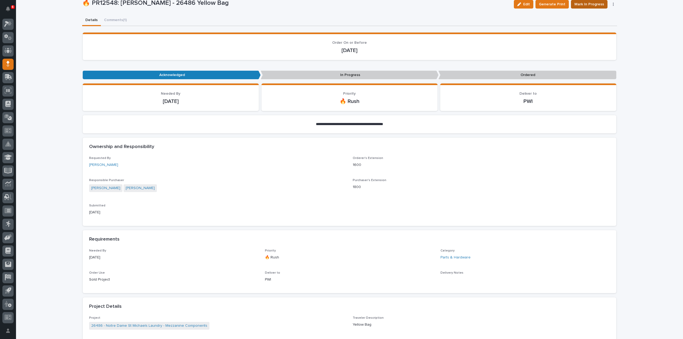
click at [587, 2] on span "Mark In Progress" at bounding box center [589, 4] width 30 height 6
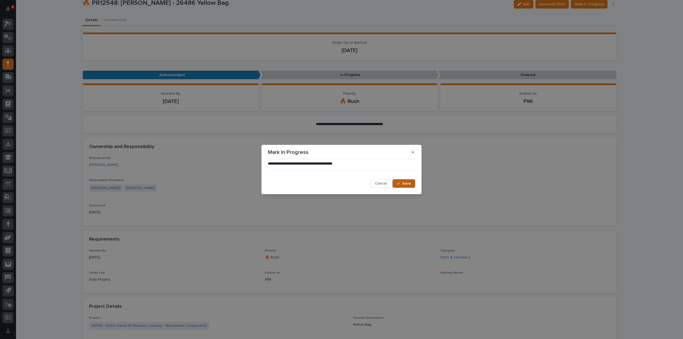
click at [409, 181] on span "Save" at bounding box center [406, 183] width 9 height 5
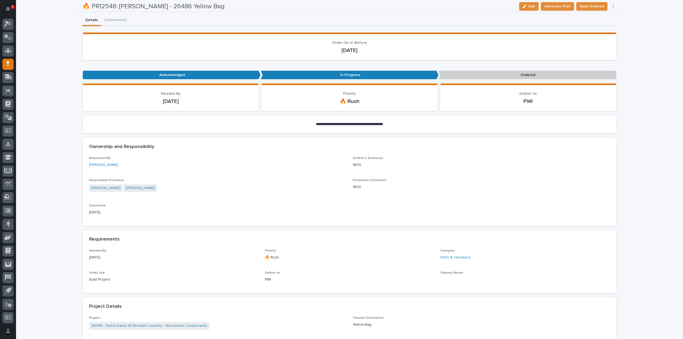
scroll to position [0, 0]
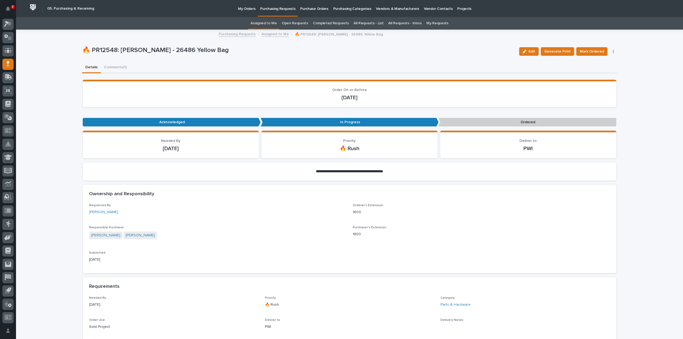
click at [273, 22] on link "Assigned to Me" at bounding box center [263, 23] width 26 height 13
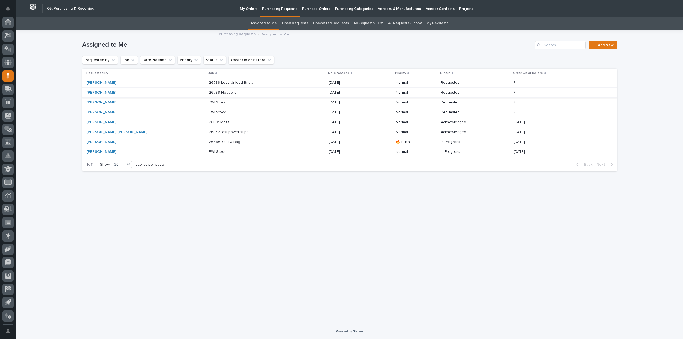
scroll to position [12, 0]
click at [378, 264] on div "Loading... Saving… Loading... Saving… Assigned to Me Add New Requested By Job D…" at bounding box center [349, 170] width 540 height 280
click at [209, 142] on p "26486 Yellow Bag" at bounding box center [225, 142] width 32 height 6
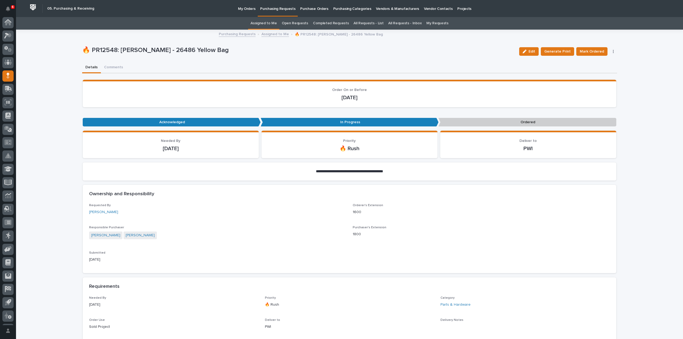
scroll to position [12, 0]
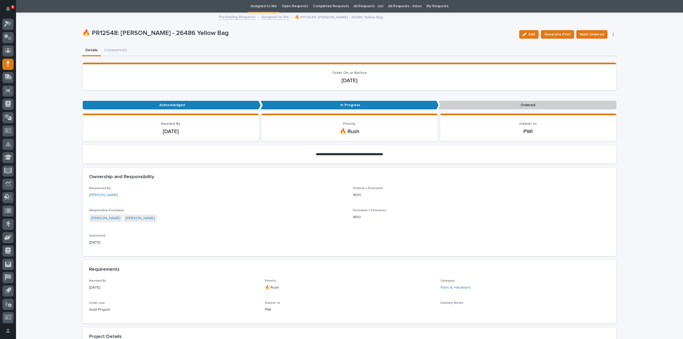
click at [105, 50] on div "**********" at bounding box center [349, 330] width 535 height 634
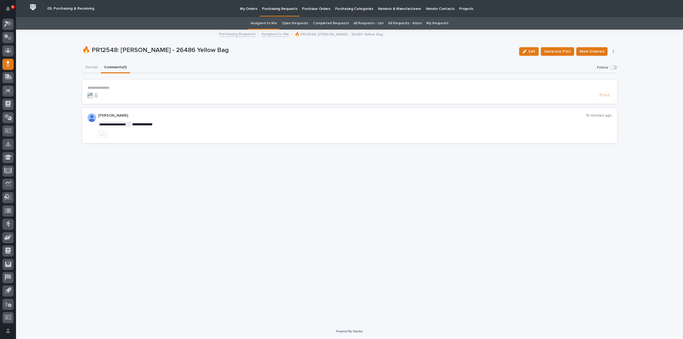
click at [272, 23] on link "Assigned to Me" at bounding box center [263, 23] width 26 height 13
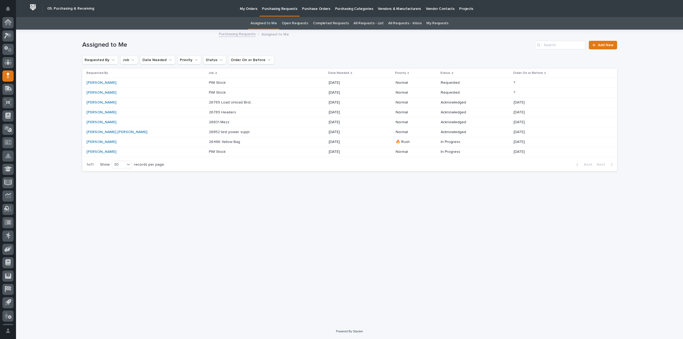
scroll to position [12, 0]
click at [209, 123] on p "26801 Mezz" at bounding box center [220, 122] width 22 height 6
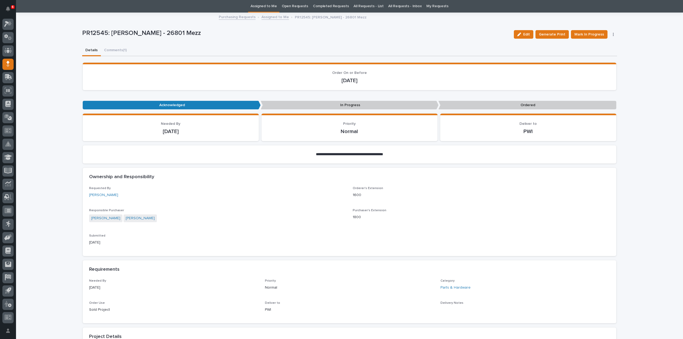
scroll to position [230, 0]
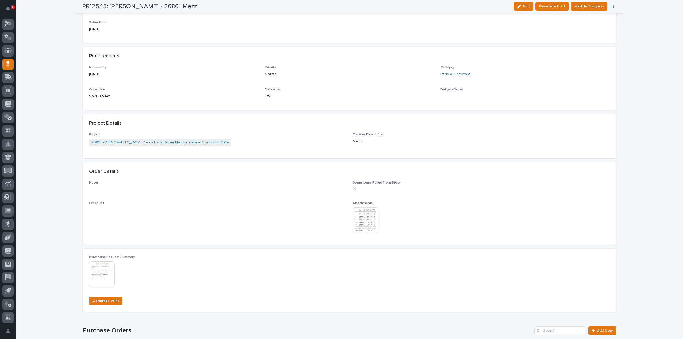
click at [361, 220] on img at bounding box center [365, 220] width 26 height 26
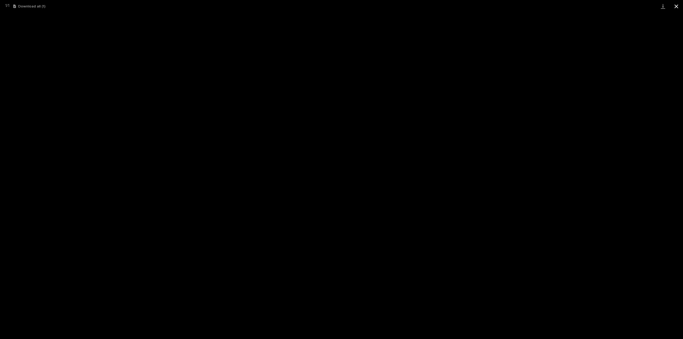
click at [677, 8] on button "Close gallery" at bounding box center [675, 6] width 13 height 13
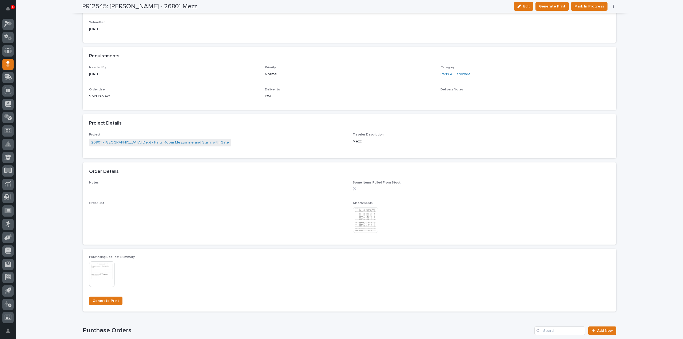
scroll to position [0, 0]
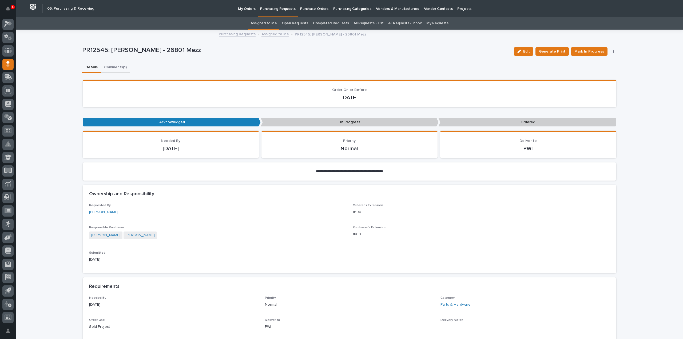
click at [112, 67] on button "Comments (1)" at bounding box center [115, 67] width 29 height 11
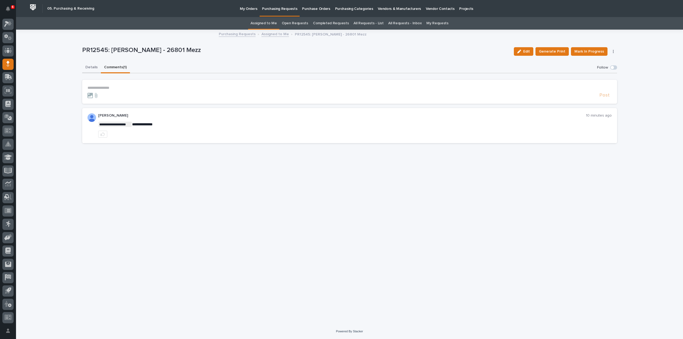
click at [91, 67] on button "Details" at bounding box center [91, 67] width 19 height 11
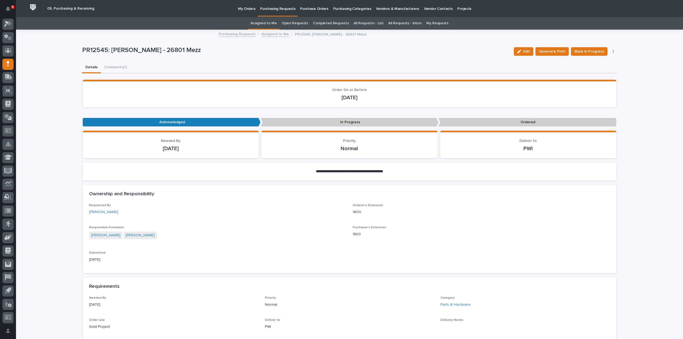
click at [265, 25] on link "Assigned to Me" at bounding box center [263, 23] width 26 height 13
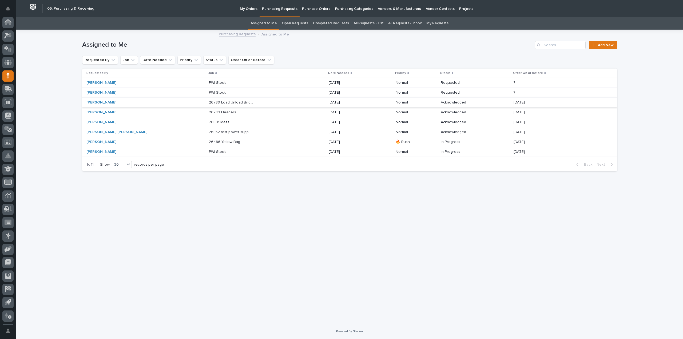
scroll to position [12, 0]
click at [210, 122] on p at bounding box center [231, 122] width 45 height 5
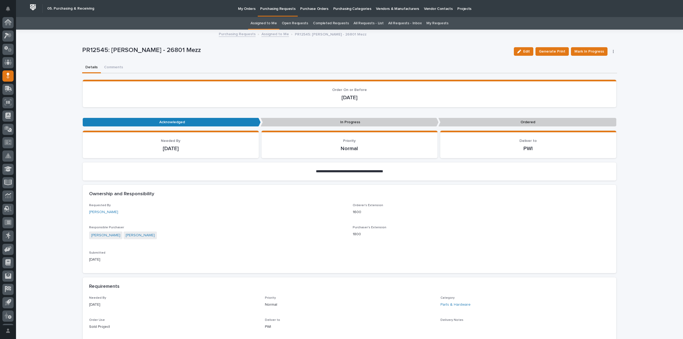
scroll to position [12, 0]
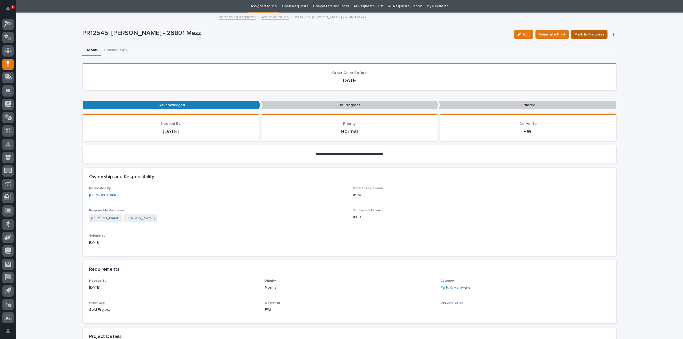
click at [589, 34] on span "Mark In Progress" at bounding box center [589, 34] width 30 height 6
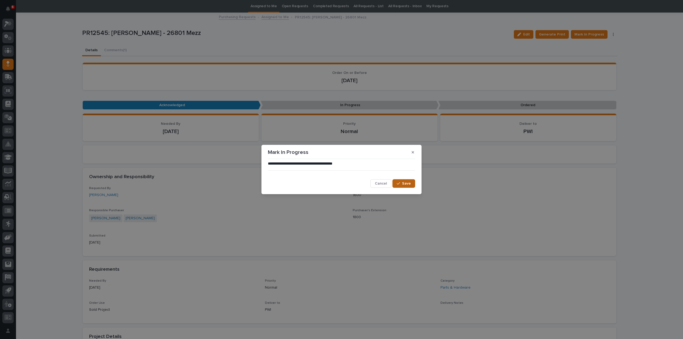
click at [402, 185] on button "Save" at bounding box center [403, 183] width 23 height 9
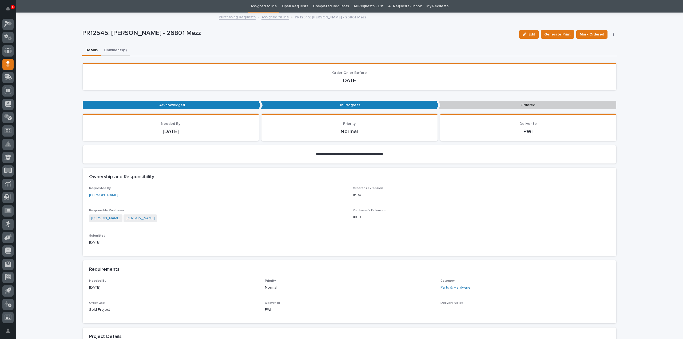
click at [110, 51] on div "**********" at bounding box center [349, 330] width 535 height 634
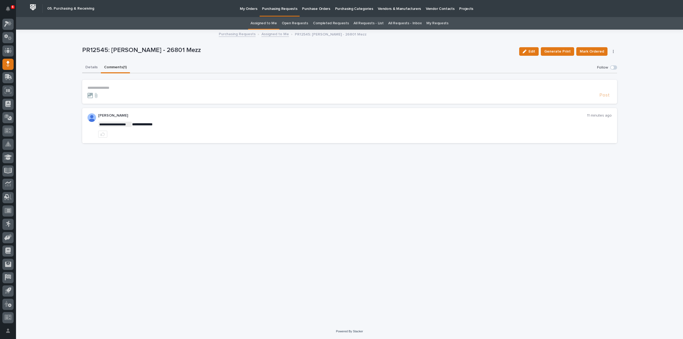
click at [90, 66] on button "Details" at bounding box center [91, 67] width 19 height 11
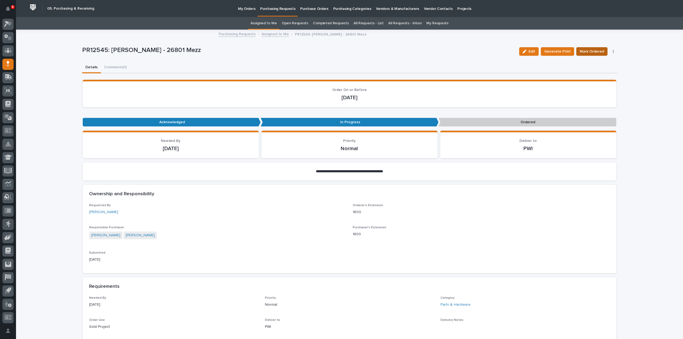
click at [590, 52] on span "Mark Ordered" at bounding box center [591, 51] width 24 height 6
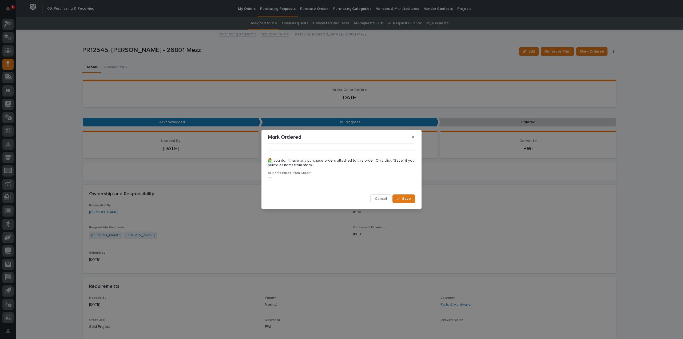
click at [269, 179] on span at bounding box center [270, 179] width 4 height 4
click at [402, 200] on div "button" at bounding box center [398, 199] width 5 height 4
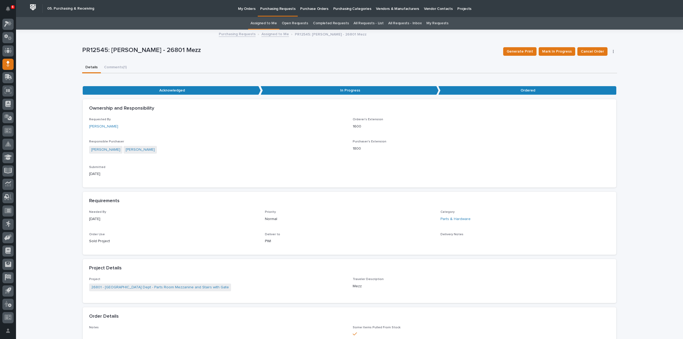
click at [274, 25] on link "Assigned to Me" at bounding box center [263, 23] width 26 height 13
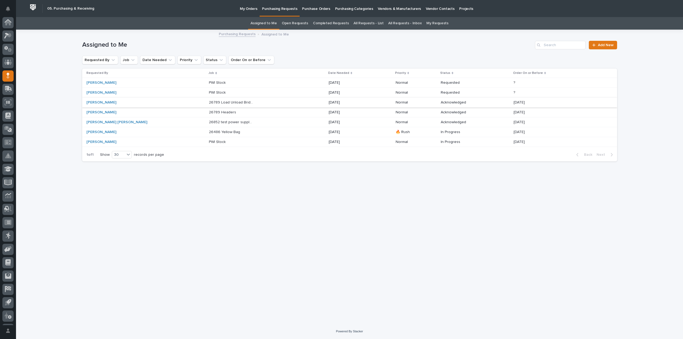
scroll to position [12, 0]
click at [209, 115] on div "26789 Headers 26789 Headers" at bounding box center [266, 112] width 115 height 9
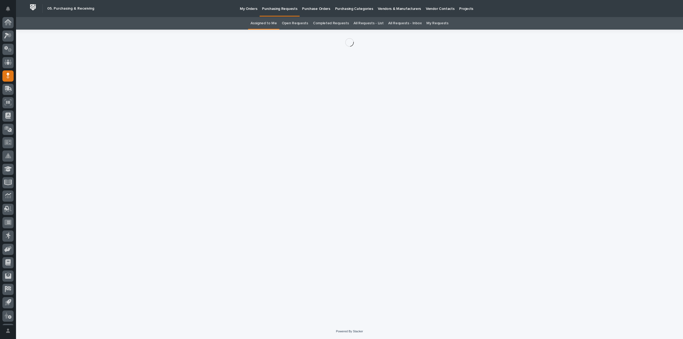
scroll to position [12, 0]
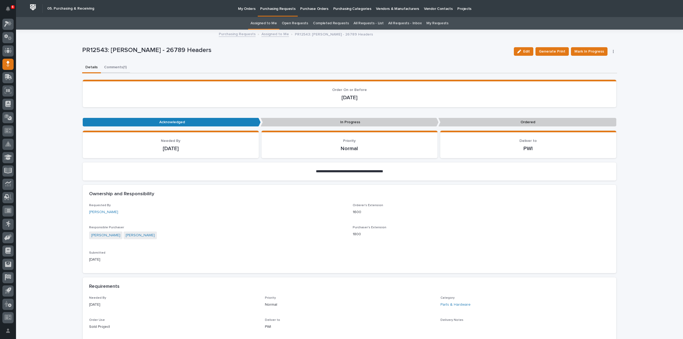
click at [111, 68] on button "Comments (1)" at bounding box center [115, 67] width 29 height 11
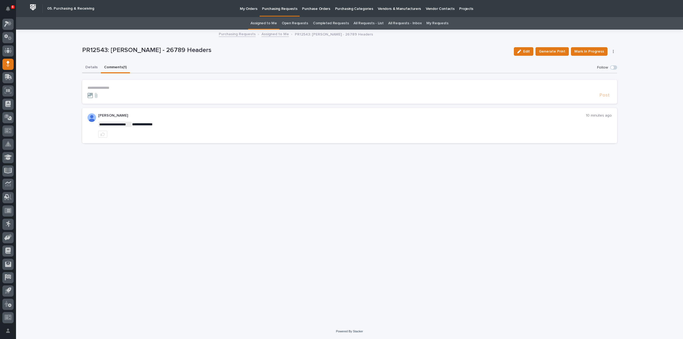
click at [90, 68] on button "Details" at bounding box center [91, 67] width 19 height 11
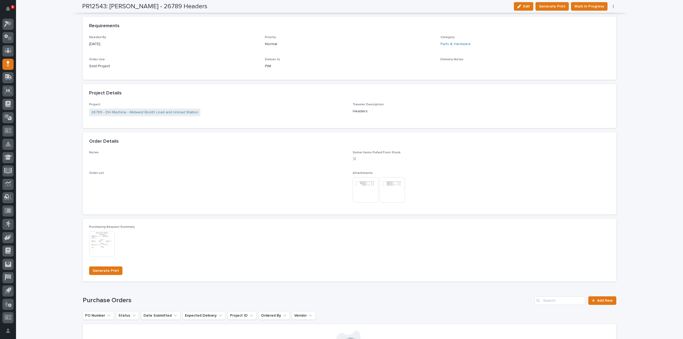
scroll to position [267, 0]
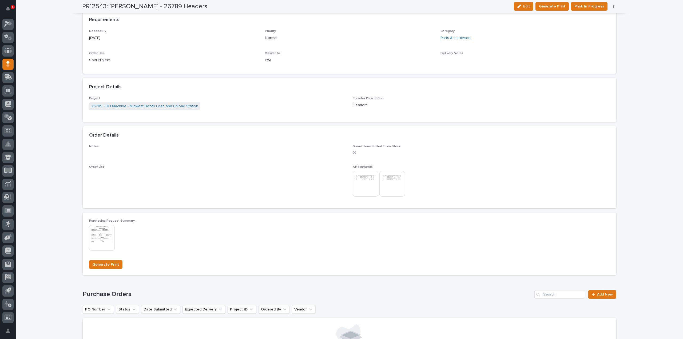
click at [359, 183] on img at bounding box center [365, 184] width 26 height 26
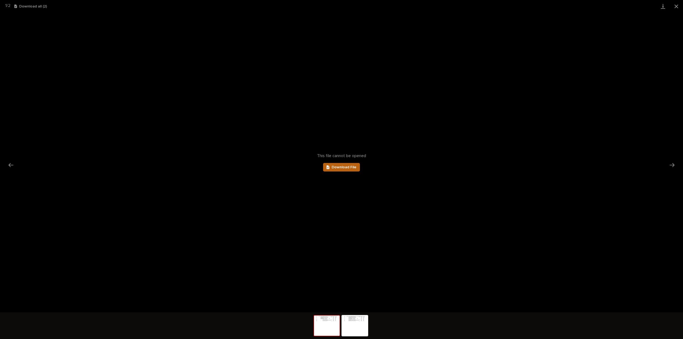
click at [341, 169] on span "Download File" at bounding box center [343, 167] width 25 height 4
click at [676, 7] on button "Close gallery" at bounding box center [675, 6] width 13 height 13
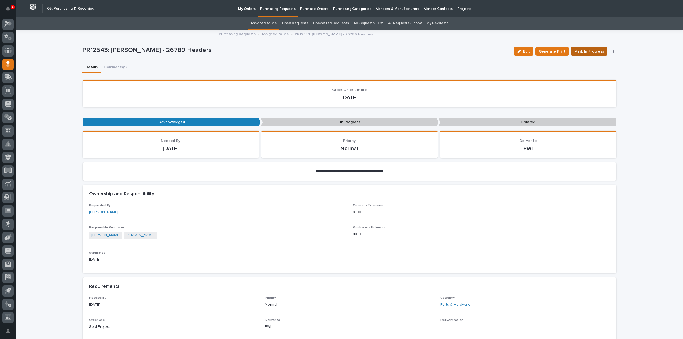
click at [588, 52] on span "Mark In Progress" at bounding box center [589, 51] width 30 height 6
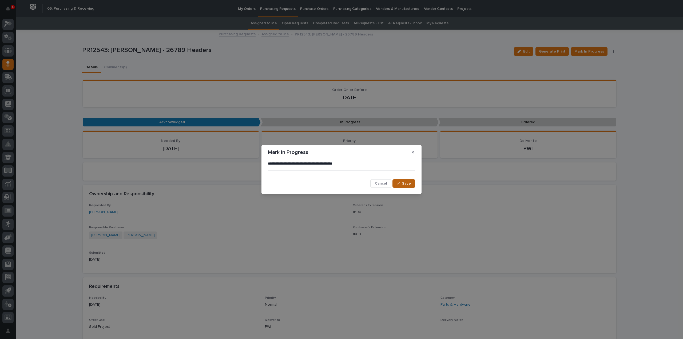
click at [402, 183] on div "button" at bounding box center [398, 184] width 5 height 4
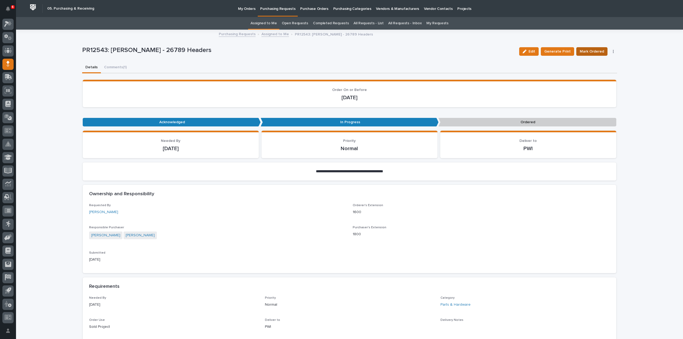
click at [590, 52] on span "Mark Ordered" at bounding box center [591, 51] width 24 height 6
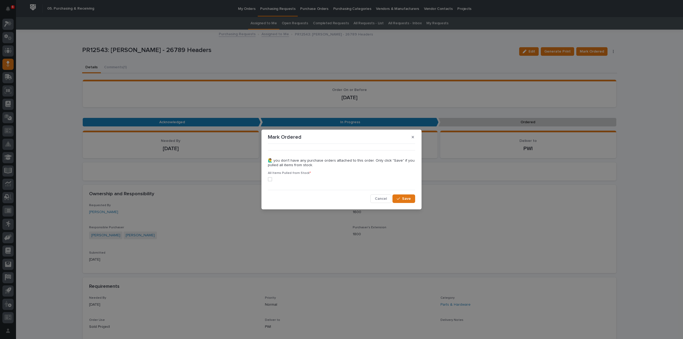
click at [268, 178] on span at bounding box center [270, 179] width 4 height 4
drag, startPoint x: 402, startPoint y: 198, endPoint x: 407, endPoint y: 199, distance: 5.4
click at [402, 198] on div "button" at bounding box center [398, 199] width 5 height 4
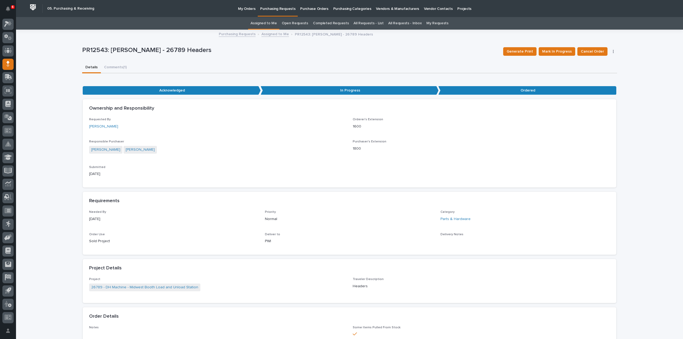
click at [269, 25] on link "Assigned to Me" at bounding box center [263, 23] width 26 height 13
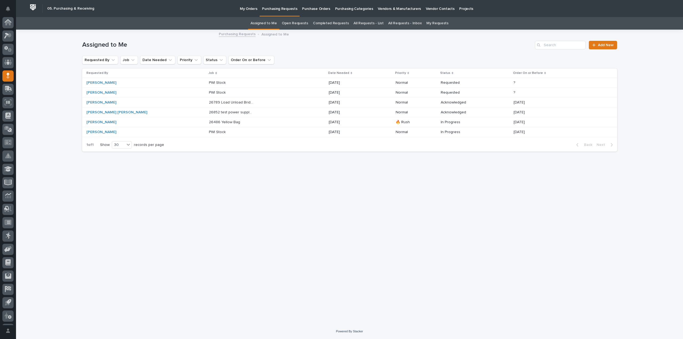
scroll to position [12, 0]
click at [209, 102] on p "26789 Load Unload Bridges" at bounding box center [232, 102] width 46 height 6
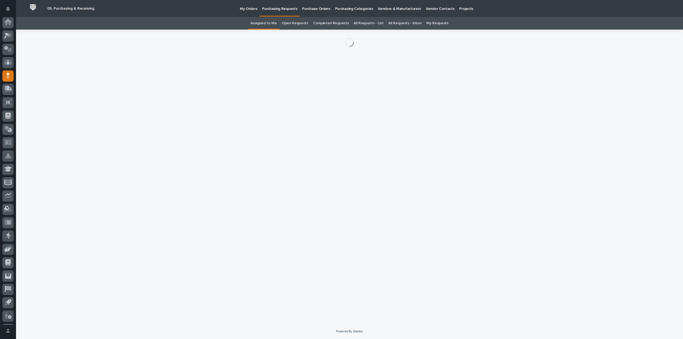
scroll to position [12, 0]
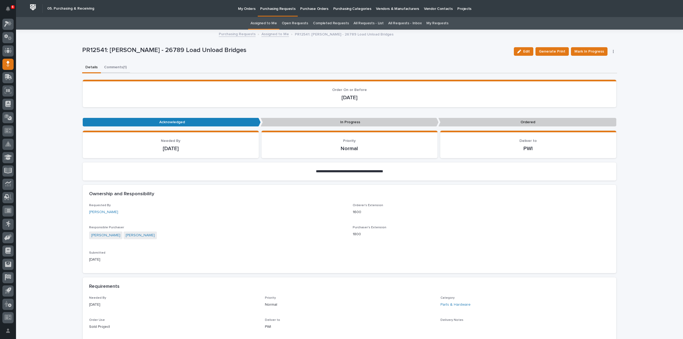
click at [118, 69] on button "Comments (1)" at bounding box center [115, 67] width 29 height 11
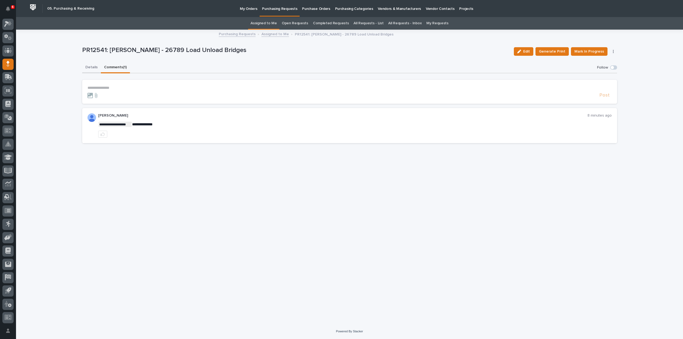
click at [90, 67] on button "Details" at bounding box center [91, 67] width 19 height 11
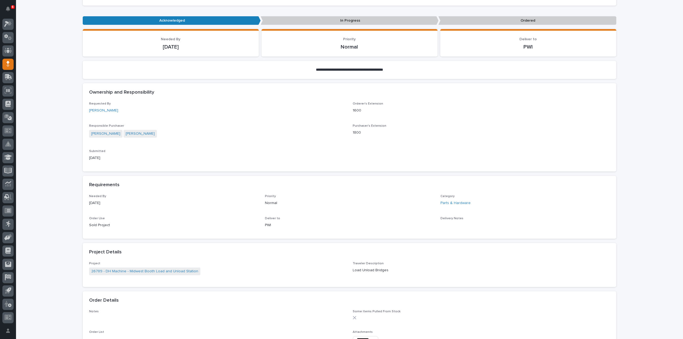
scroll to position [160, 0]
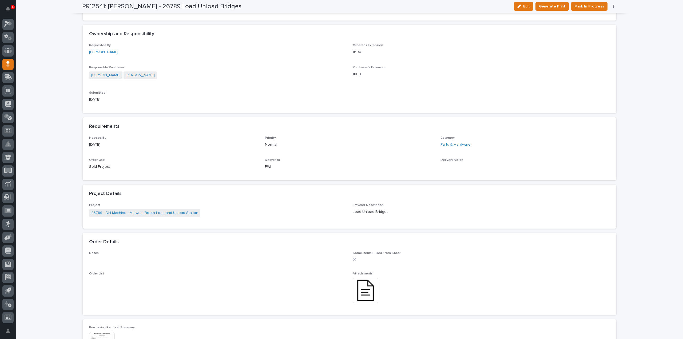
click at [362, 290] on img at bounding box center [365, 291] width 26 height 26
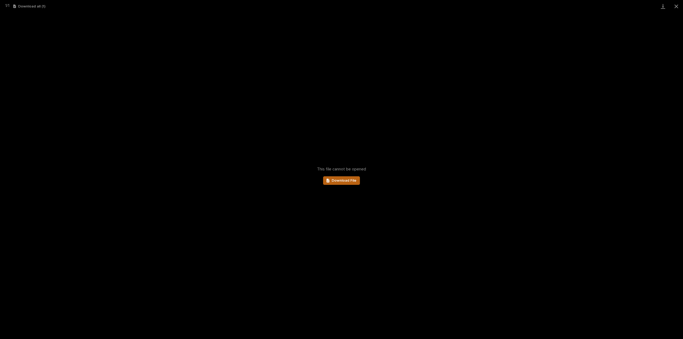
click at [349, 182] on span "Download File" at bounding box center [343, 181] width 25 height 4
drag, startPoint x: 676, startPoint y: 8, endPoint x: 659, endPoint y: 5, distance: 17.3
click at [677, 7] on button "Close gallery" at bounding box center [675, 6] width 13 height 13
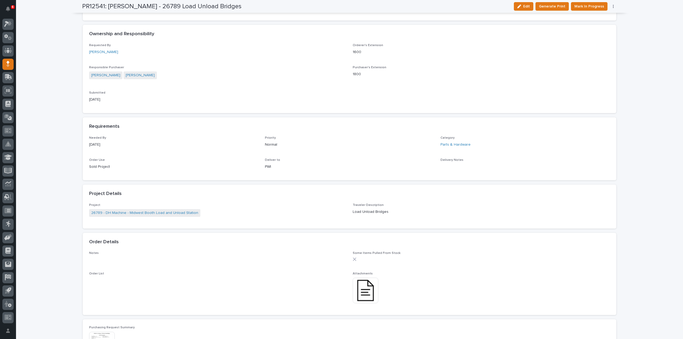
scroll to position [0, 0]
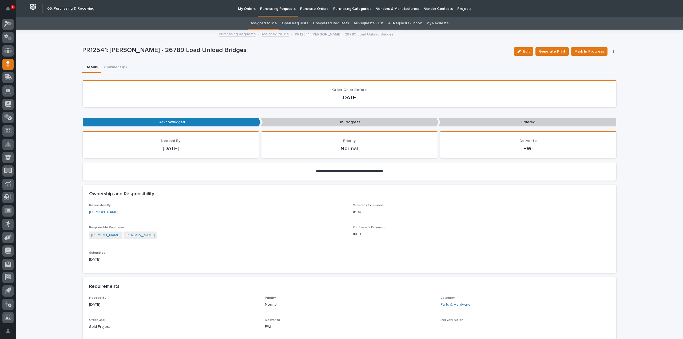
click at [265, 24] on link "Assigned to Me" at bounding box center [263, 23] width 26 height 13
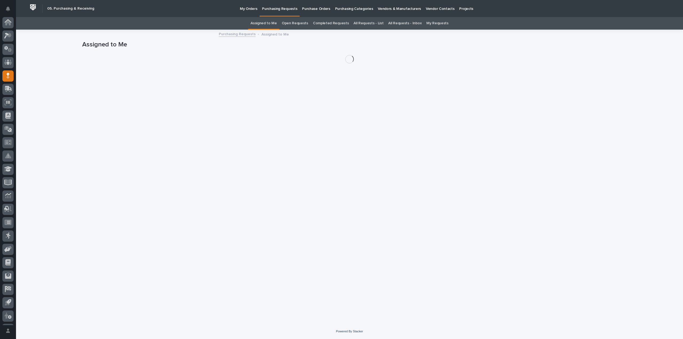
scroll to position [12, 0]
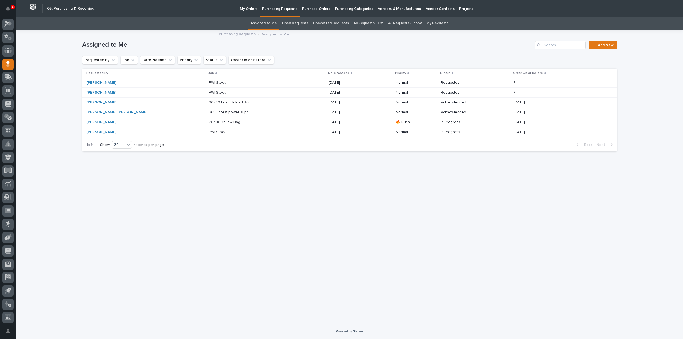
click at [358, 25] on link "All Requests - List" at bounding box center [368, 23] width 30 height 13
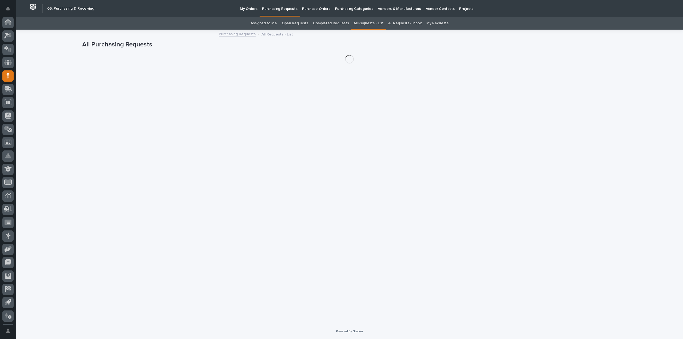
scroll to position [12, 0]
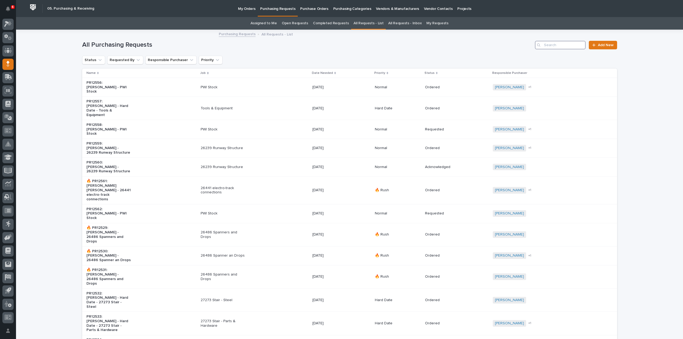
click at [565, 46] on input "Search" at bounding box center [560, 45] width 51 height 9
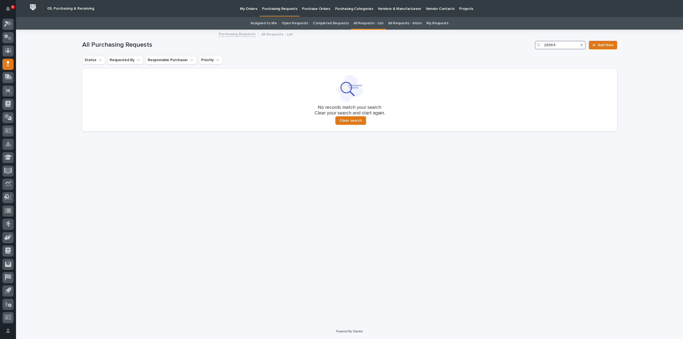
type input "26864"
click at [490, 65] on div "All Purchasing Requests 26864 Add New Status Requested By Responsible Purchaser…" at bounding box center [349, 82] width 535 height 105
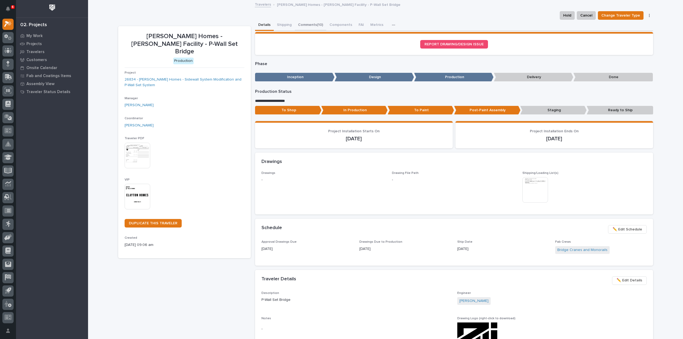
click at [308, 25] on button "Comments (10)" at bounding box center [310, 25] width 31 height 11
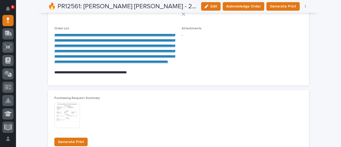
scroll to position [427, 0]
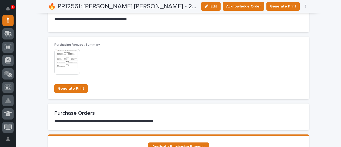
click at [65, 75] on img at bounding box center [67, 62] width 26 height 26
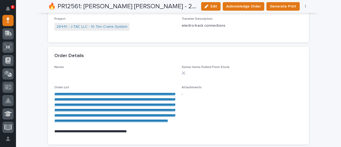
scroll to position [320, 0]
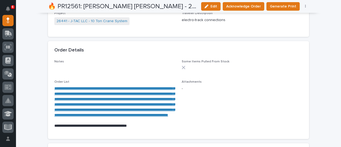
click at [96, 89] on link "**********" at bounding box center [114, 101] width 121 height 30
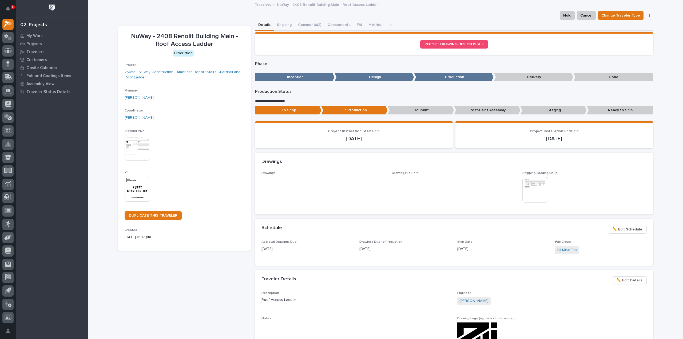
drag, startPoint x: 141, startPoint y: 188, endPoint x: 158, endPoint y: 177, distance: 19.7
click at [141, 188] on img at bounding box center [138, 189] width 26 height 26
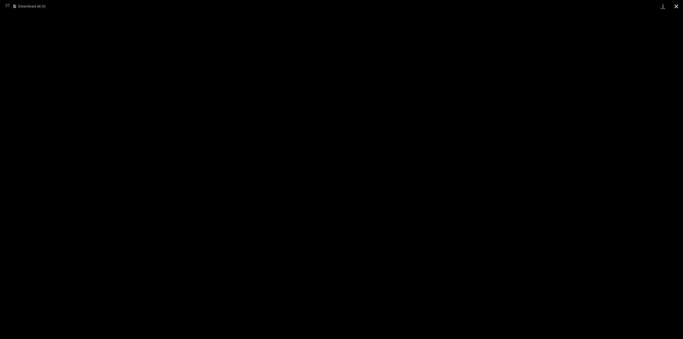
click at [674, 6] on button "Close gallery" at bounding box center [675, 6] width 13 height 13
